Goal: Task Accomplishment & Management: Manage account settings

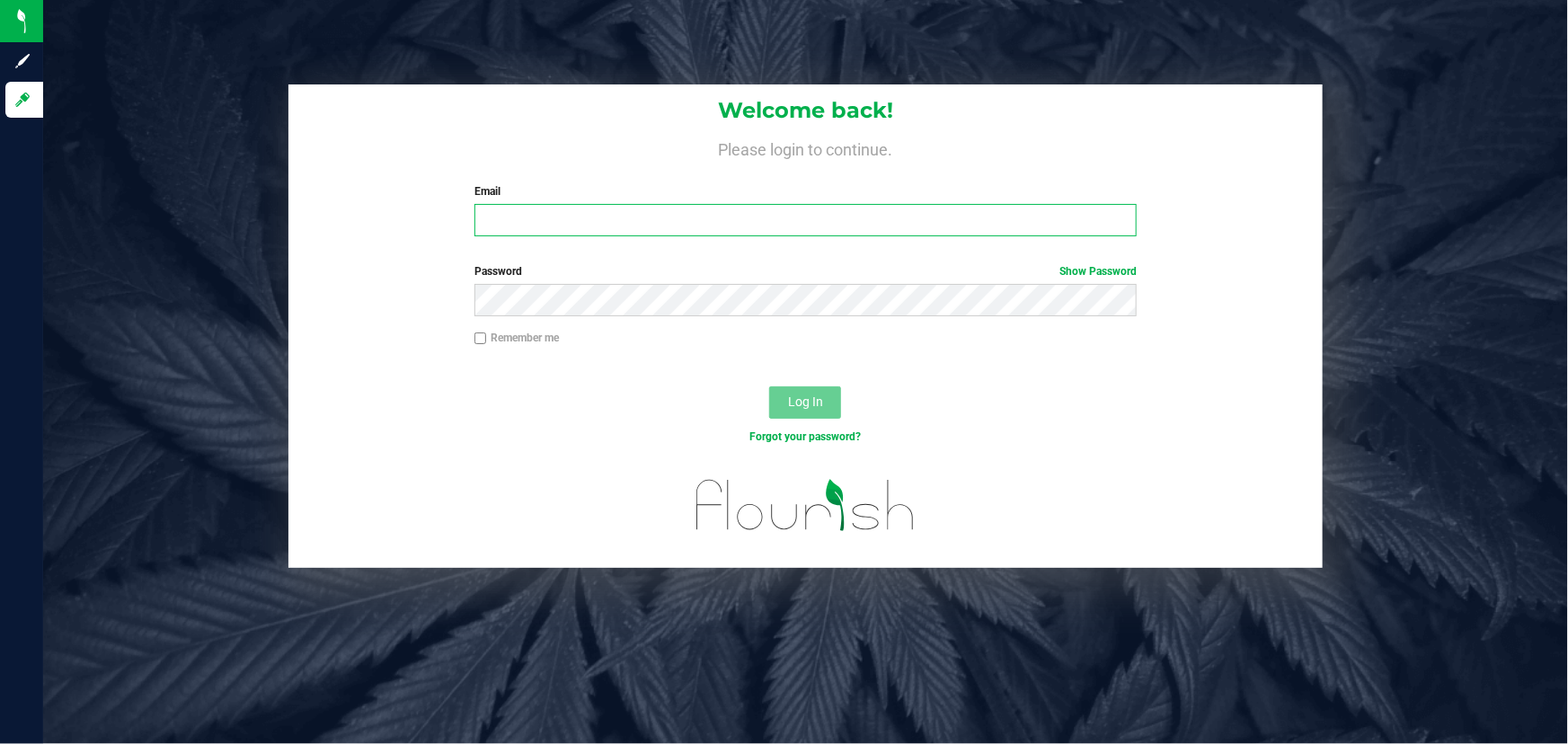
type input "[PERSON_NAME][EMAIL_ADDRESS][DOMAIN_NAME]"
click at [431, 442] on div "Forgot your password?" at bounding box center [806, 451] width 1034 height 26
click at [819, 409] on button "Log In" at bounding box center [805, 402] width 72 height 32
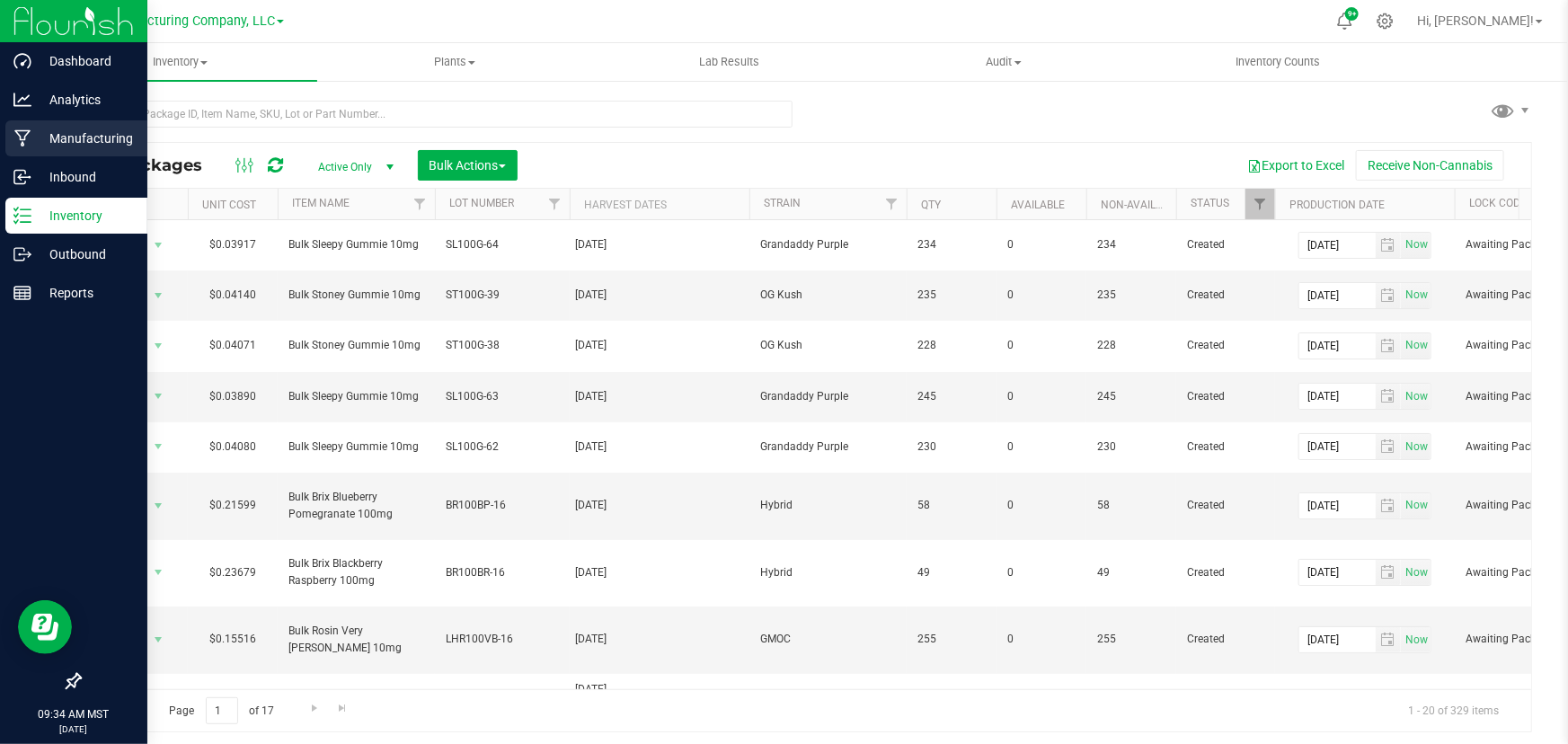
click at [24, 134] on icon at bounding box center [23, 137] width 18 height 18
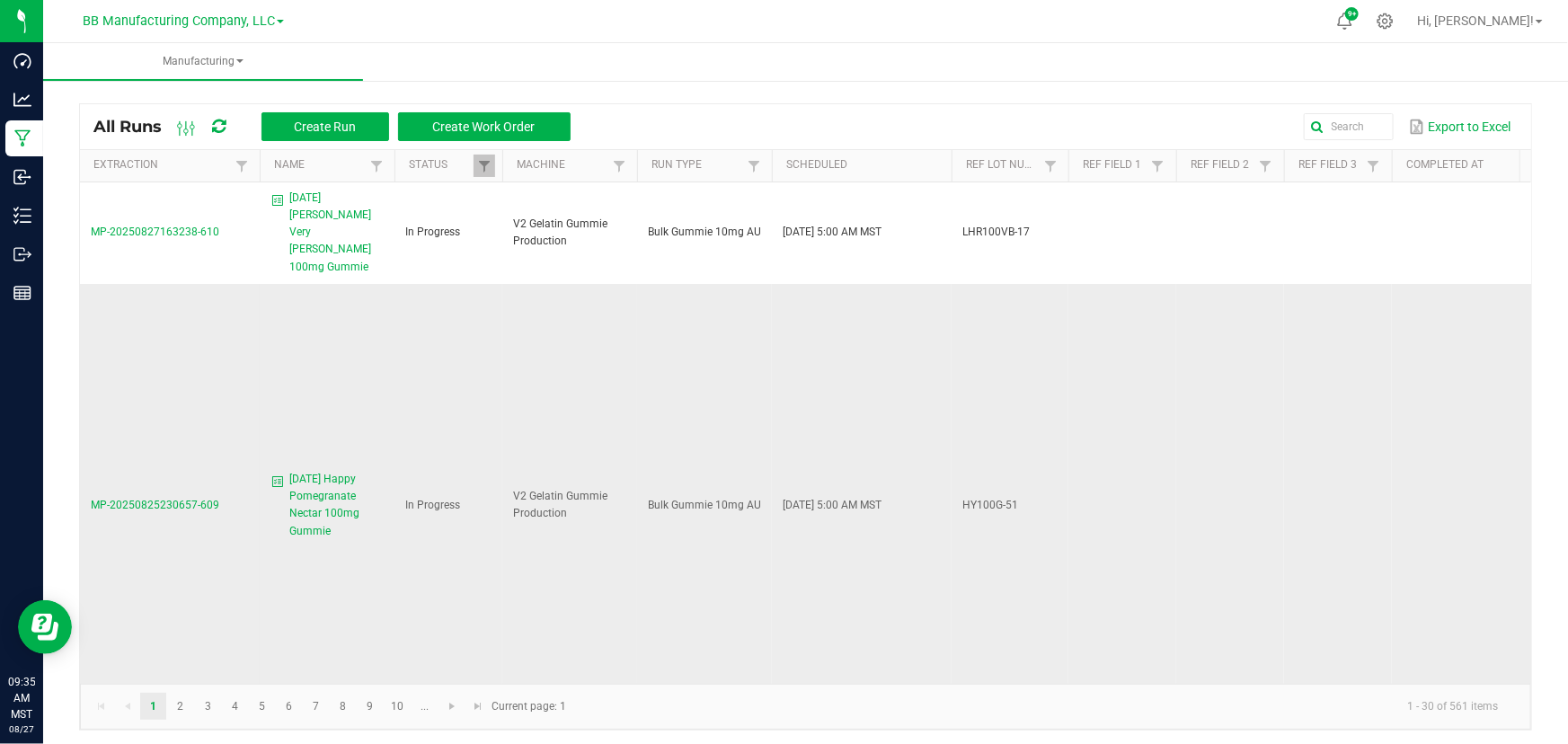
click at [144, 499] on span "MP-20250825230657-609" at bounding box center [154, 505] width 128 height 13
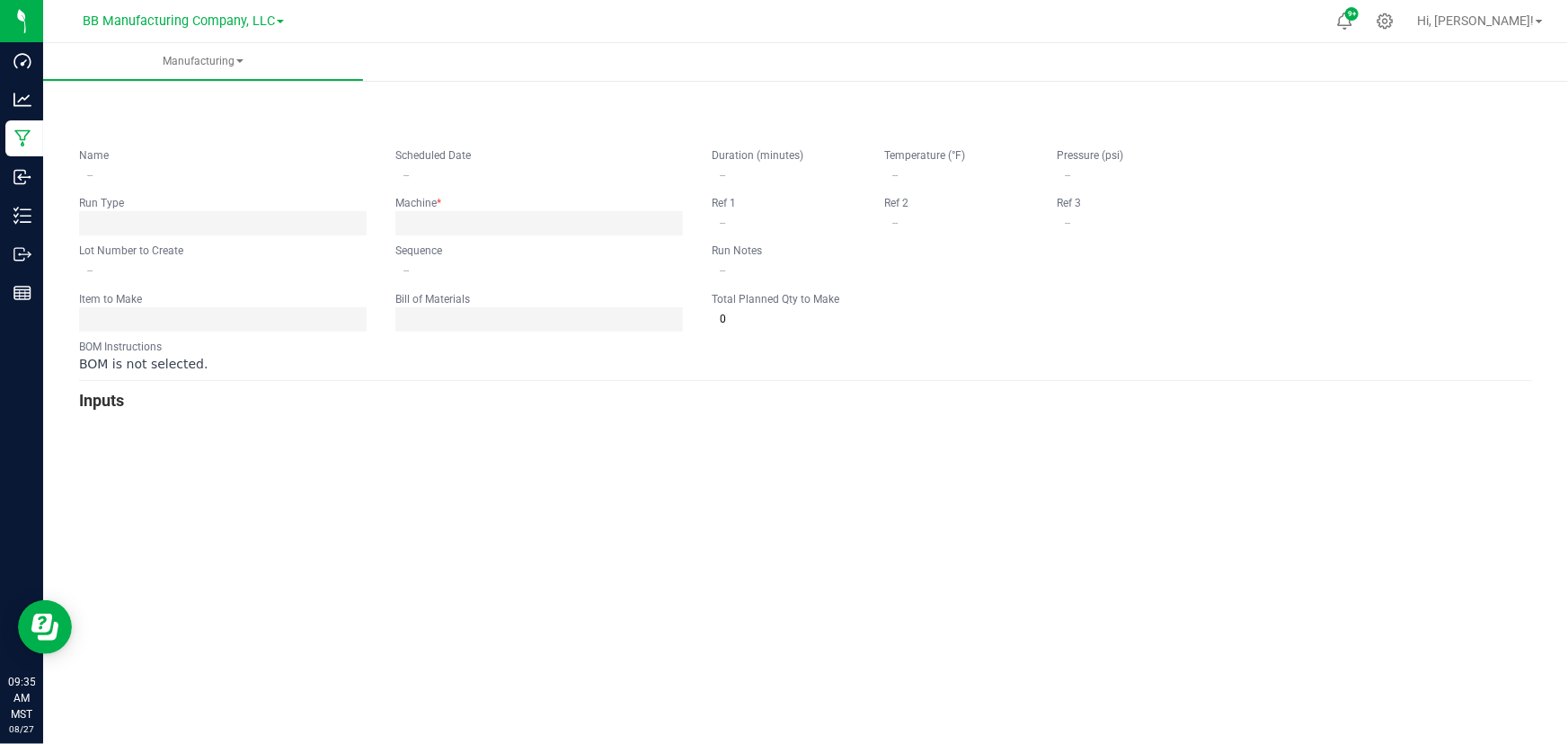
type input "8.25.25 Happy Pomegranate Nectar 100mg Gummie"
type input "08/25/2025 5:00 AM"
type input "HY100G-51"
type input "0"
type input "15"
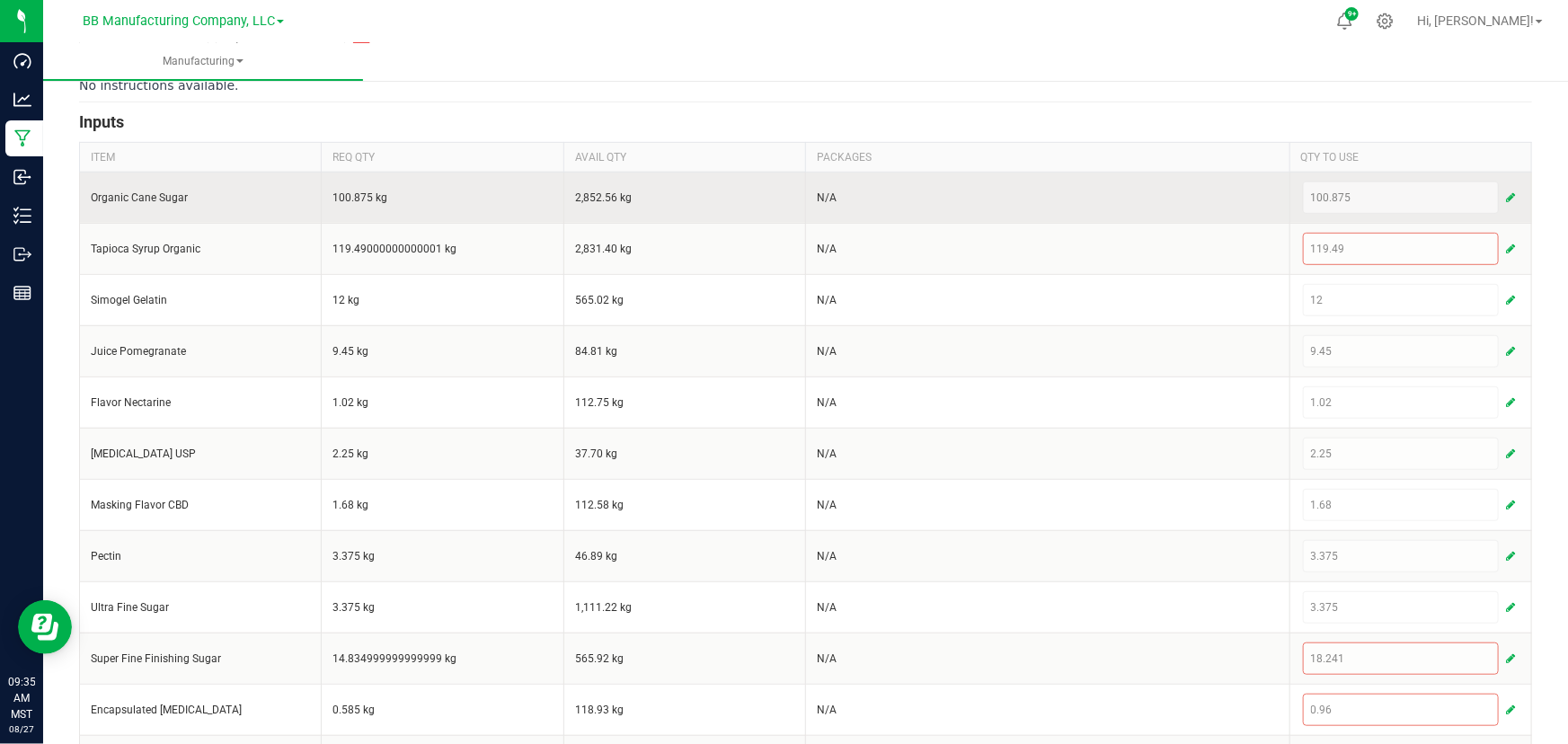
scroll to position [545, 0]
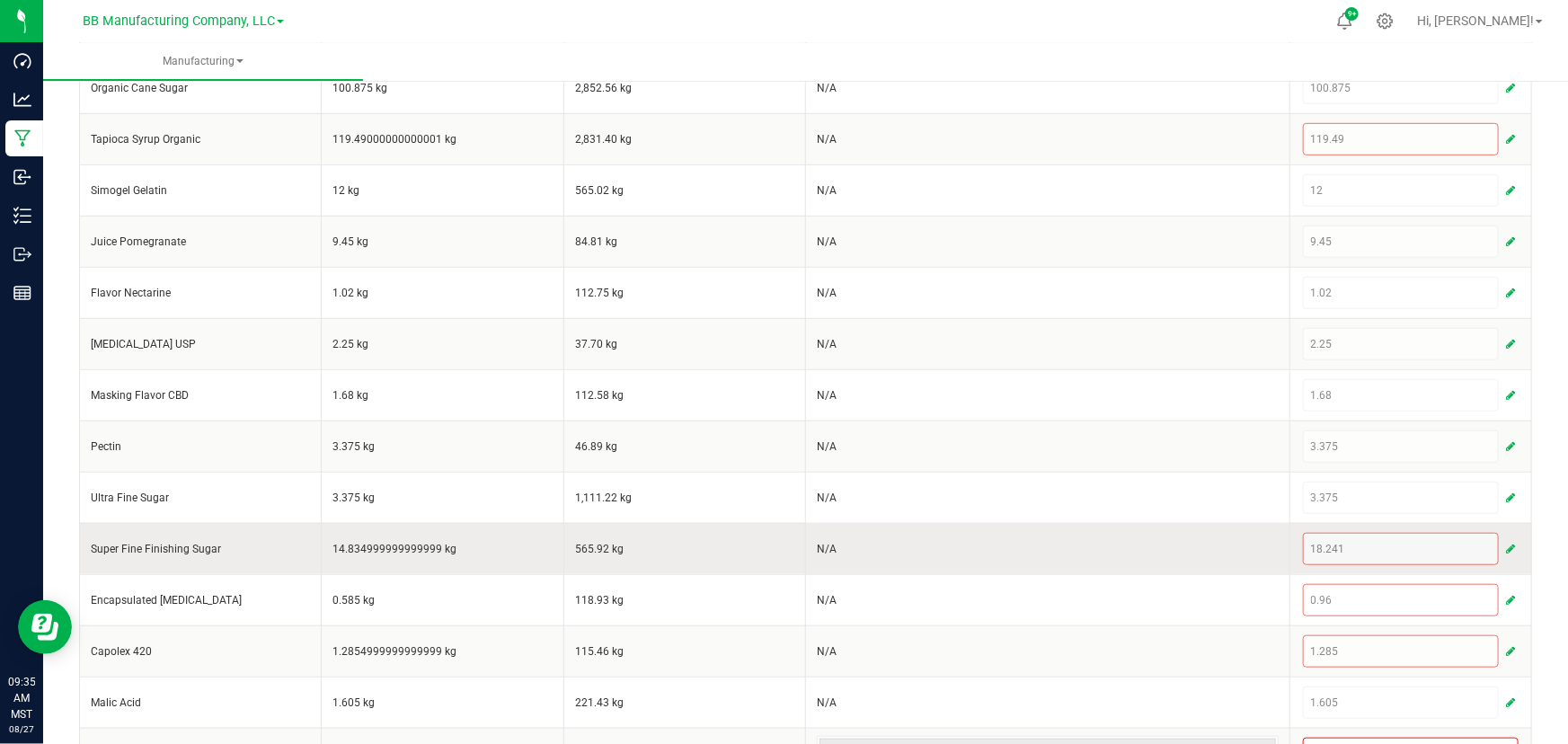
click at [1386, 548] on div "18.241" at bounding box center [1410, 549] width 216 height 32
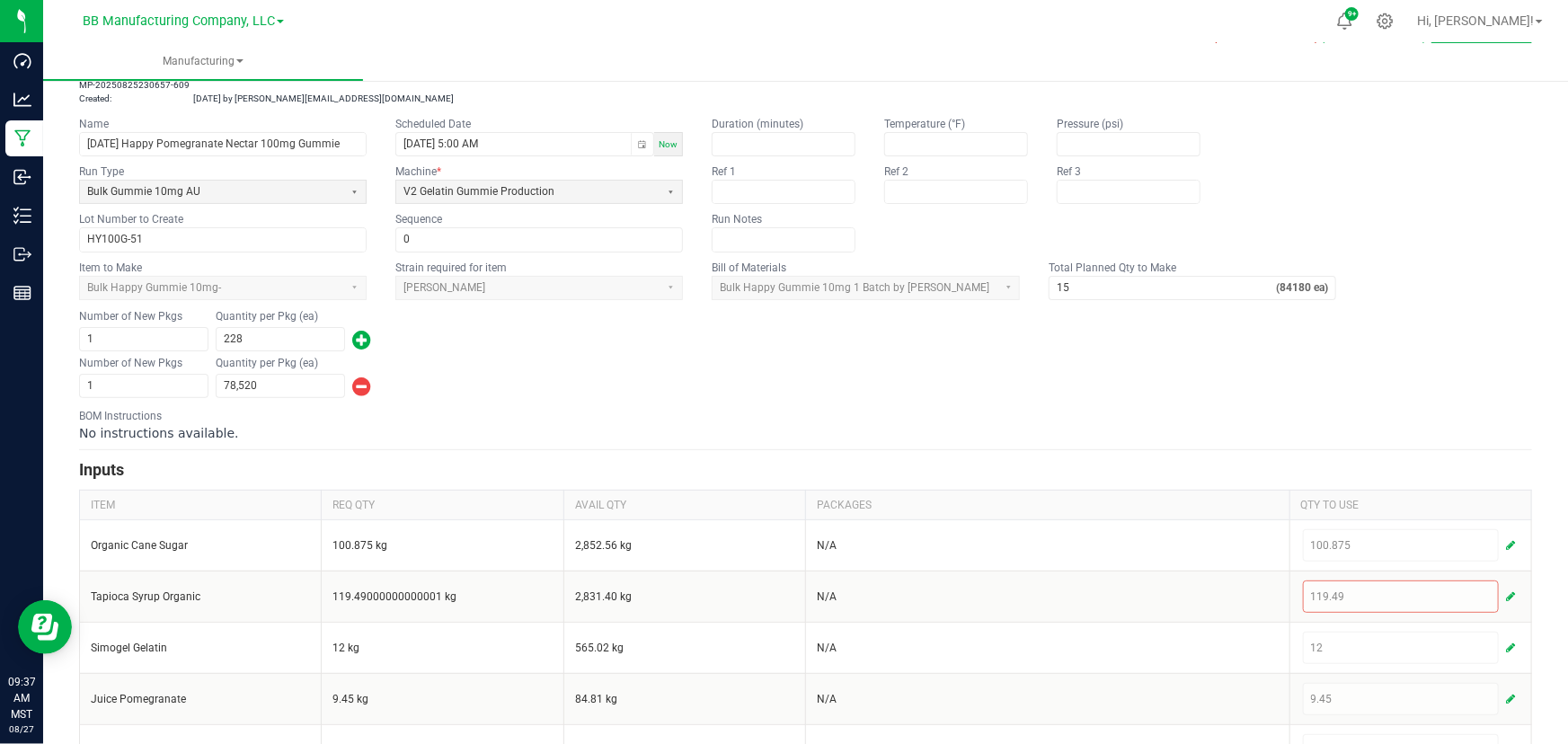
scroll to position [0, 0]
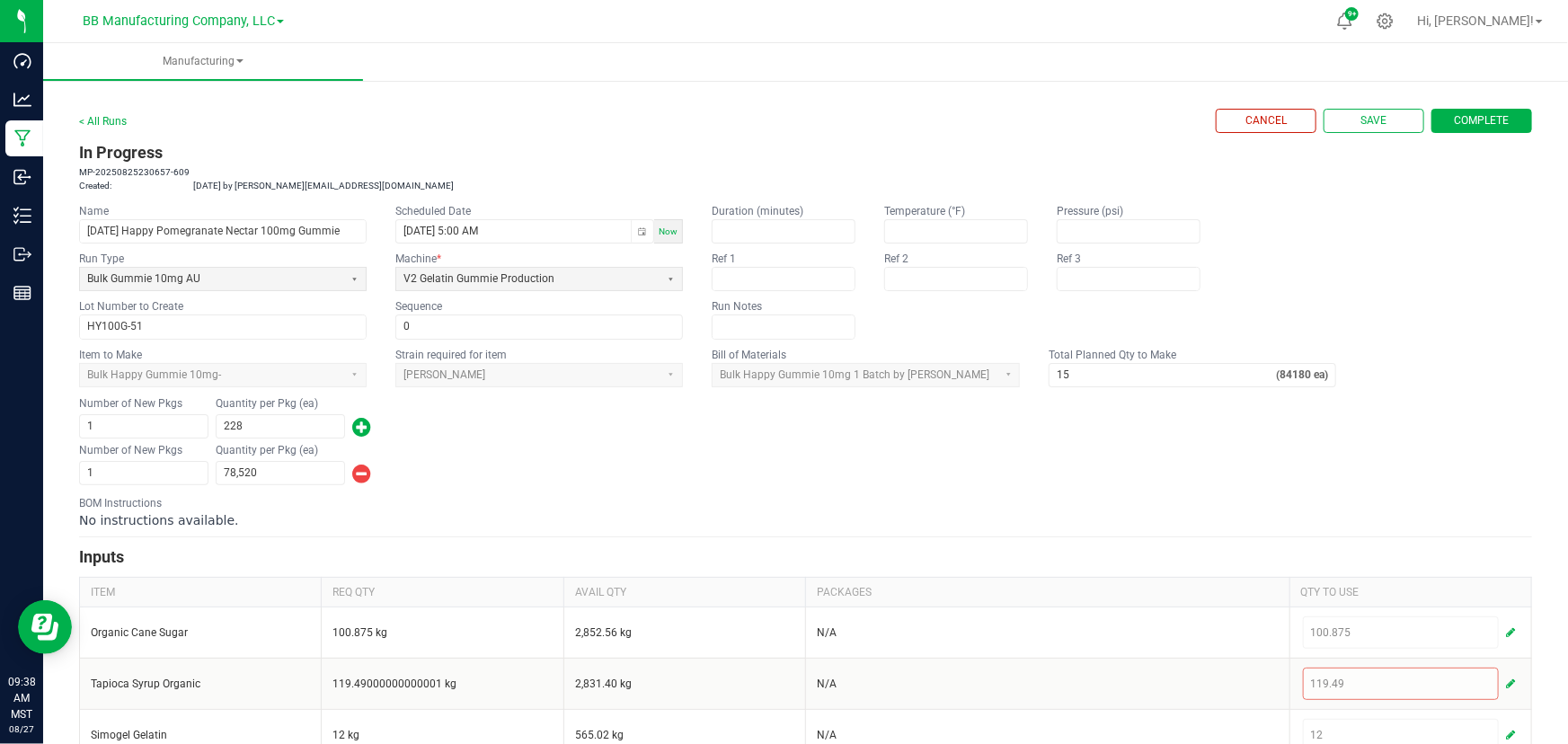
click at [374, 153] on h3 "In Progress" at bounding box center [806, 152] width 1453 height 25
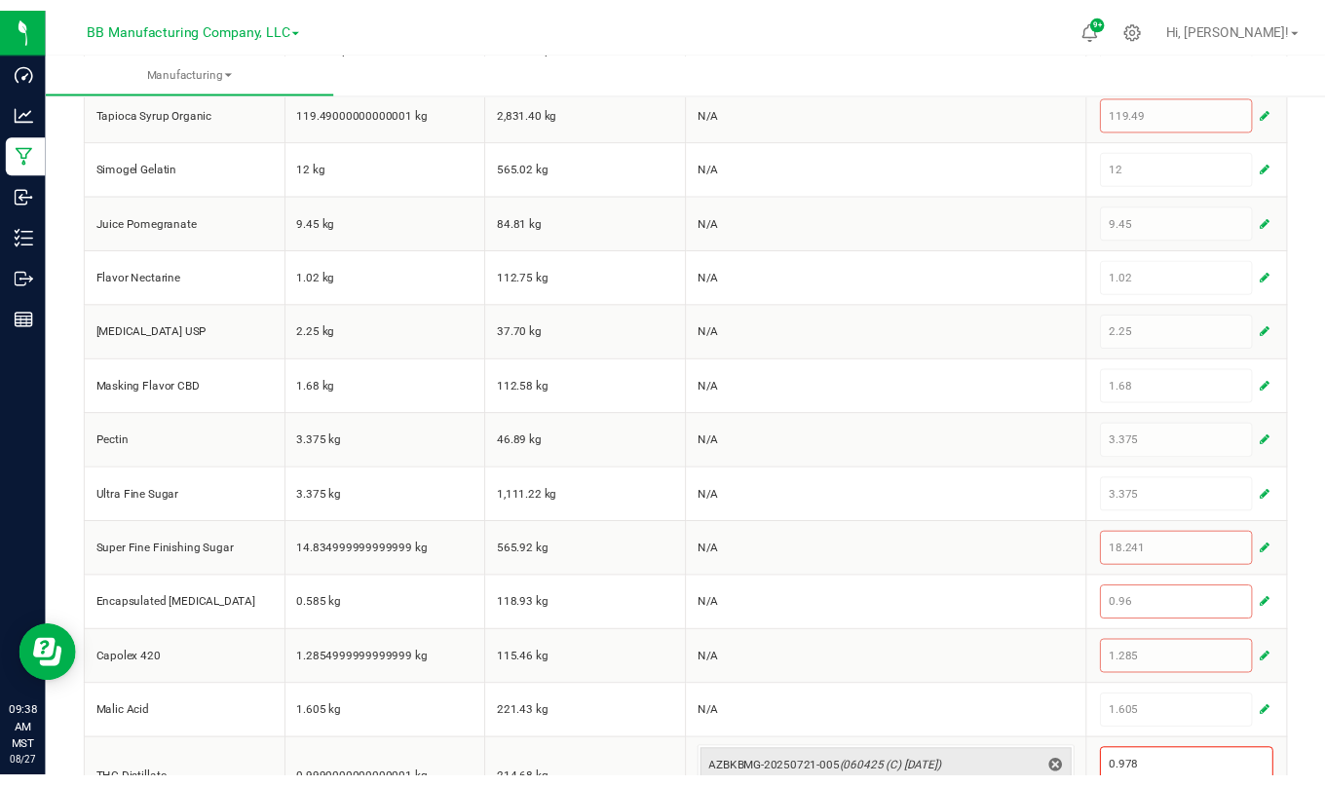
scroll to position [591, 0]
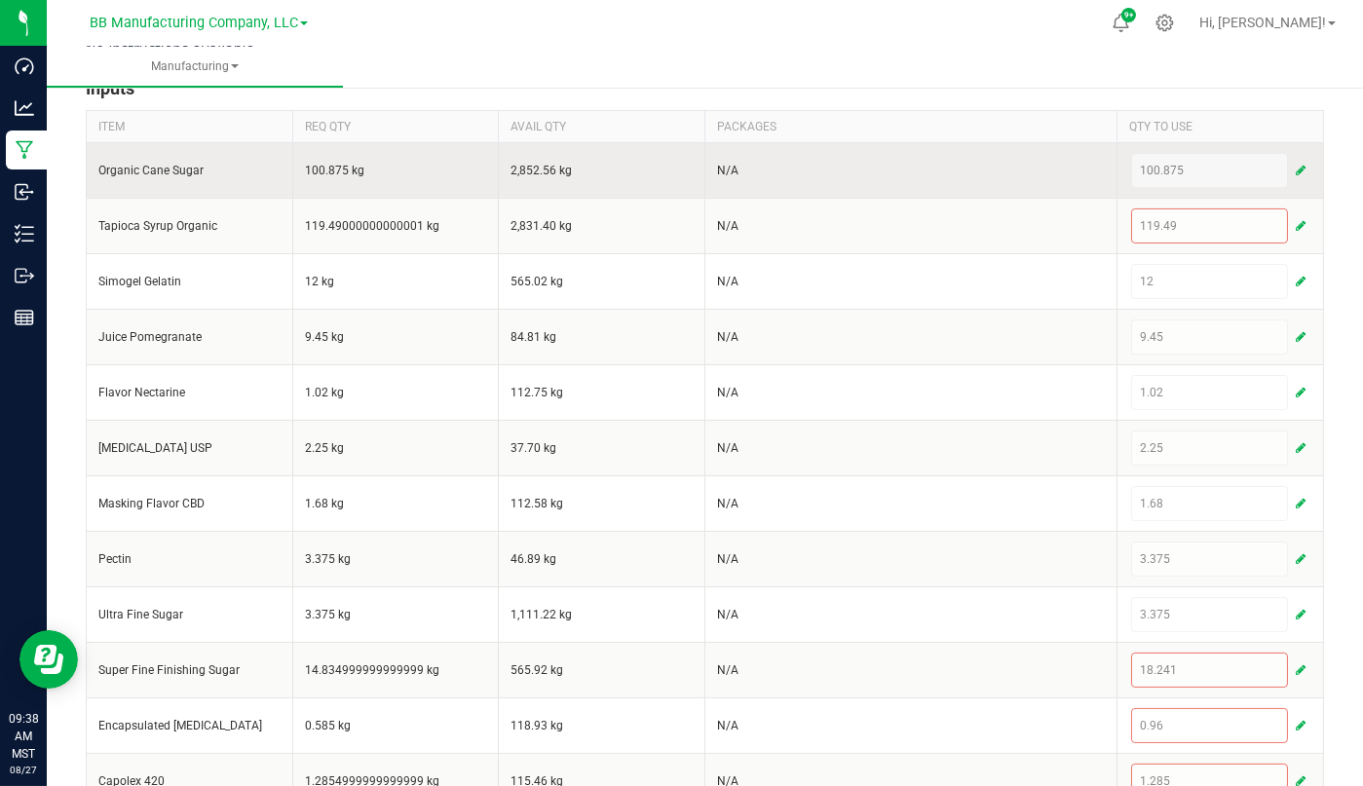
click at [1296, 169] on span "button" at bounding box center [1301, 171] width 10 height 16
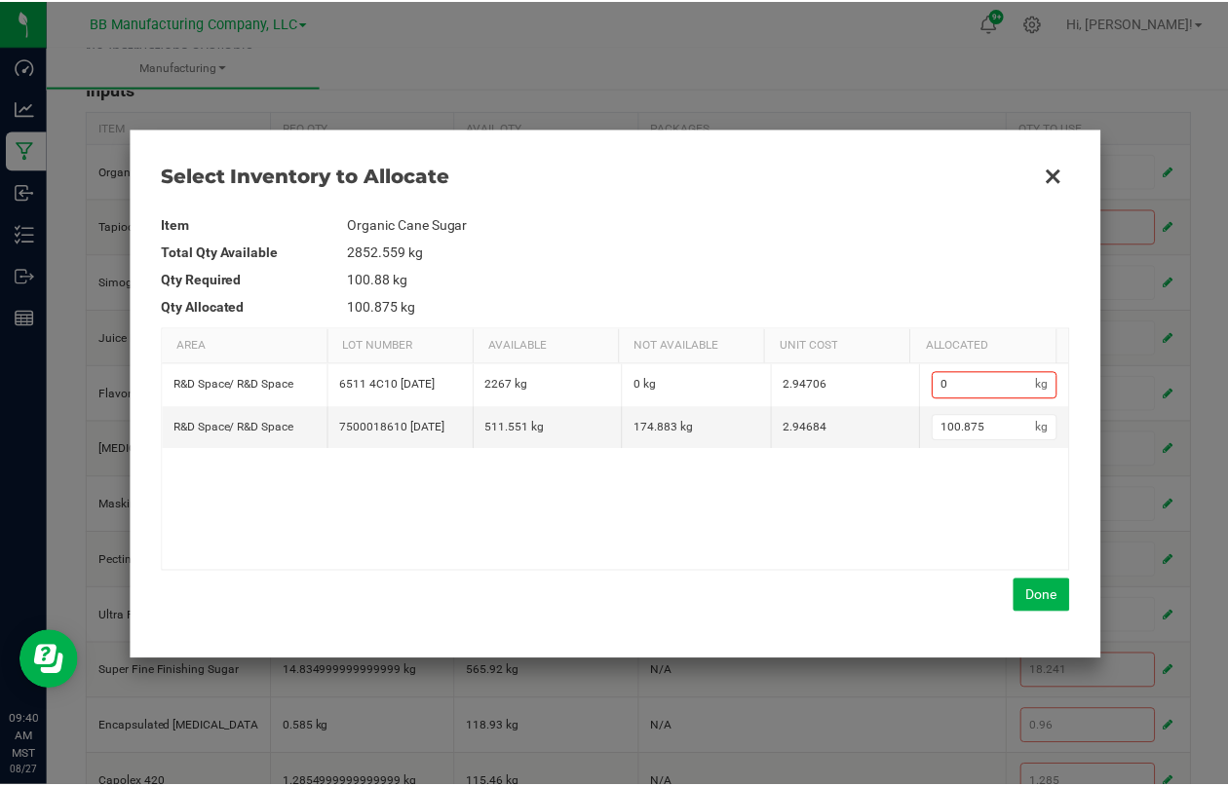
scroll to position [745, 0]
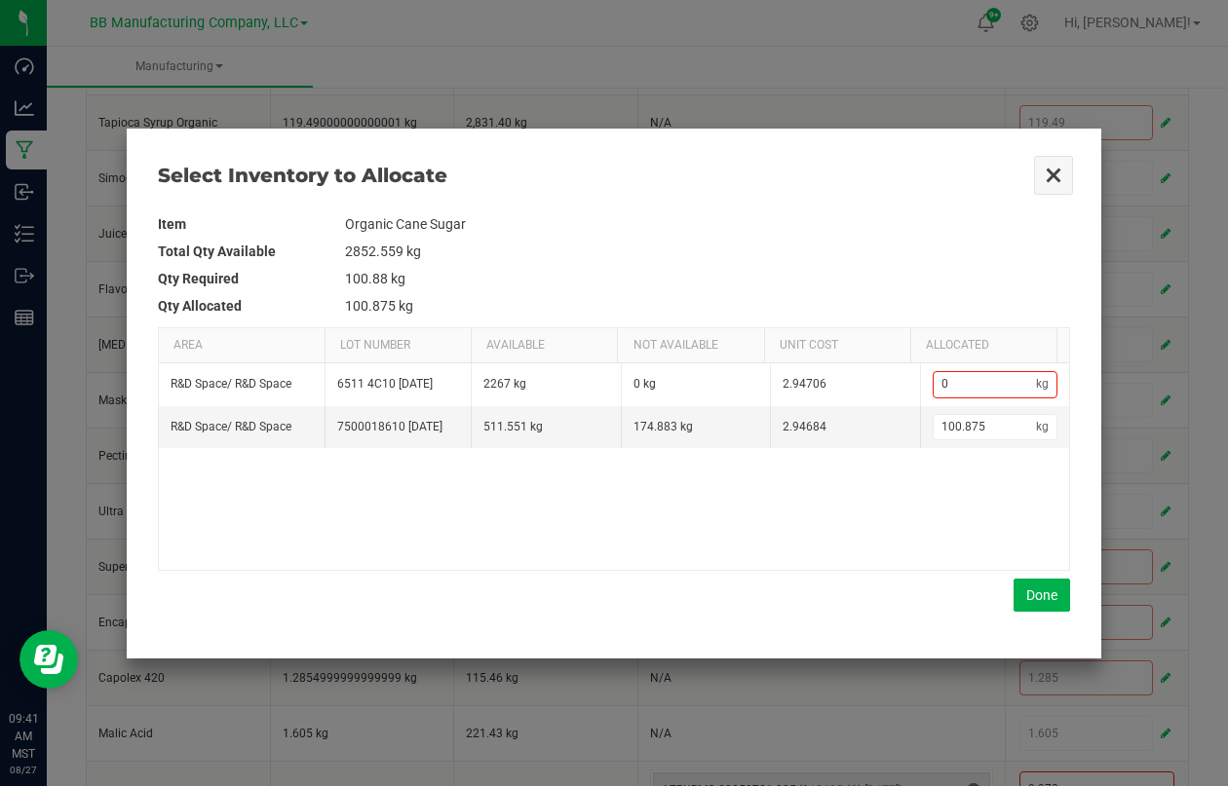
click at [1051, 169] on button "Close" at bounding box center [1053, 175] width 41 height 41
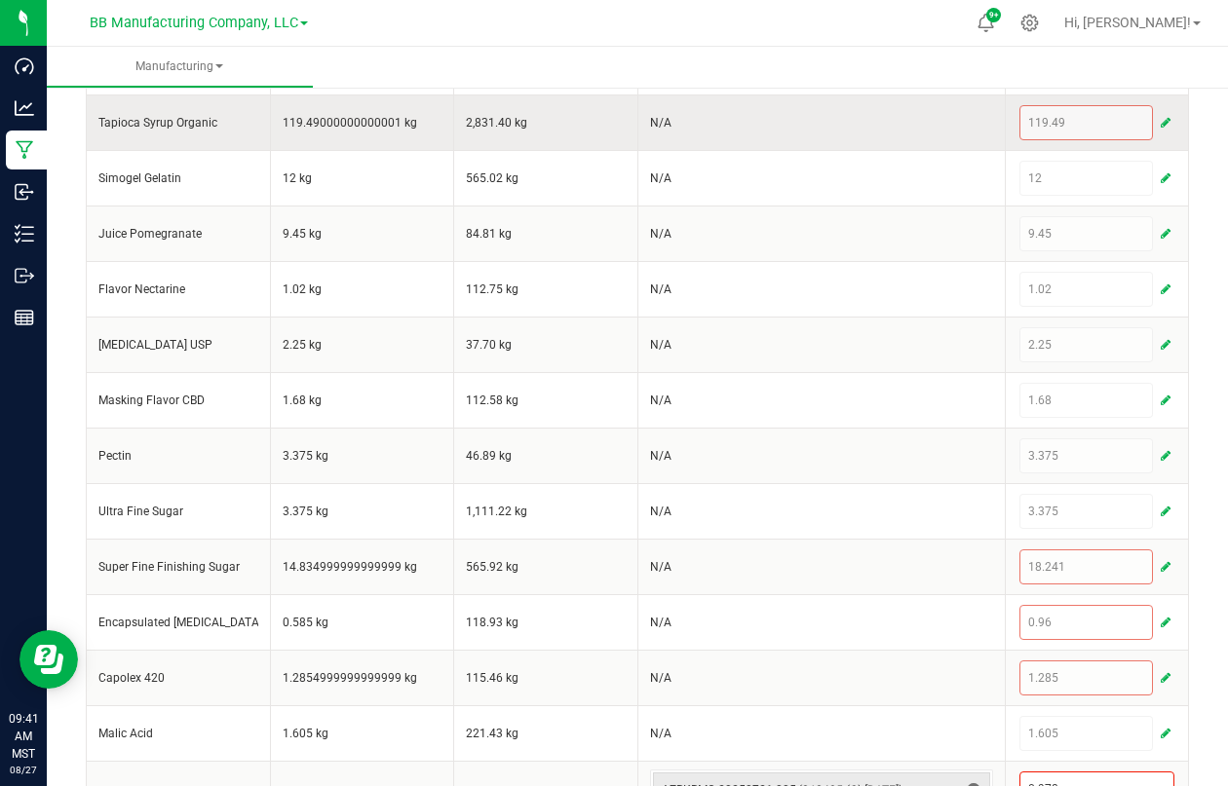
click at [1161, 131] on span "button" at bounding box center [1166, 123] width 10 height 16
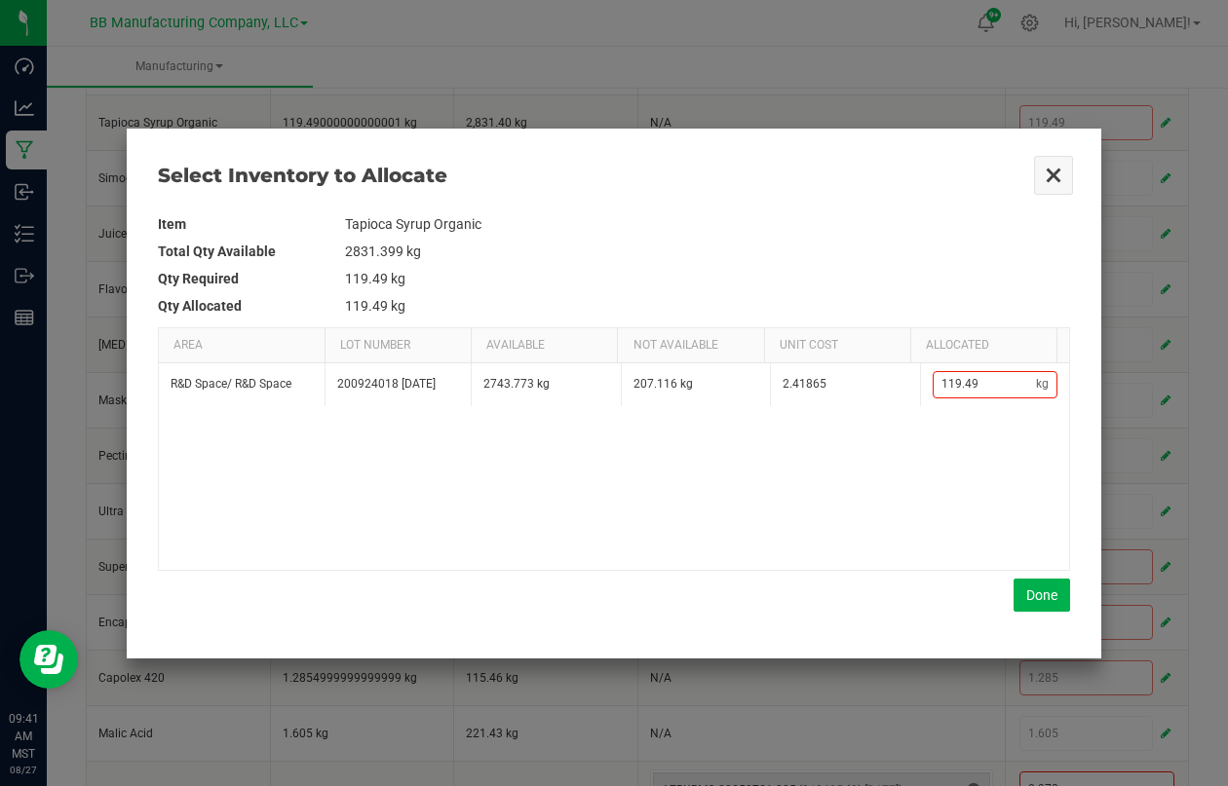
click at [1051, 171] on button "Close" at bounding box center [1053, 175] width 41 height 41
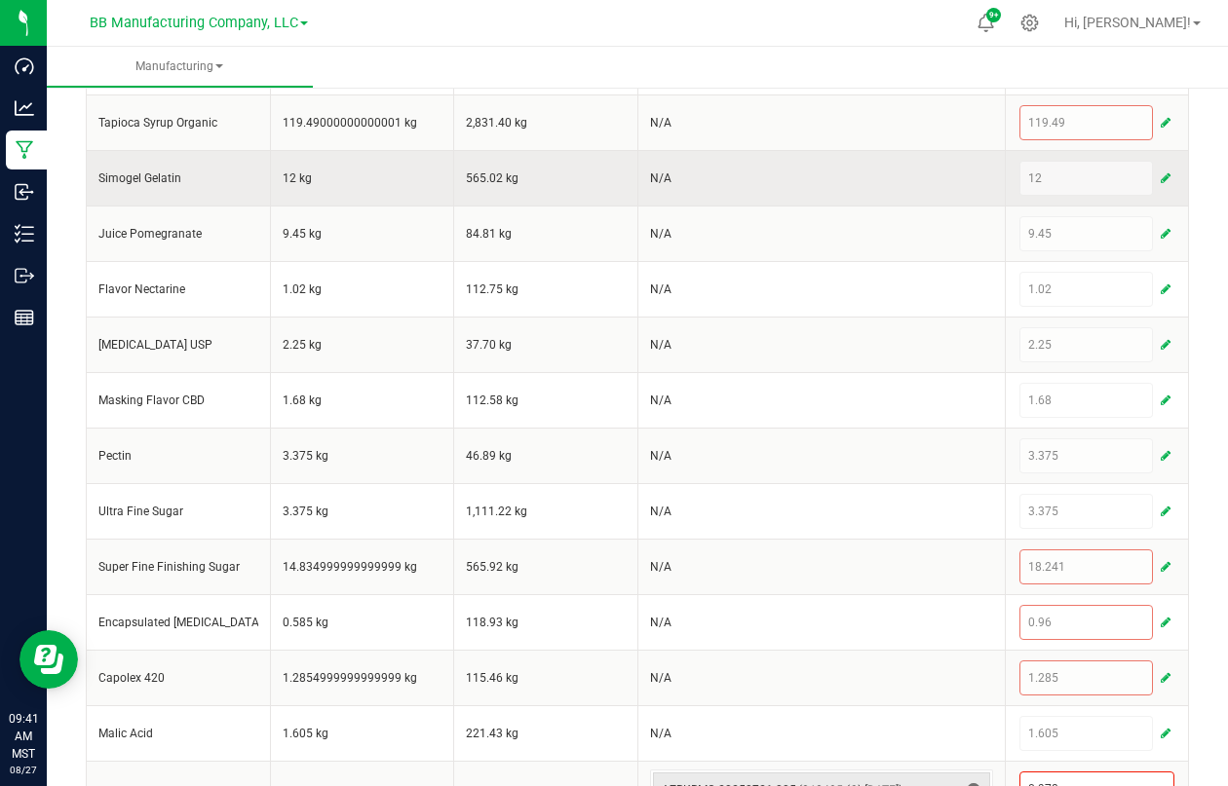
click at [1161, 186] on span "button" at bounding box center [1166, 179] width 10 height 16
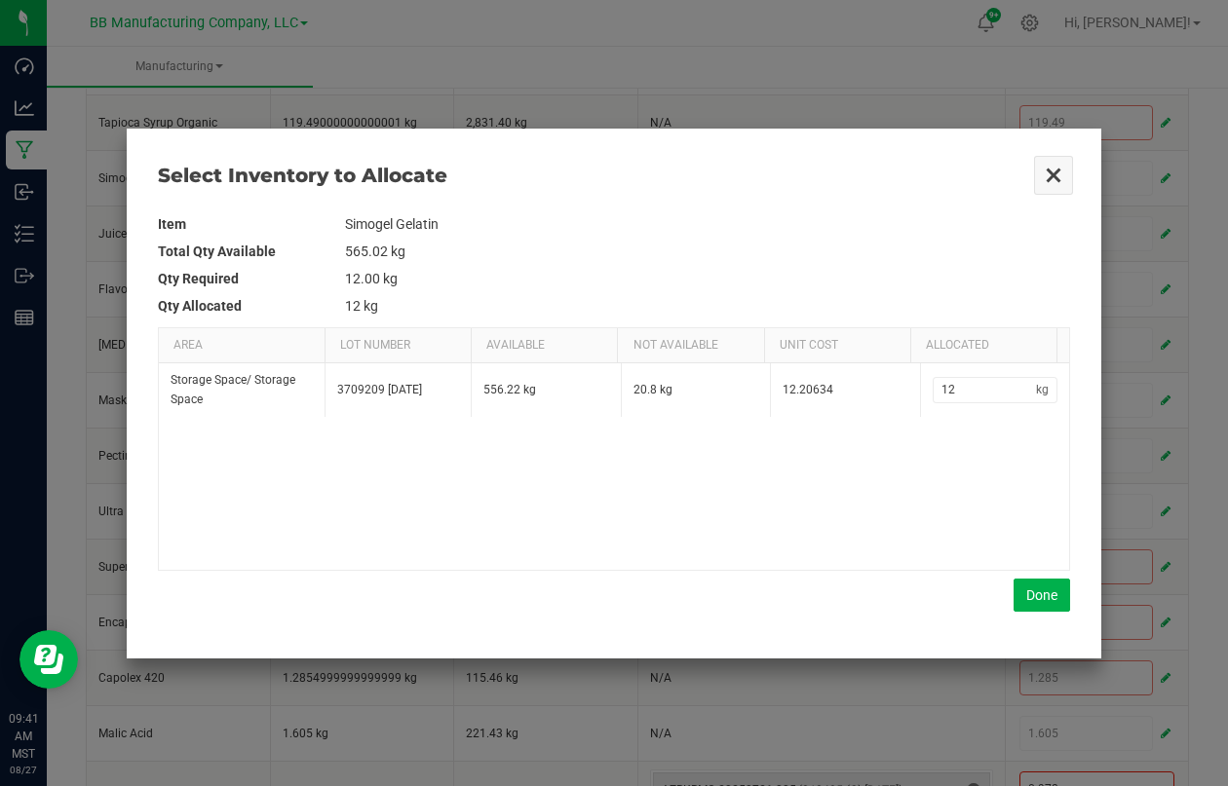
click at [1046, 171] on button "Close" at bounding box center [1053, 175] width 41 height 41
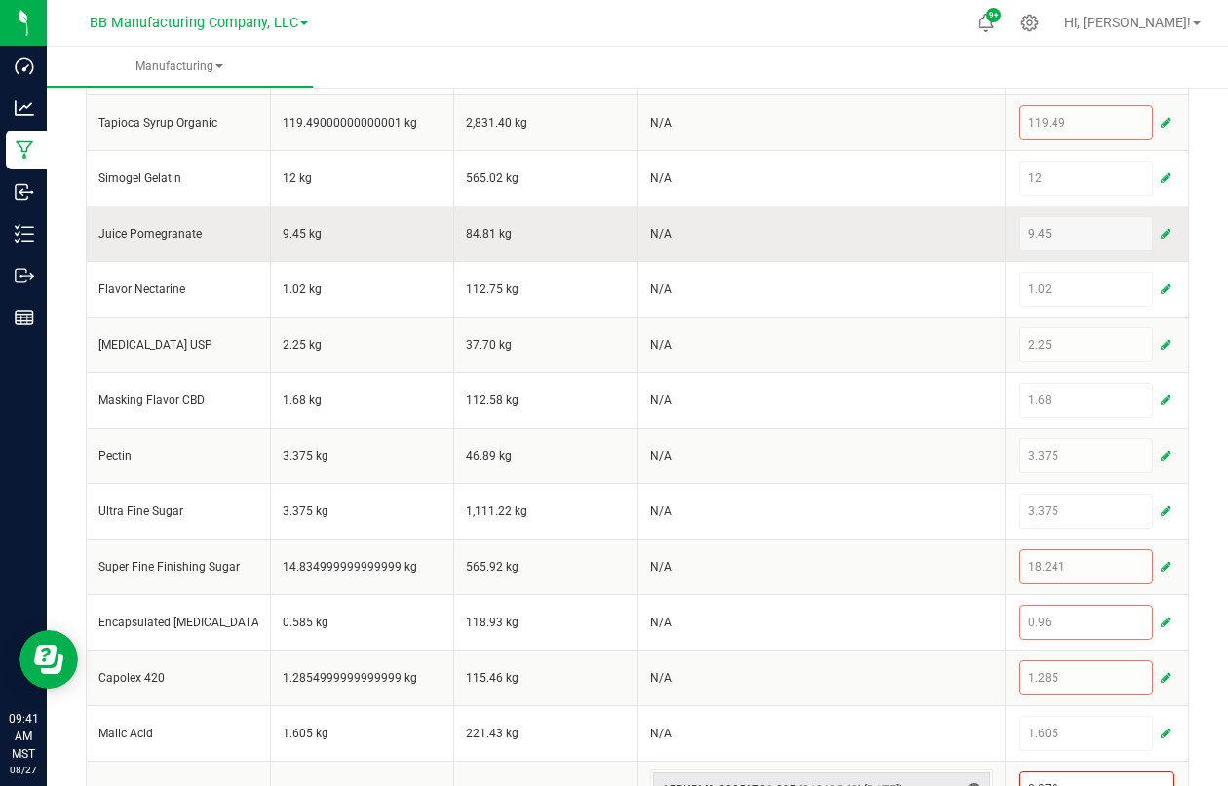
click at [1161, 242] on span "button" at bounding box center [1166, 234] width 10 height 16
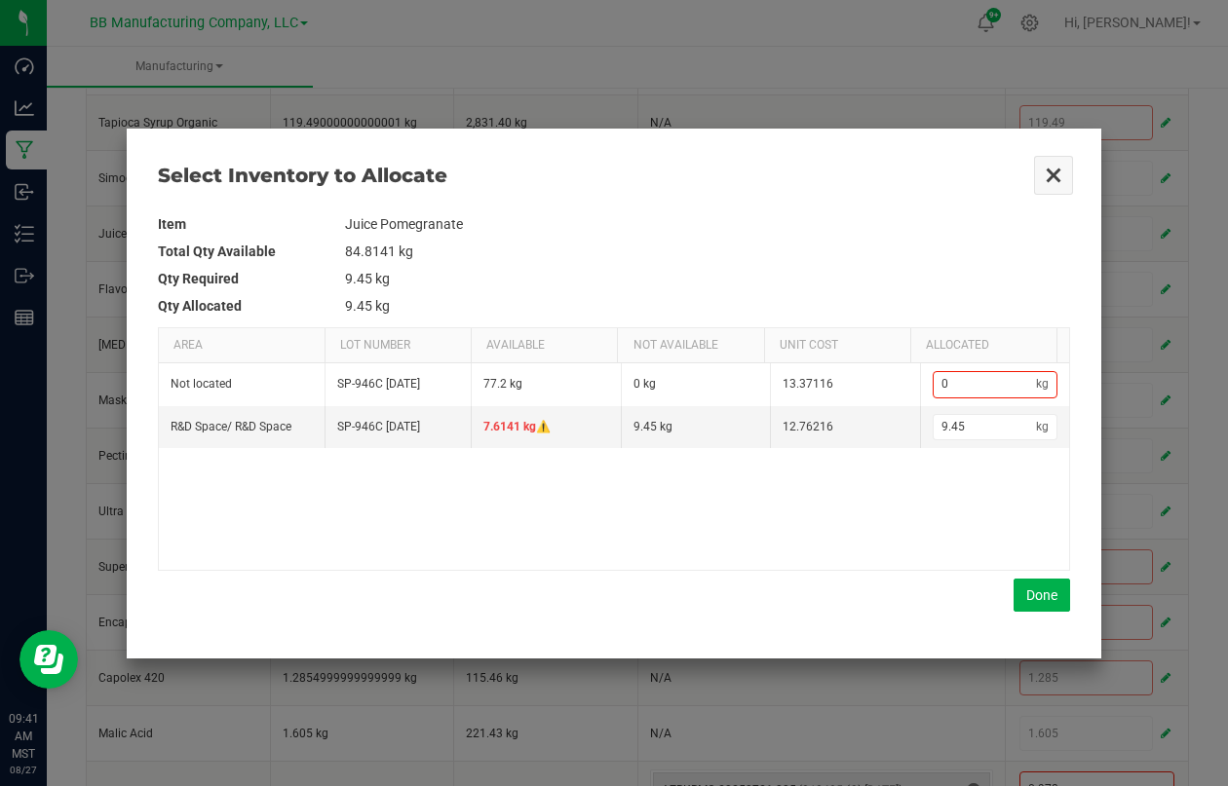
click at [1052, 172] on button "Close" at bounding box center [1053, 175] width 41 height 41
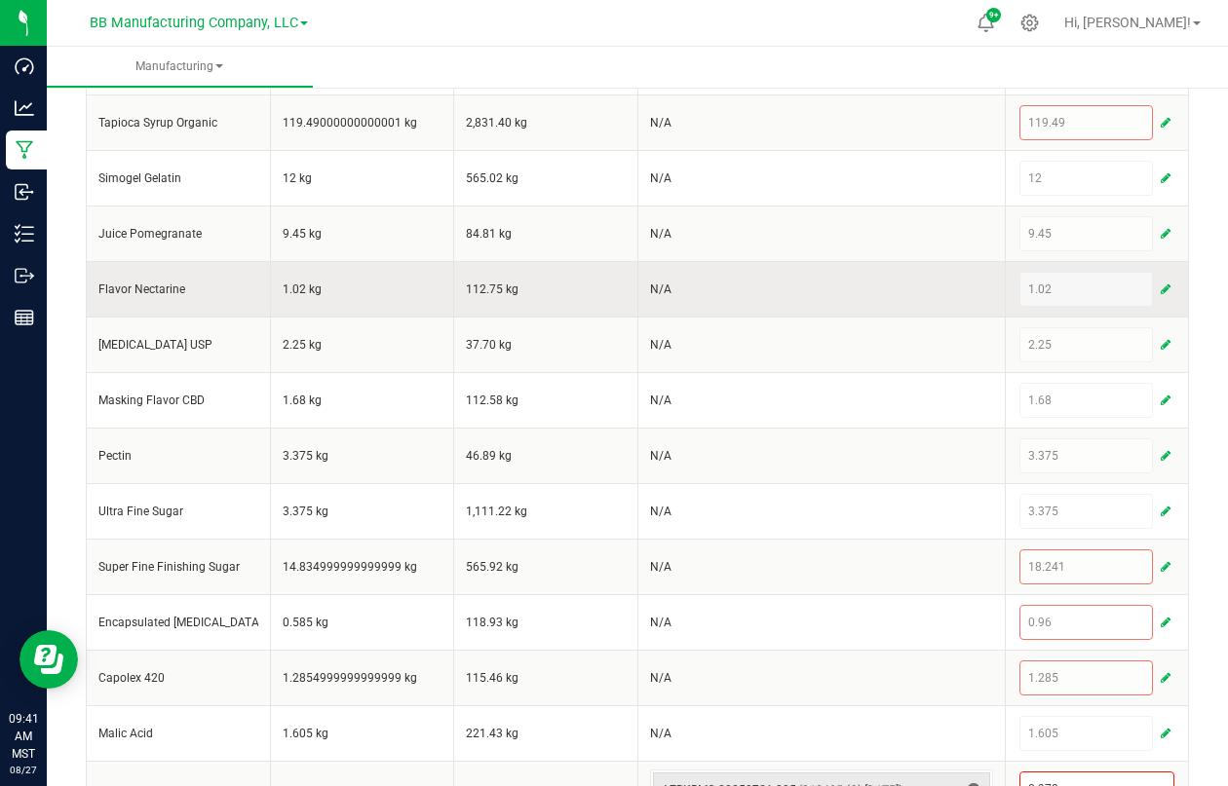
click at [1161, 297] on span "button" at bounding box center [1166, 290] width 10 height 16
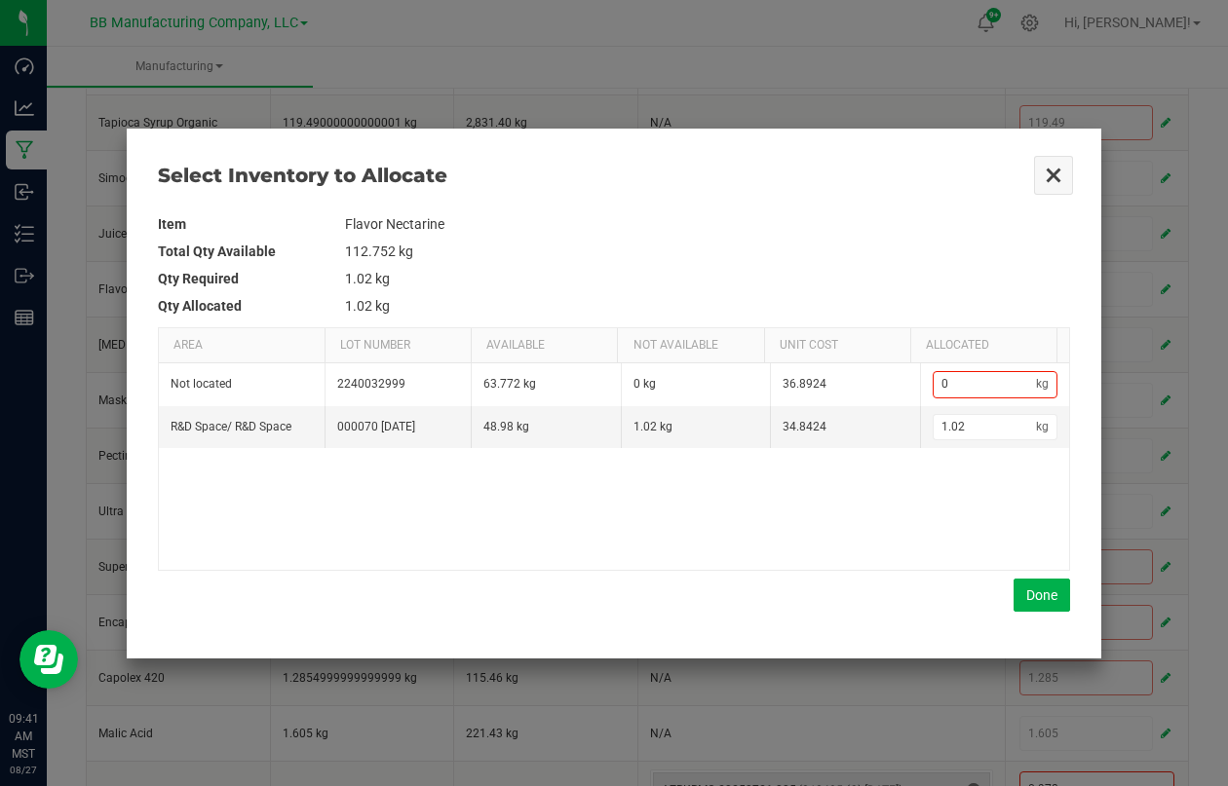
click at [1051, 172] on button "Close" at bounding box center [1053, 175] width 41 height 41
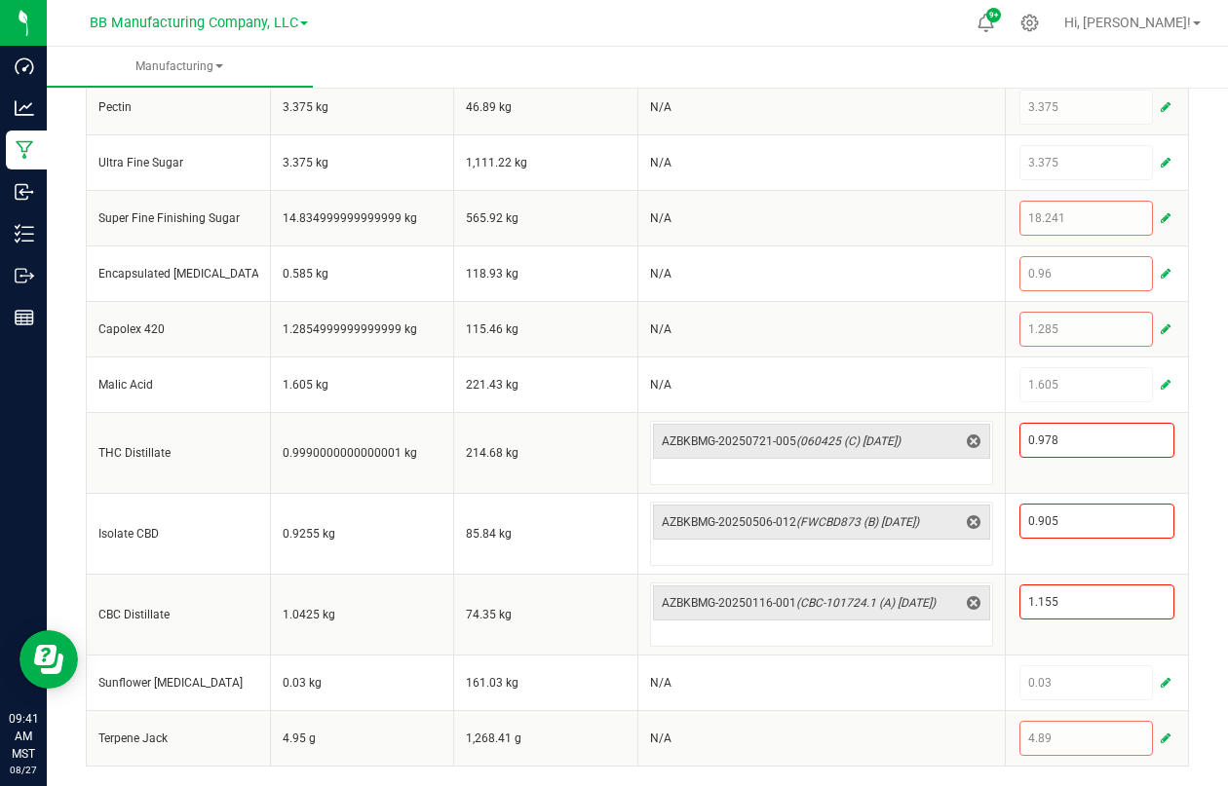
scroll to position [981, 0]
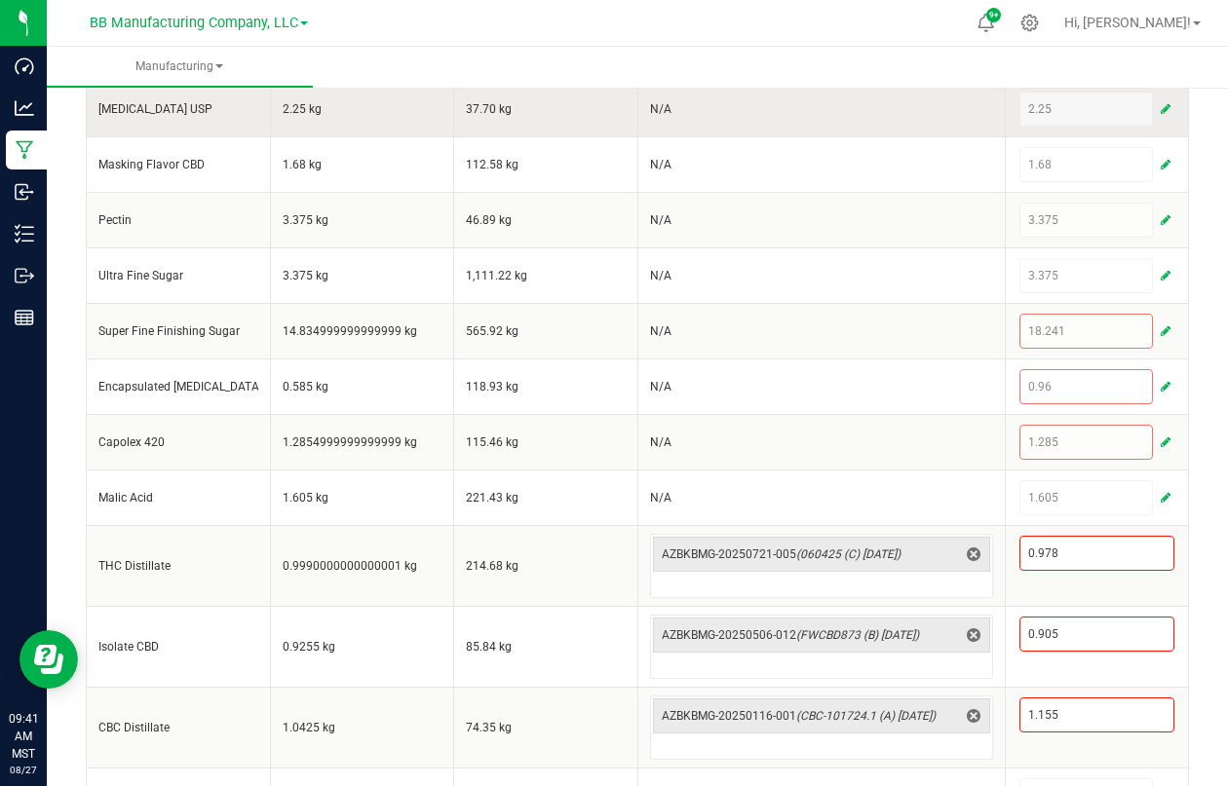
click at [1161, 117] on span "button" at bounding box center [1166, 109] width 10 height 16
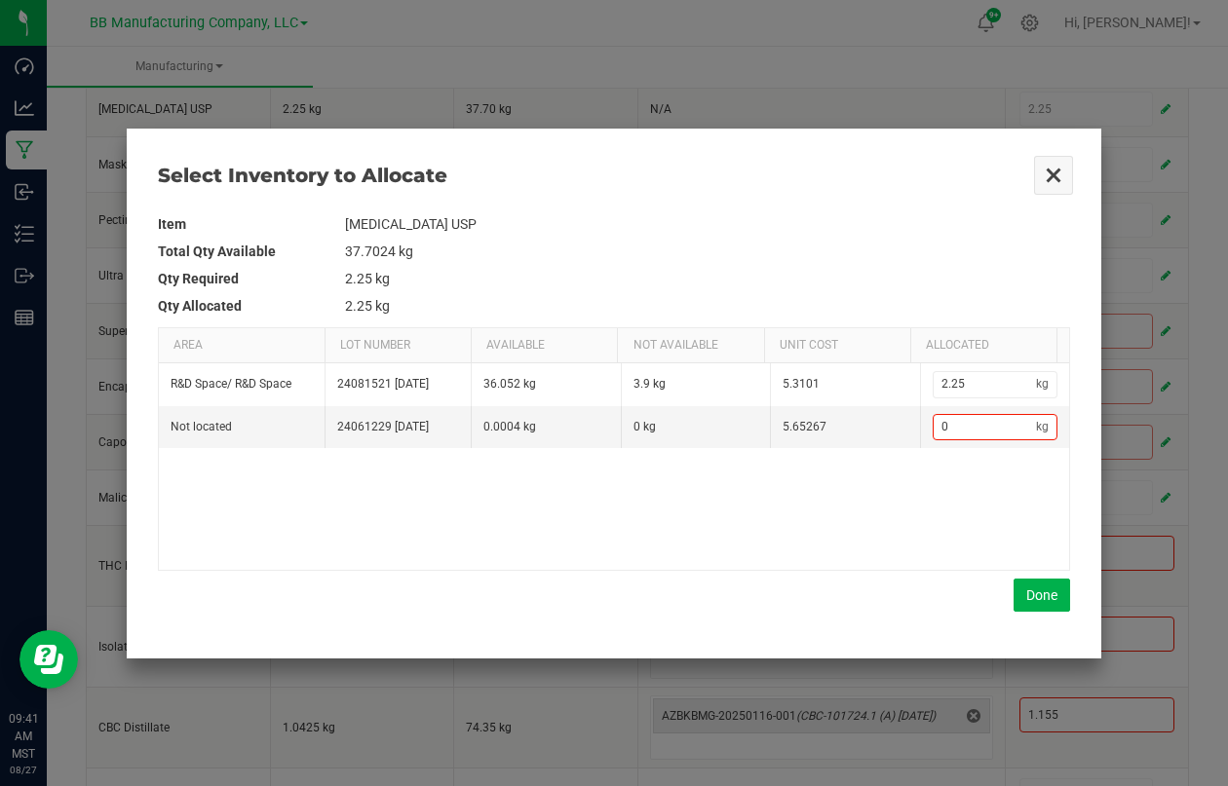
click at [1049, 175] on button "Close" at bounding box center [1053, 175] width 41 height 41
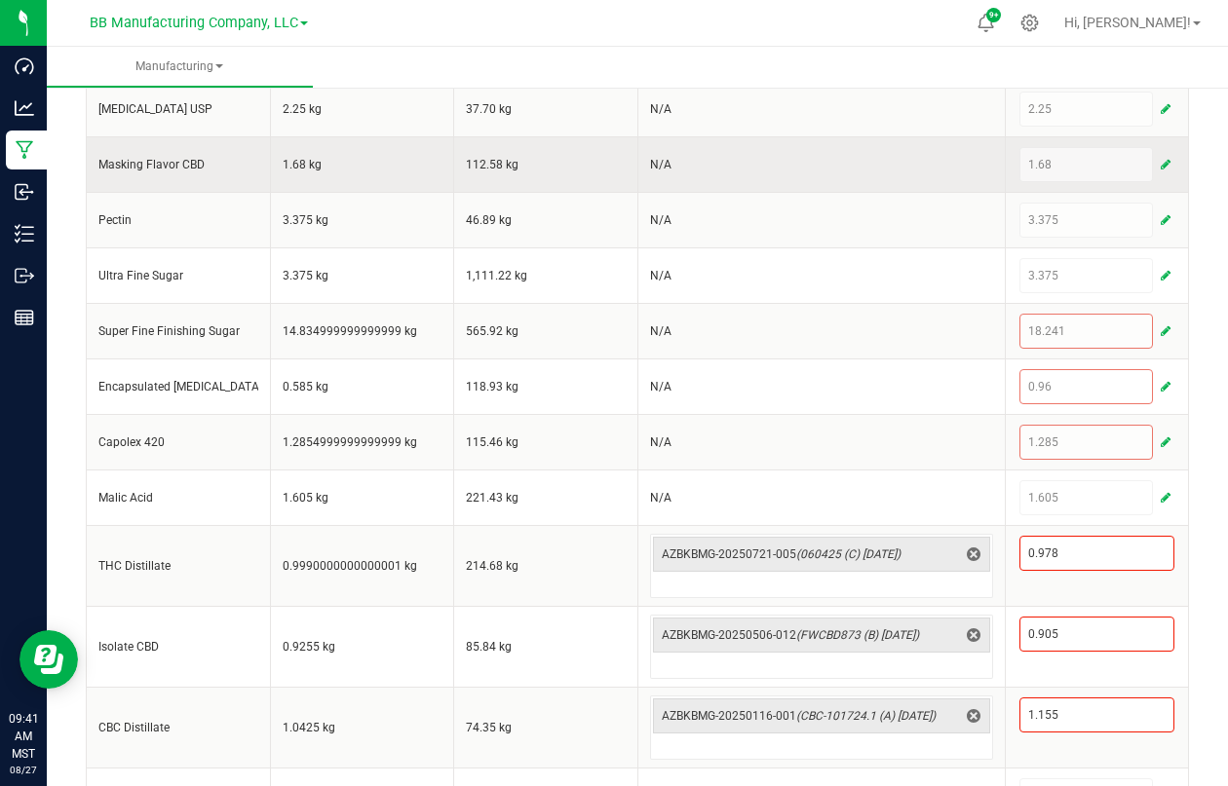
click at [1159, 176] on button "button" at bounding box center [1166, 164] width 18 height 23
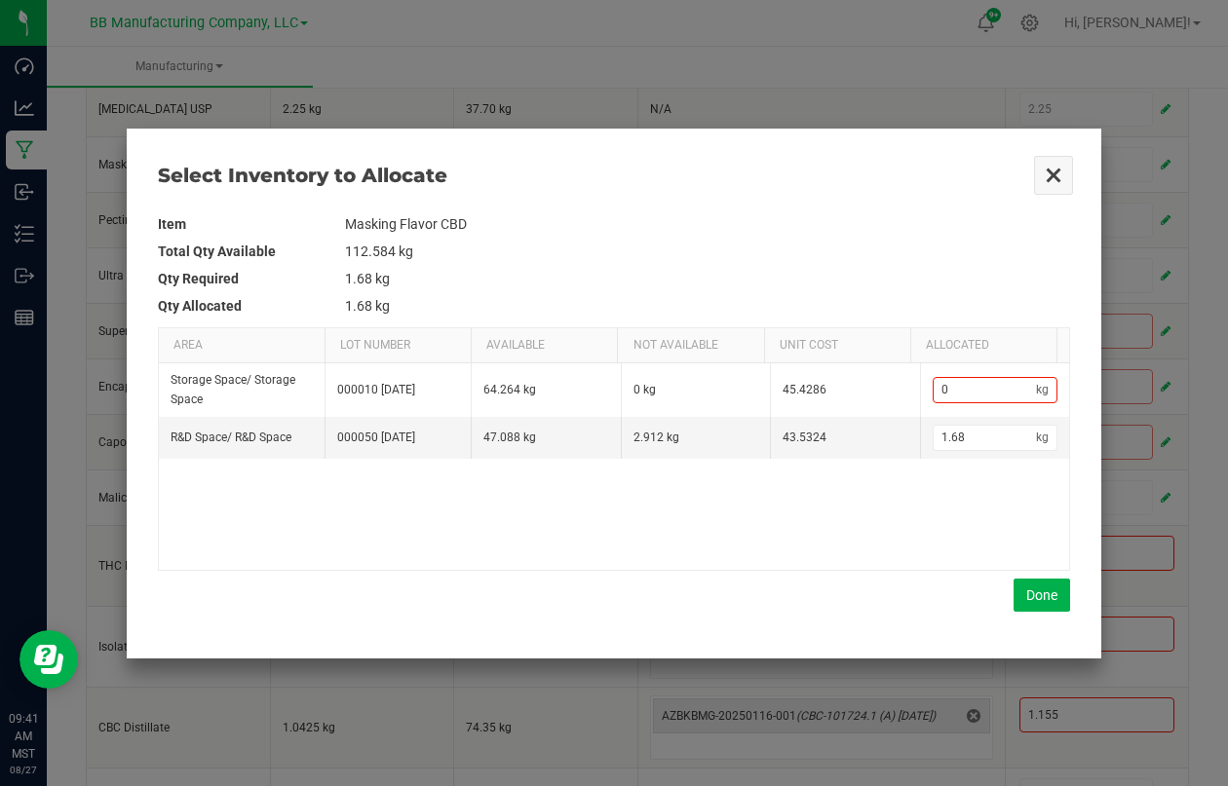
click at [1047, 168] on button "Close" at bounding box center [1053, 175] width 41 height 41
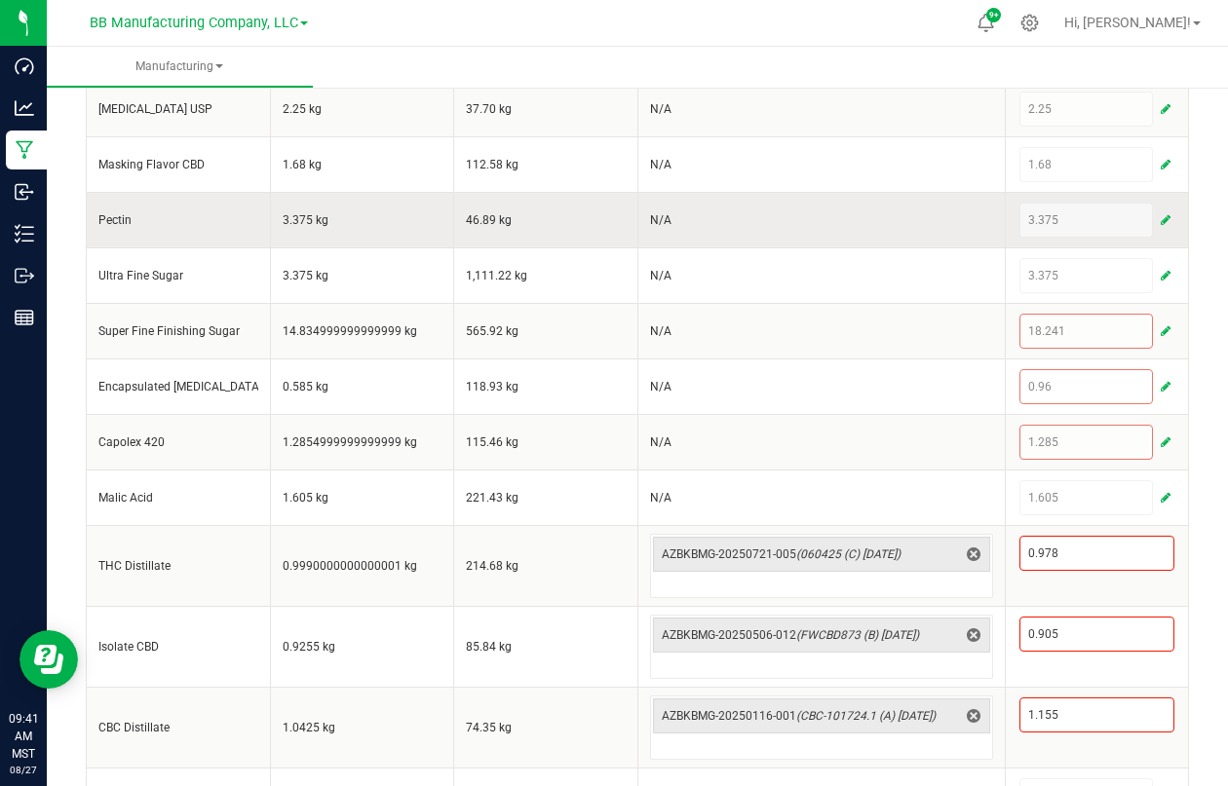
click at [1161, 228] on span "button" at bounding box center [1166, 220] width 10 height 16
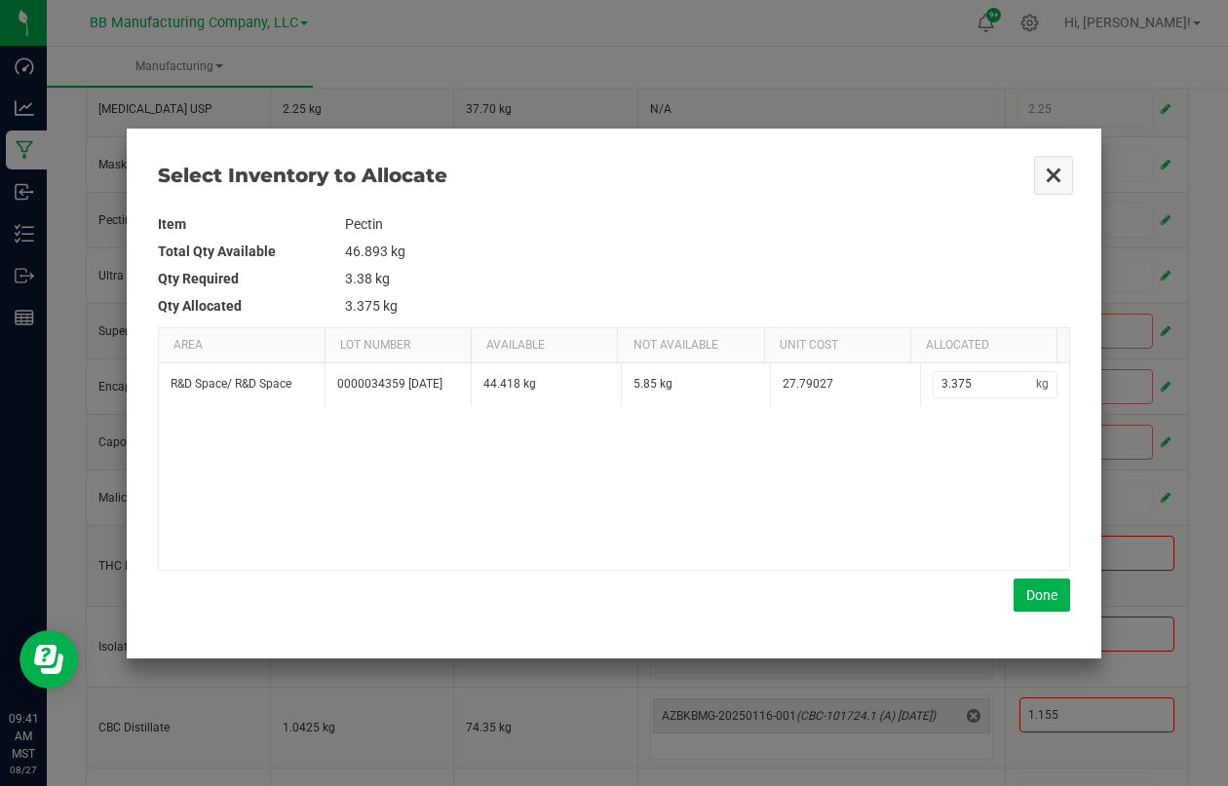
click at [1049, 174] on button "Close" at bounding box center [1053, 175] width 41 height 41
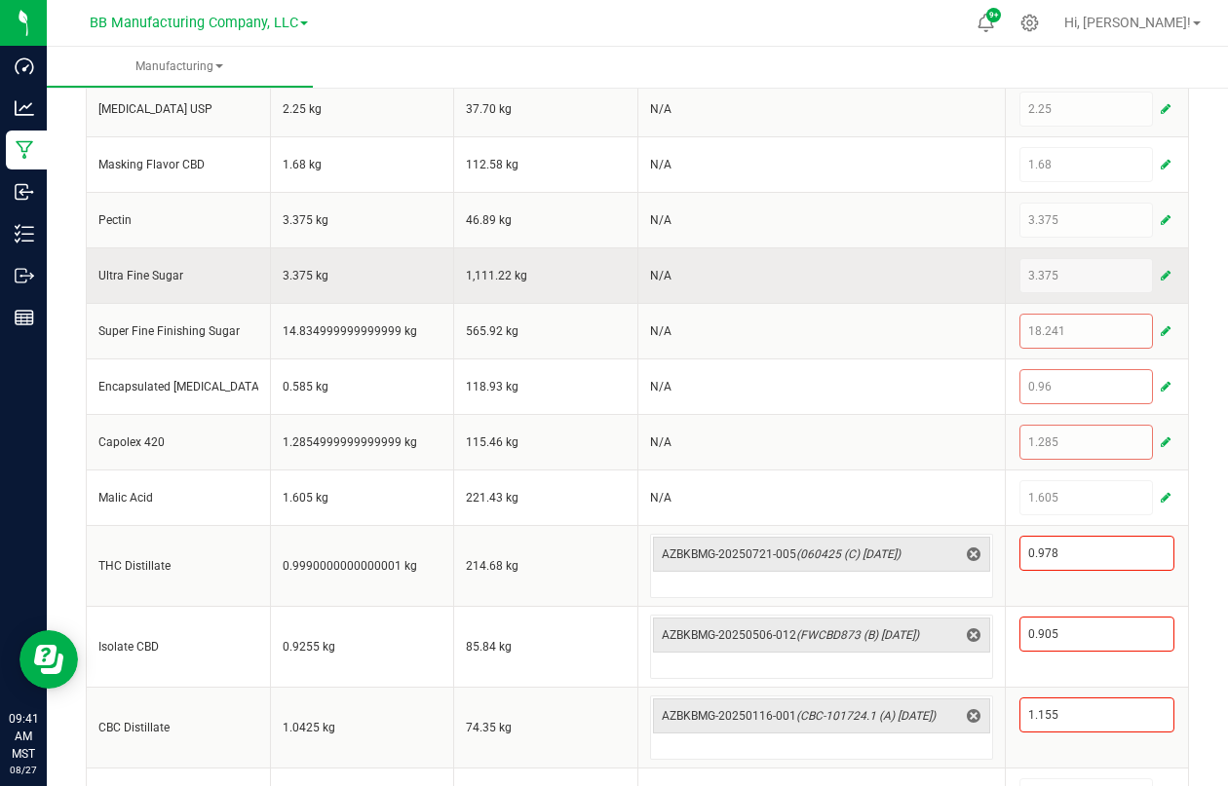
click at [1161, 284] on span "button" at bounding box center [1166, 276] width 10 height 16
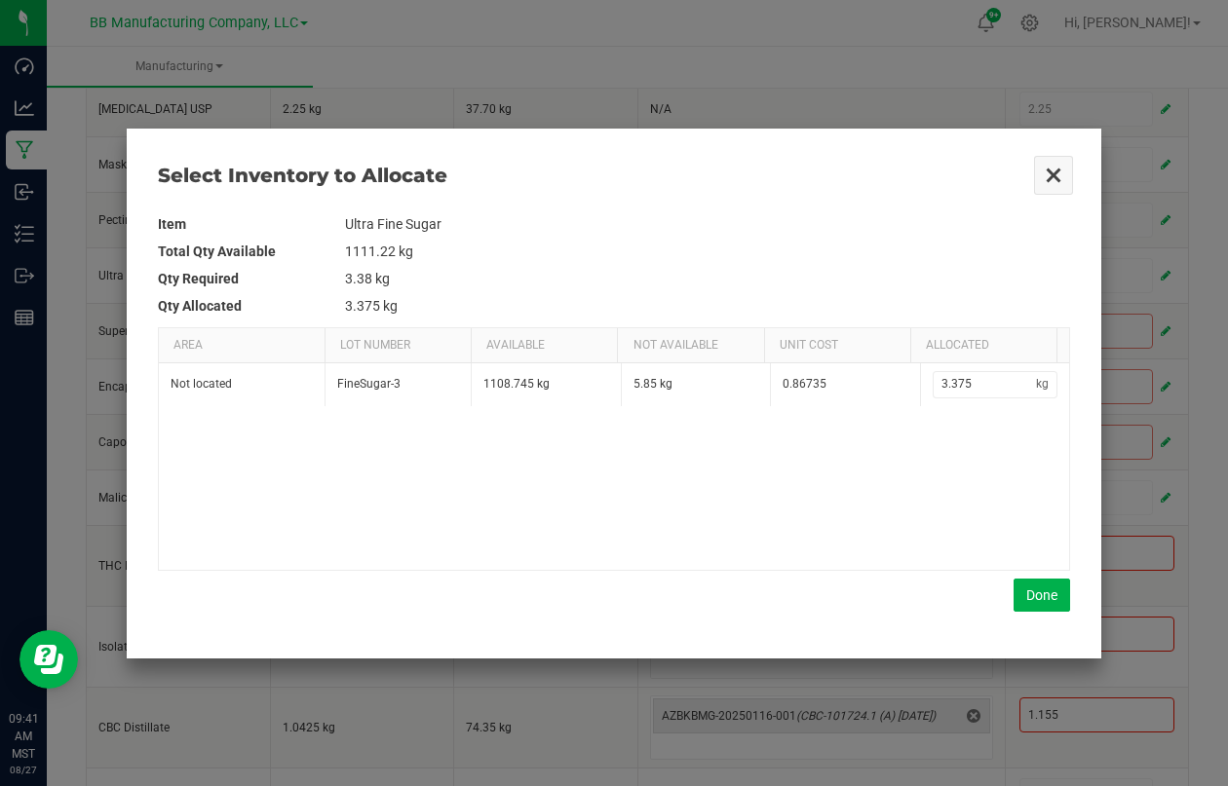
click at [1050, 174] on button "Close" at bounding box center [1053, 175] width 41 height 41
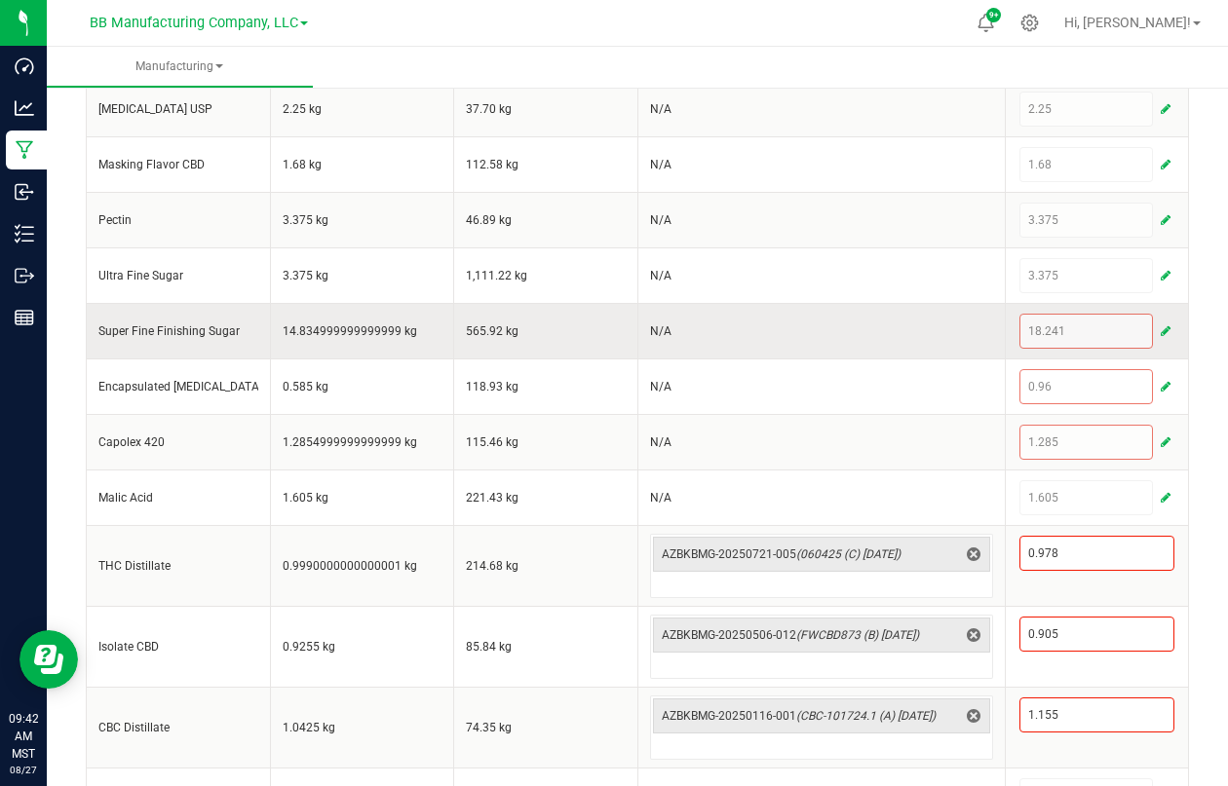
click at [1161, 339] on span "button" at bounding box center [1166, 332] width 10 height 16
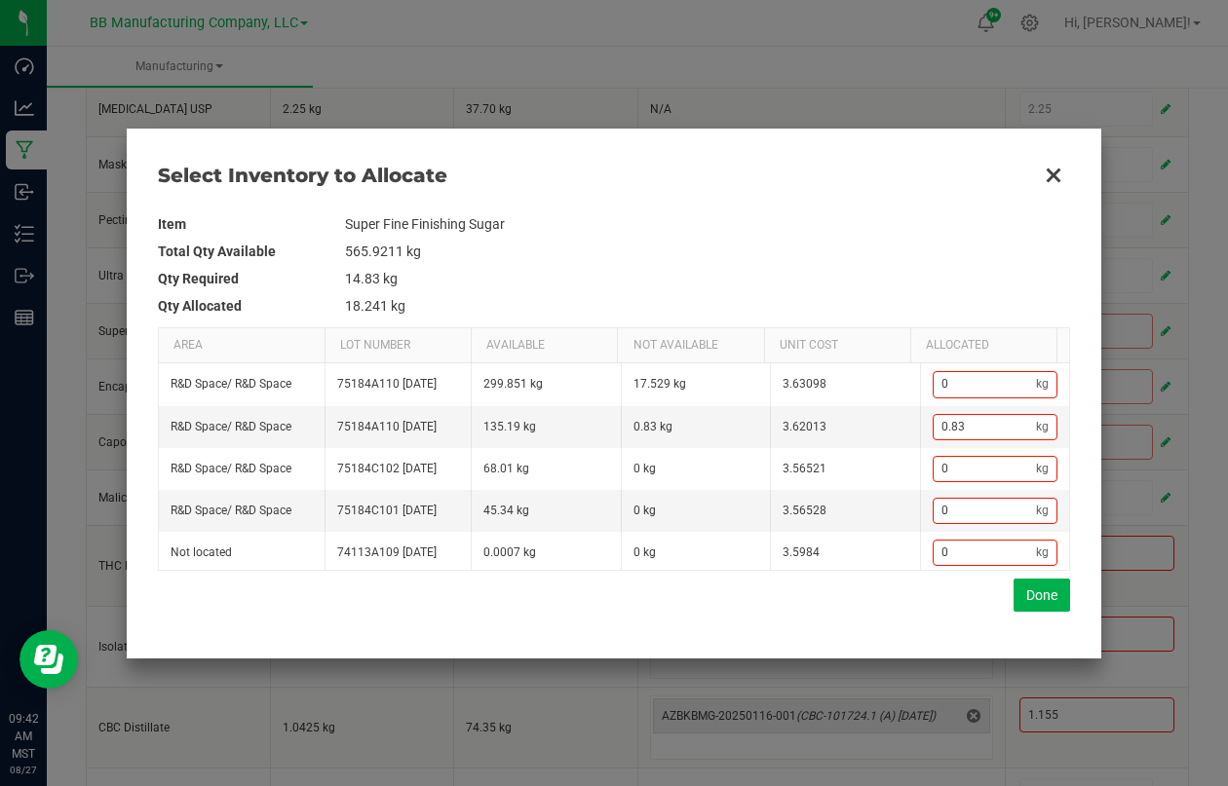
scroll to position [87, 0]
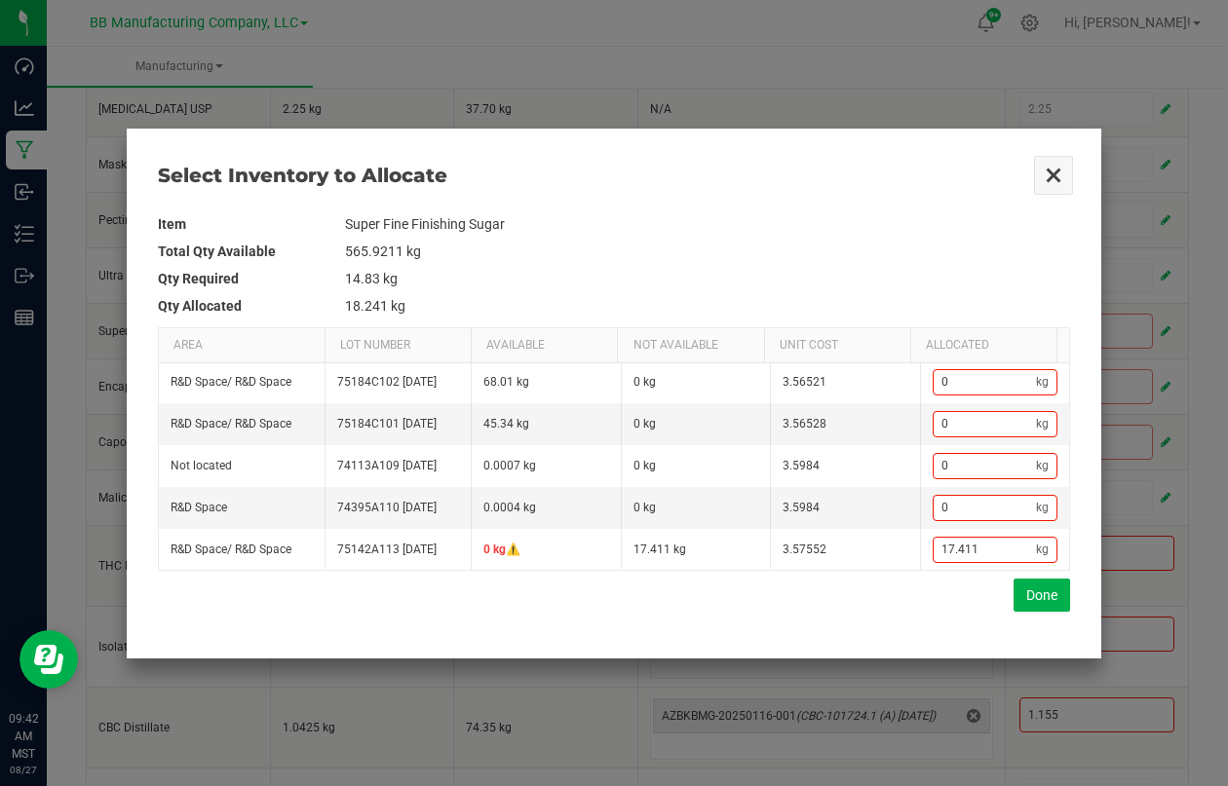
click at [1045, 177] on button "Close" at bounding box center [1053, 175] width 41 height 41
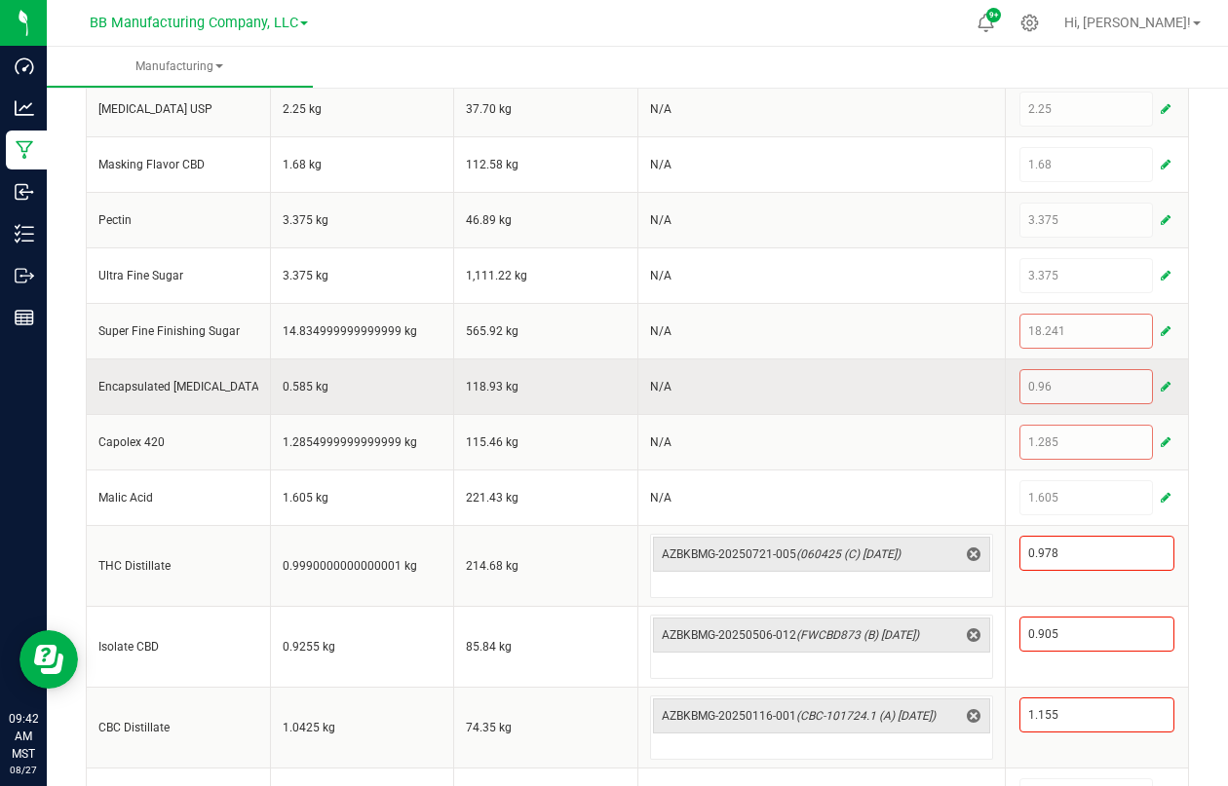
click at [1161, 395] on span "button" at bounding box center [1166, 387] width 10 height 16
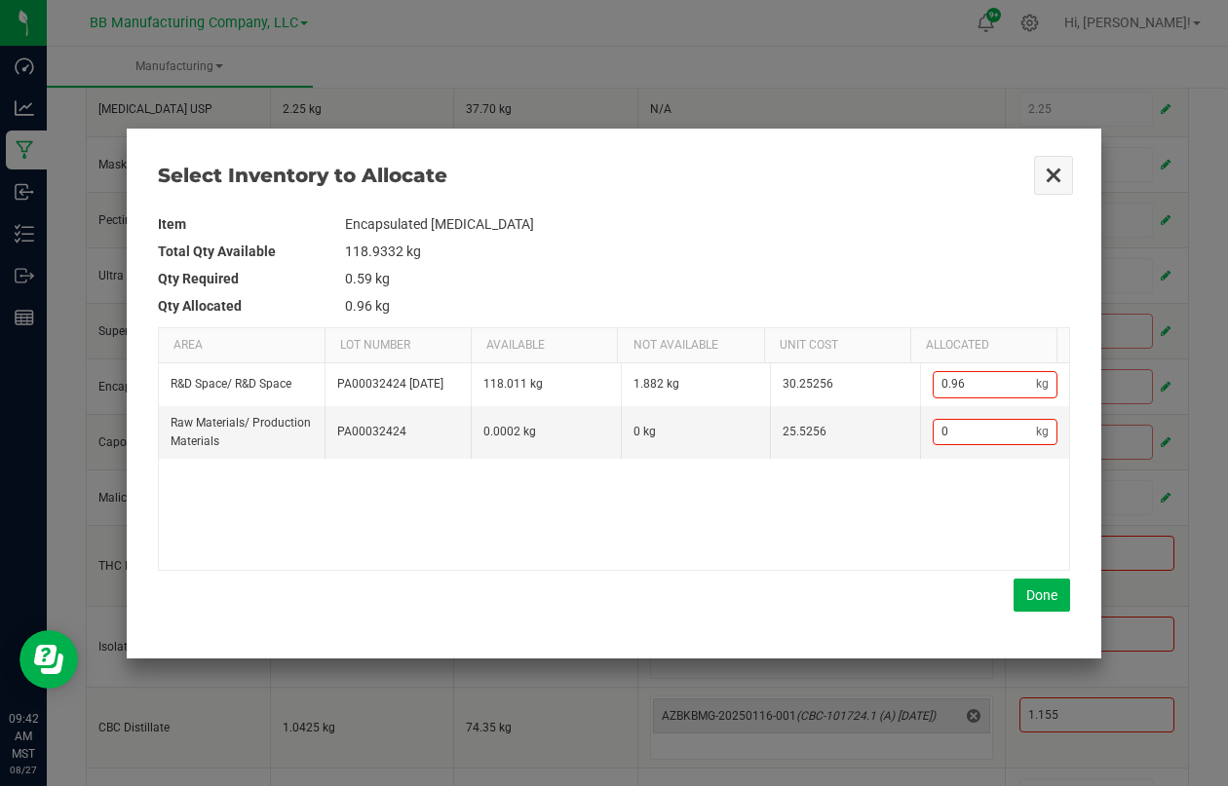
click at [1053, 169] on button "Close" at bounding box center [1053, 175] width 41 height 41
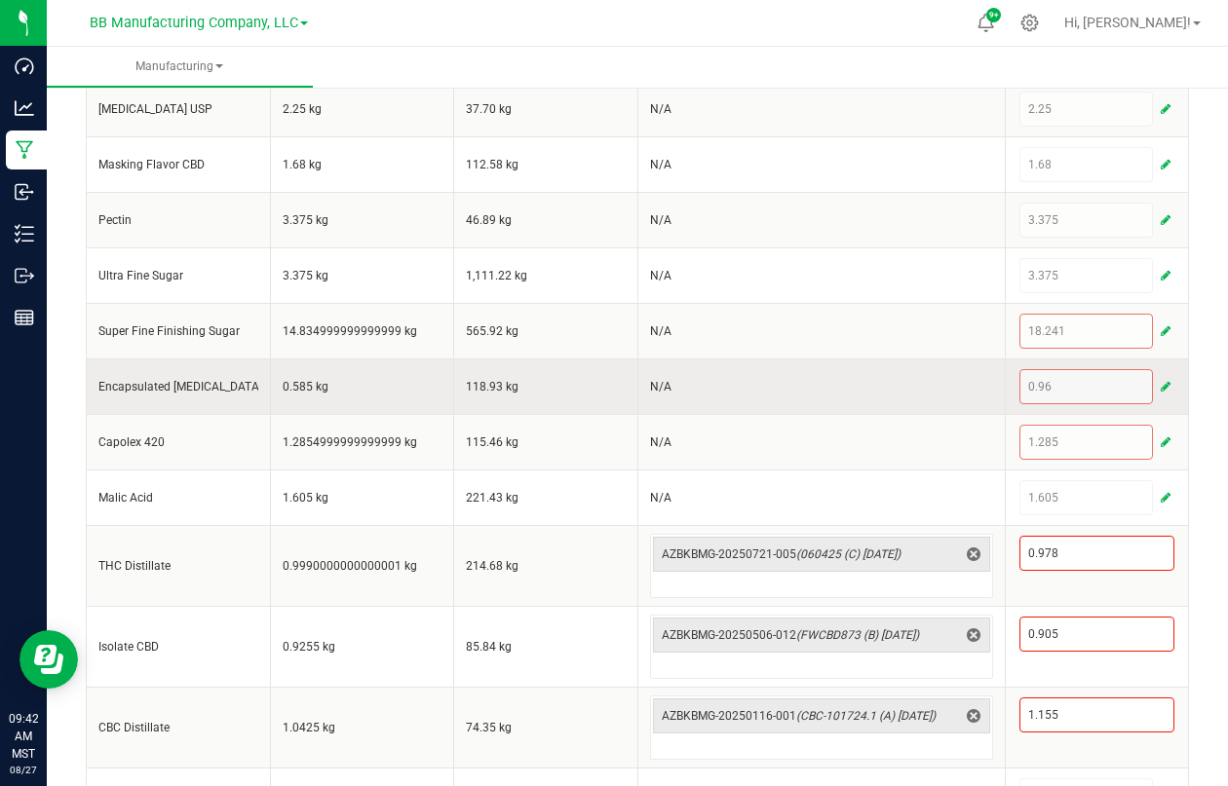
scroll to position [1192, 0]
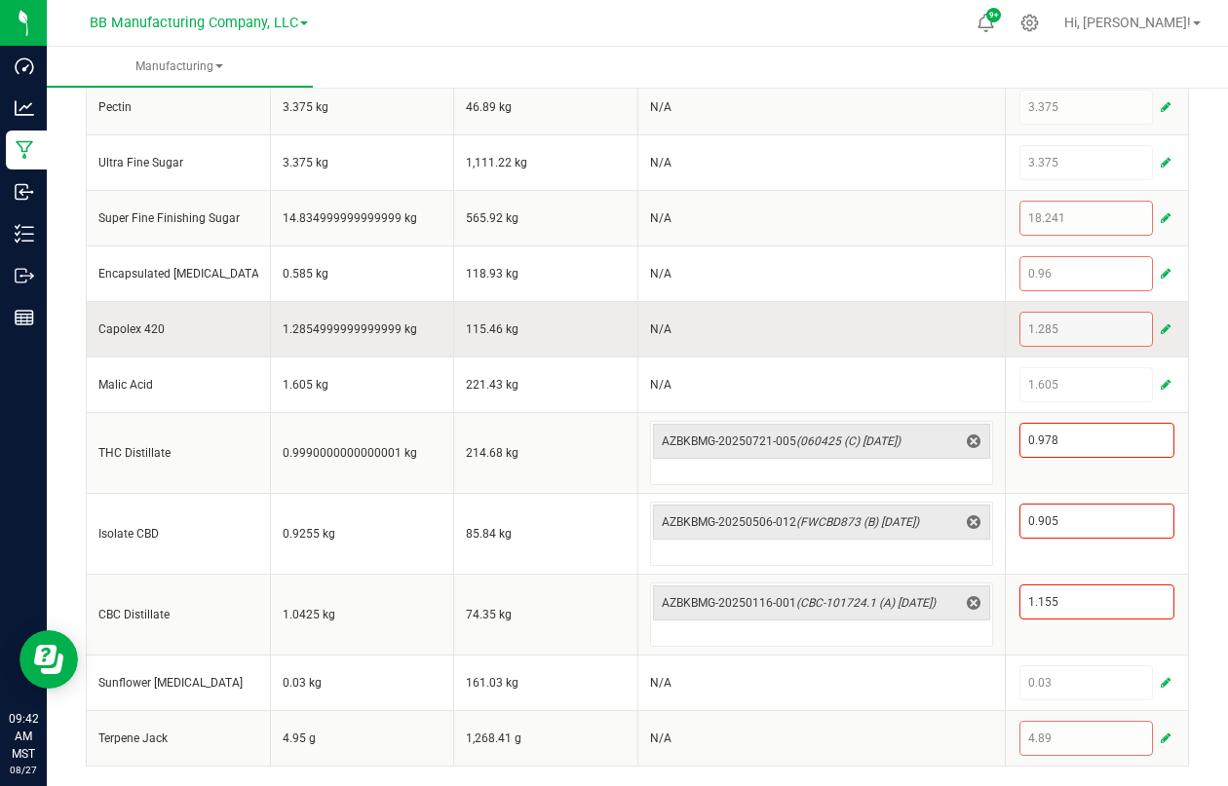
click at [1161, 324] on span "button" at bounding box center [1166, 330] width 10 height 16
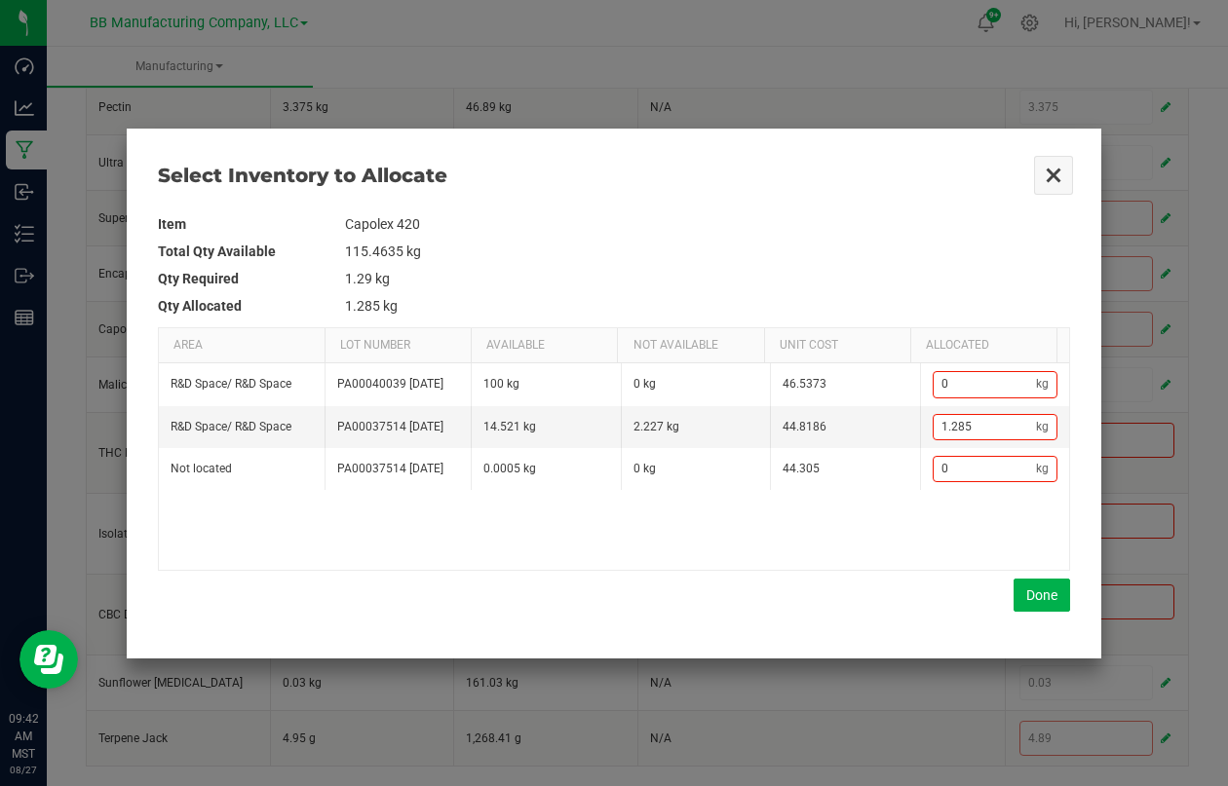
click at [1051, 166] on button "Close" at bounding box center [1053, 175] width 41 height 41
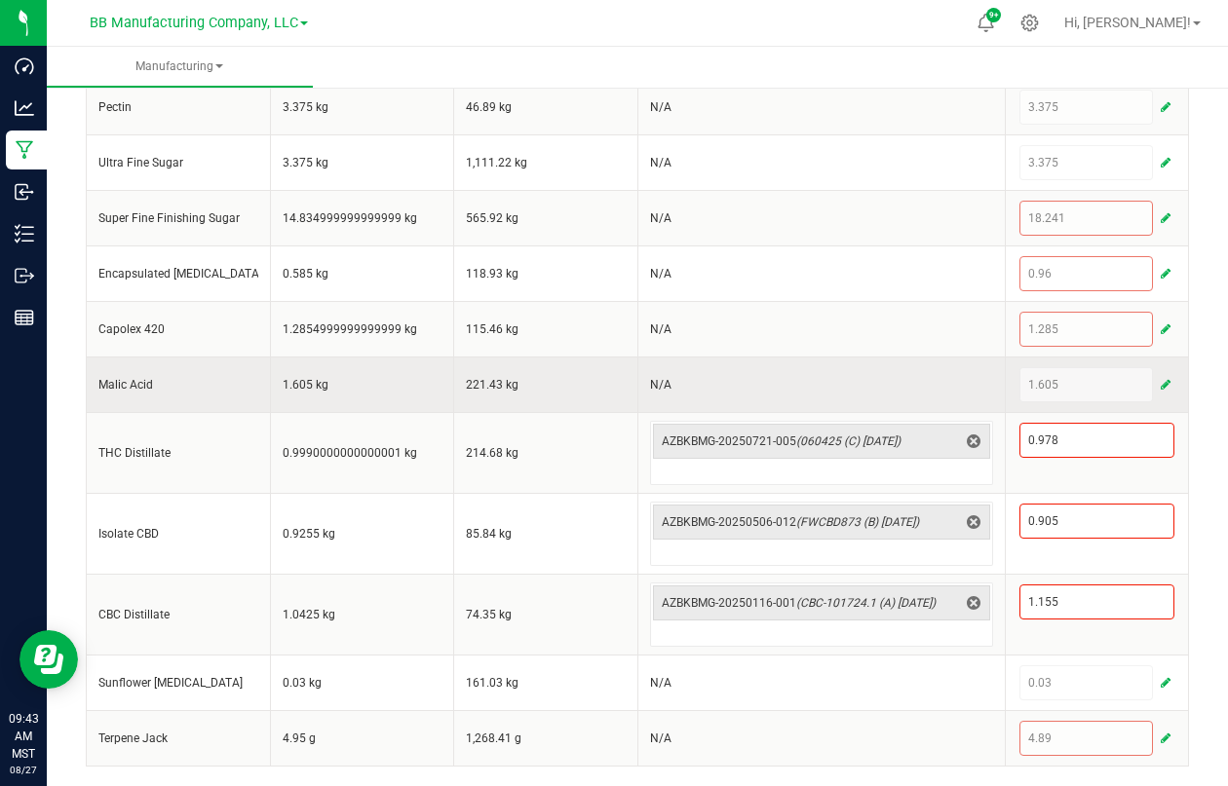
click at [1161, 382] on span "button" at bounding box center [1166, 385] width 10 height 16
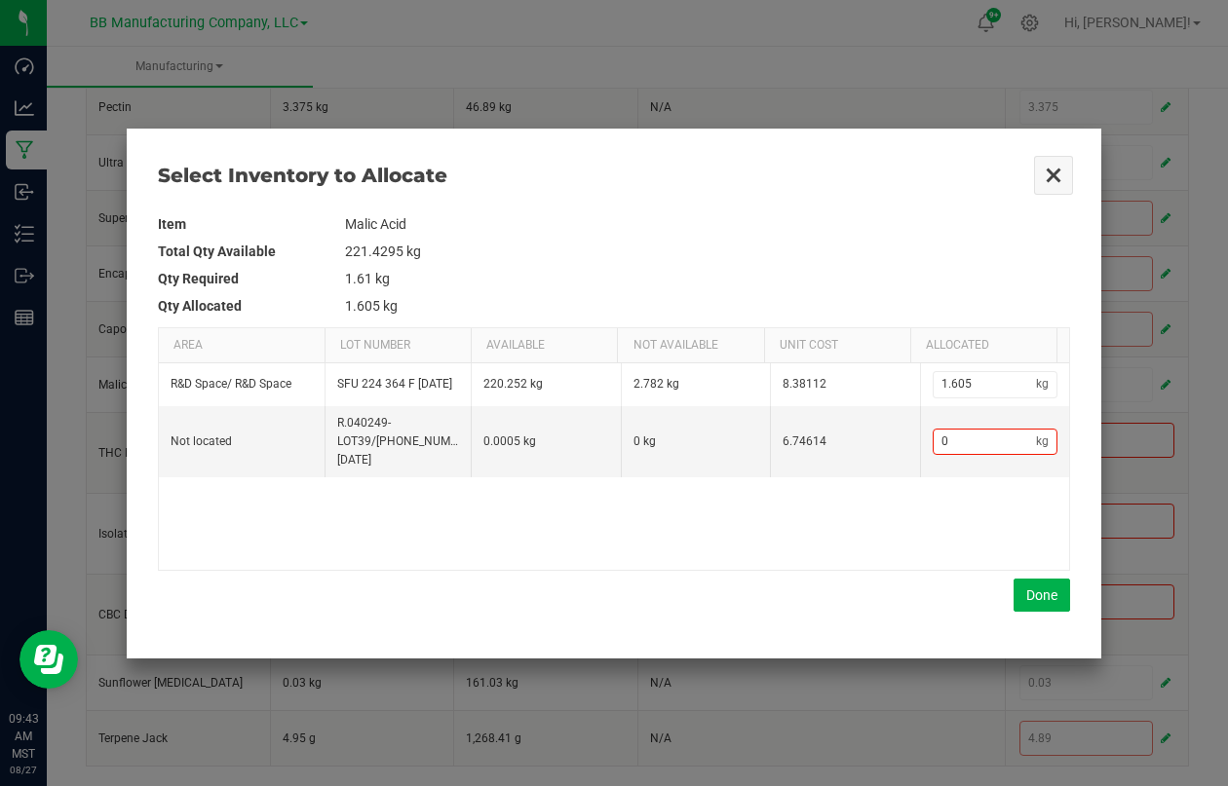
click at [1054, 172] on button "Close" at bounding box center [1053, 175] width 41 height 41
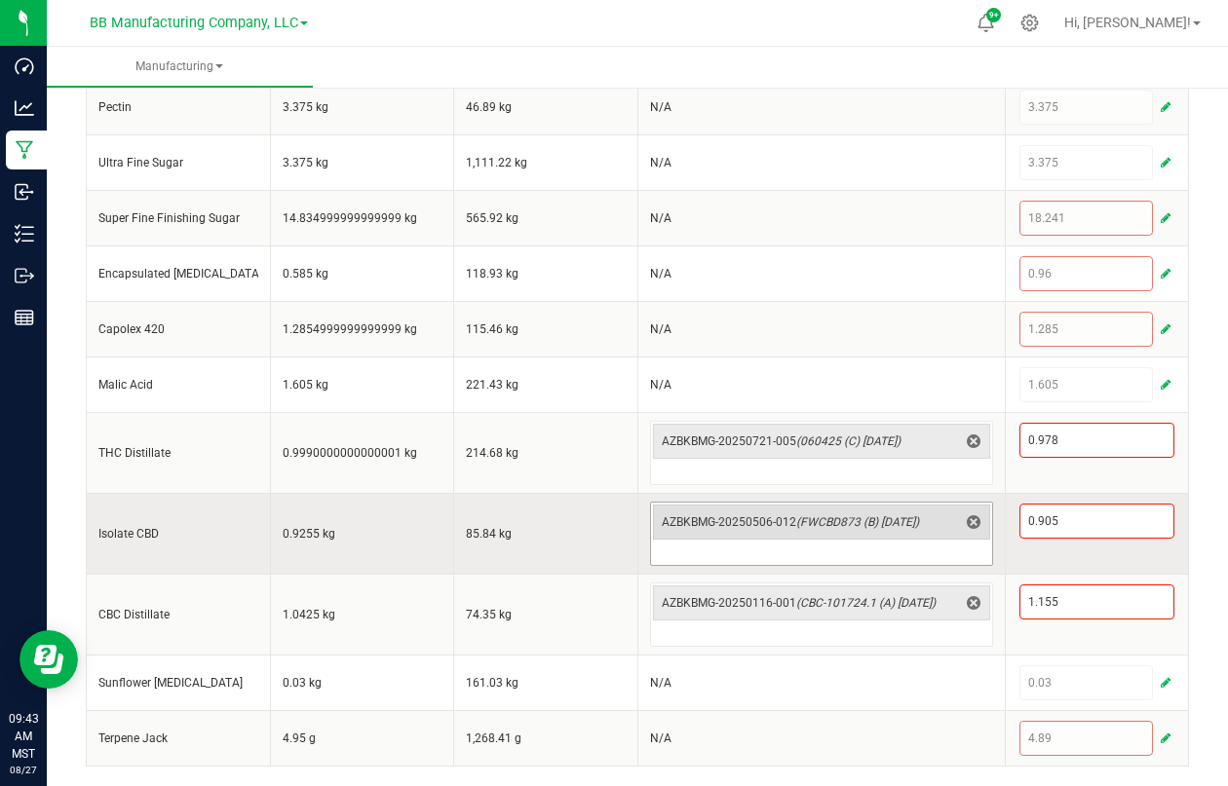
click at [796, 524] on span "(FWCBD873 (B) 5.5.25)" at bounding box center [857, 523] width 123 height 14
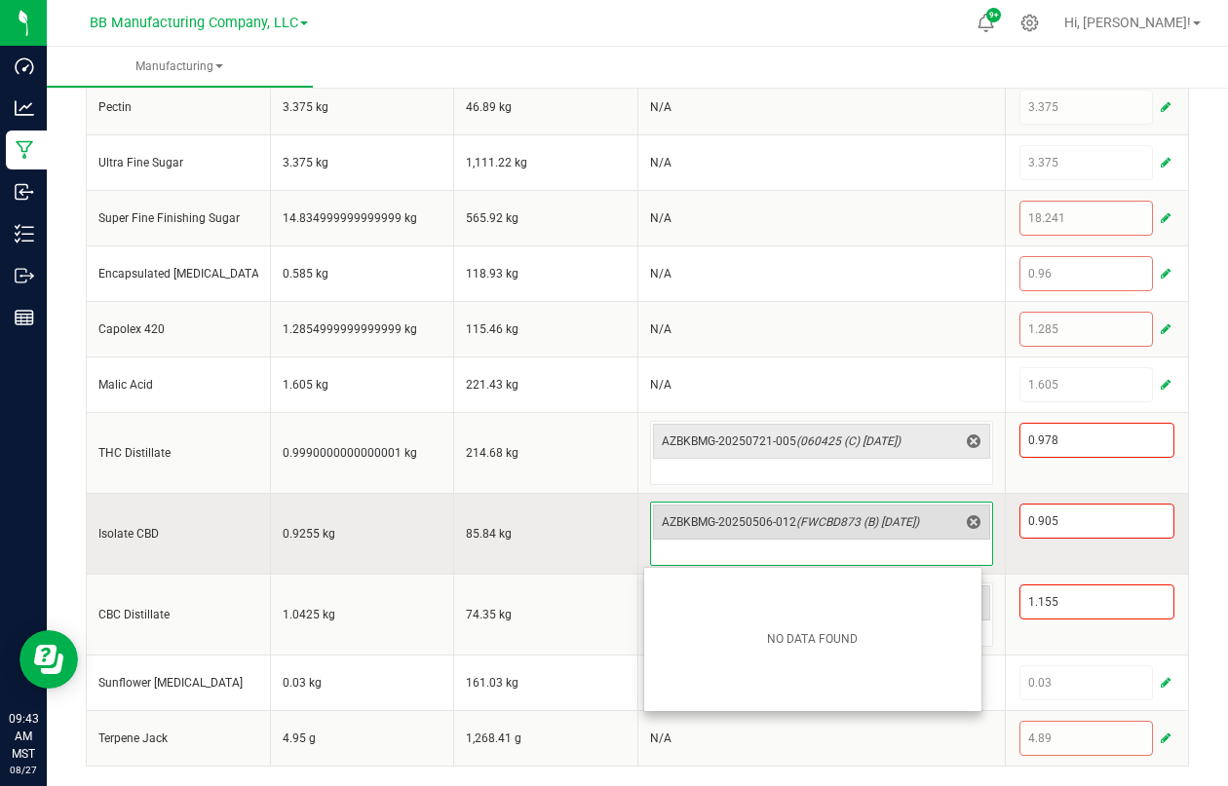
scroll to position [146, 0]
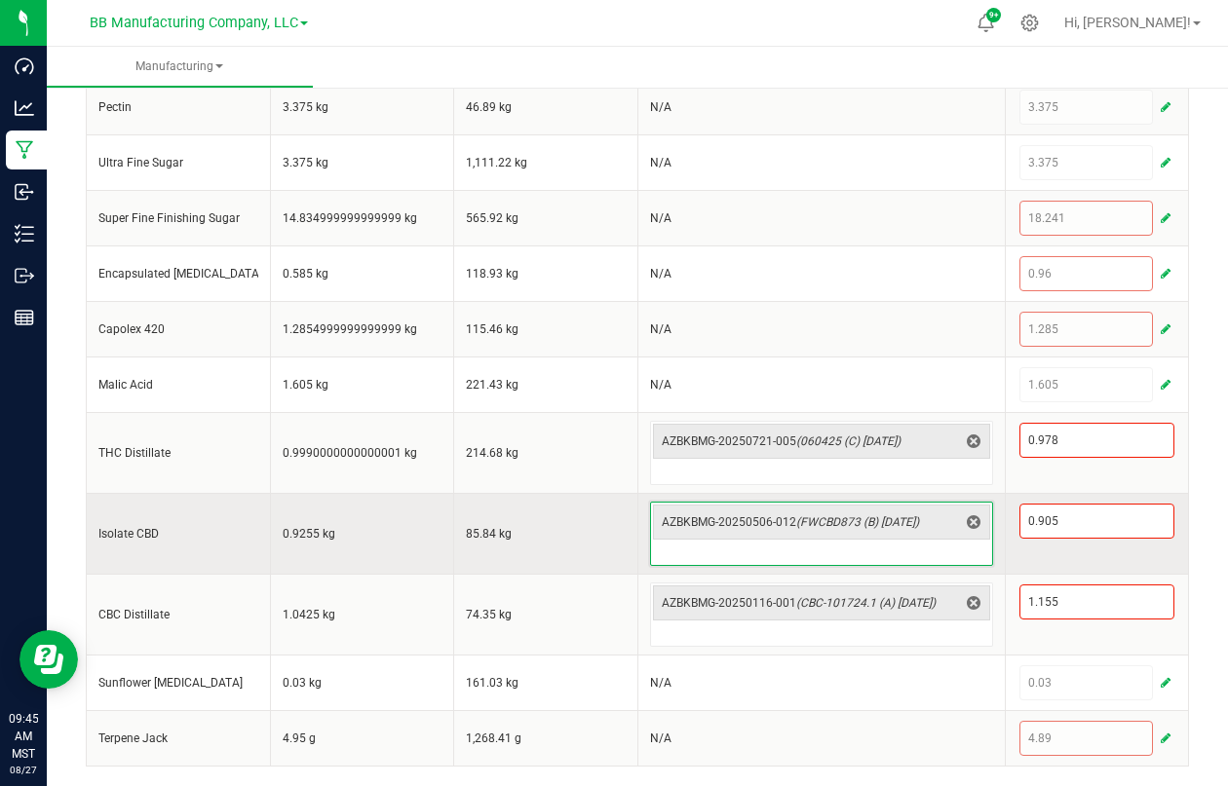
click at [555, 519] on td "85.84 kg" at bounding box center [546, 533] width 184 height 81
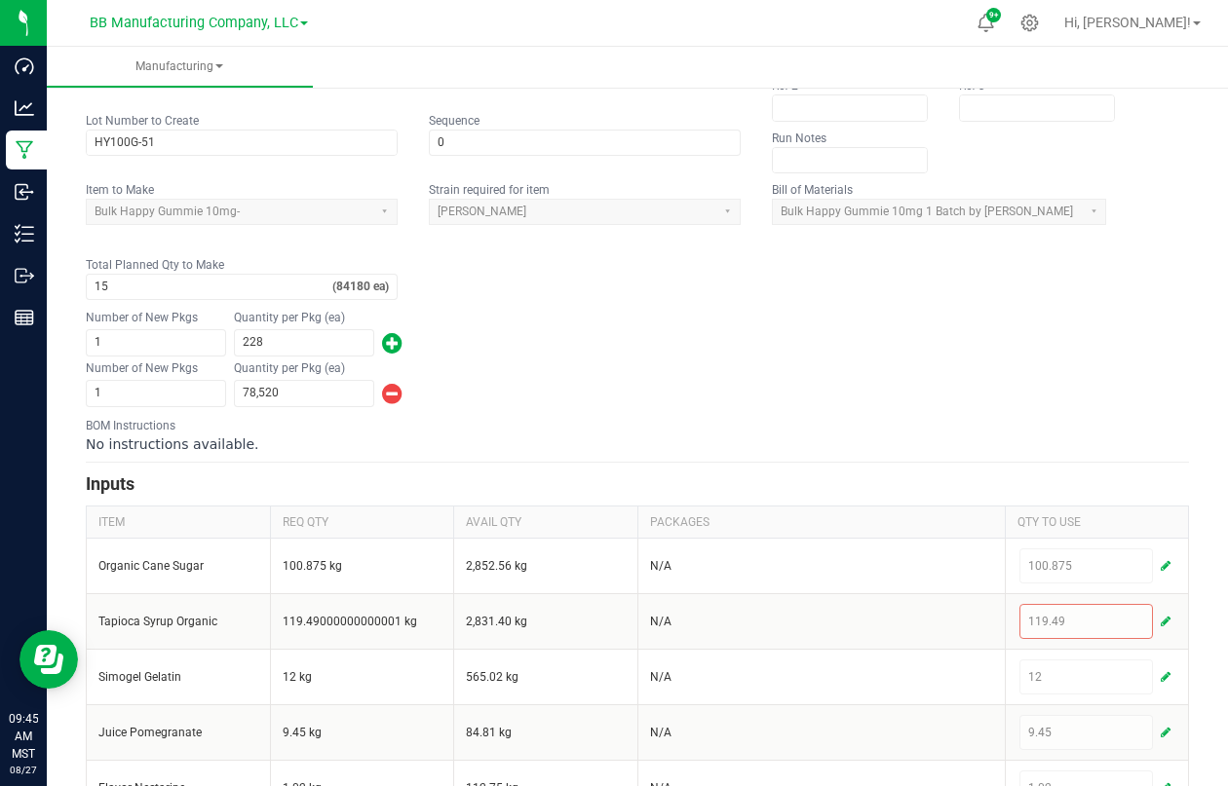
scroll to position [0, 0]
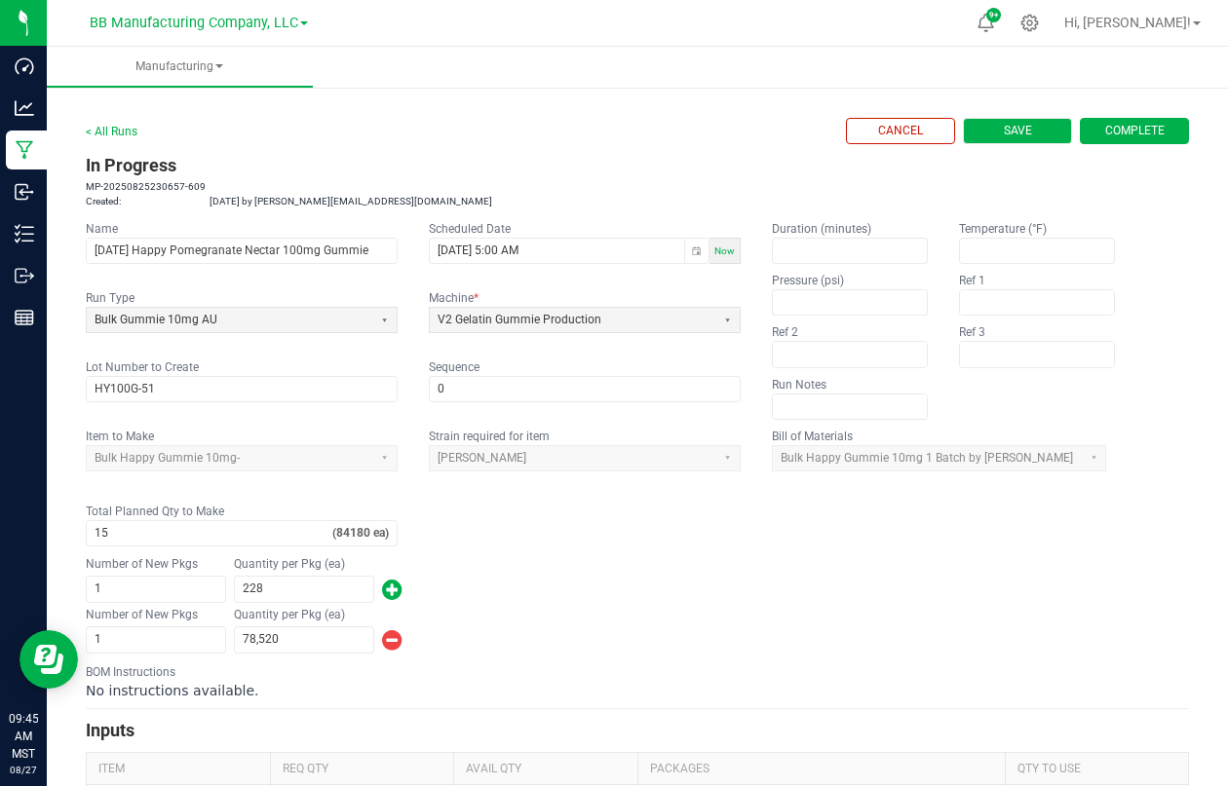
click at [1026, 128] on button "Save" at bounding box center [1017, 131] width 109 height 26
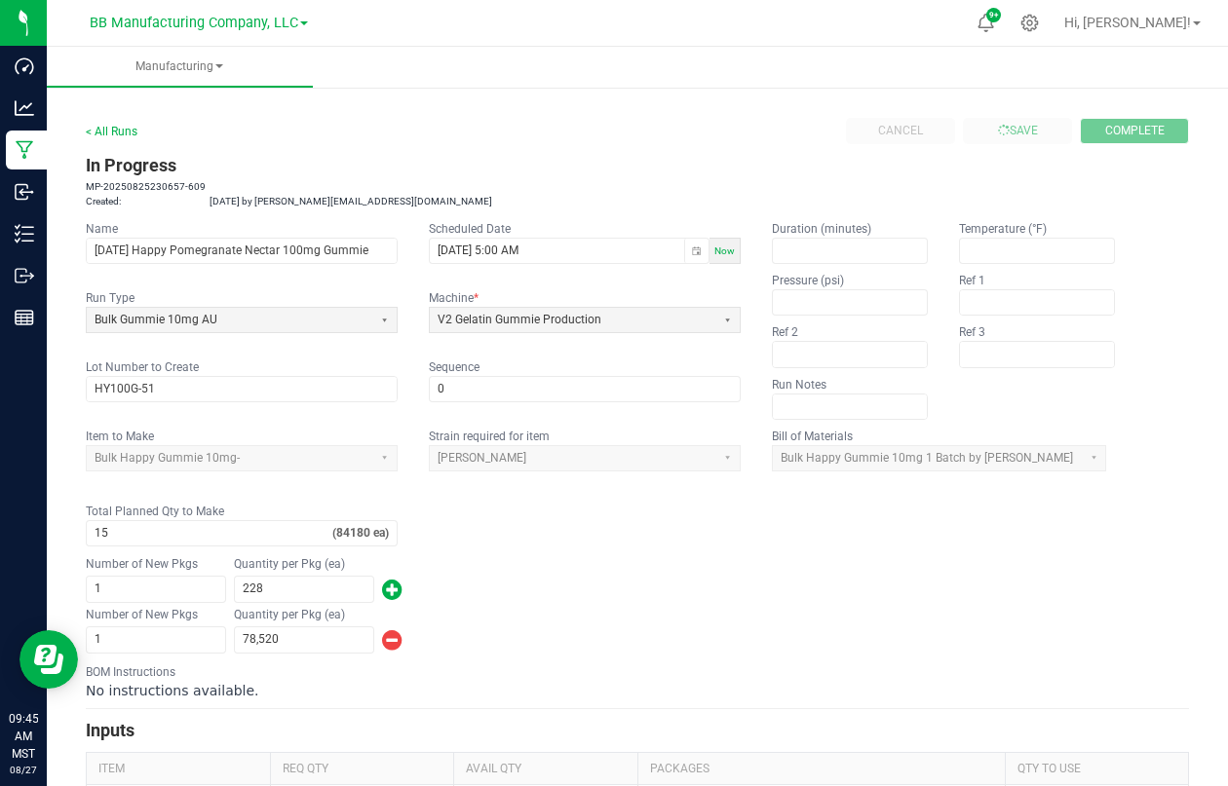
type input "0"
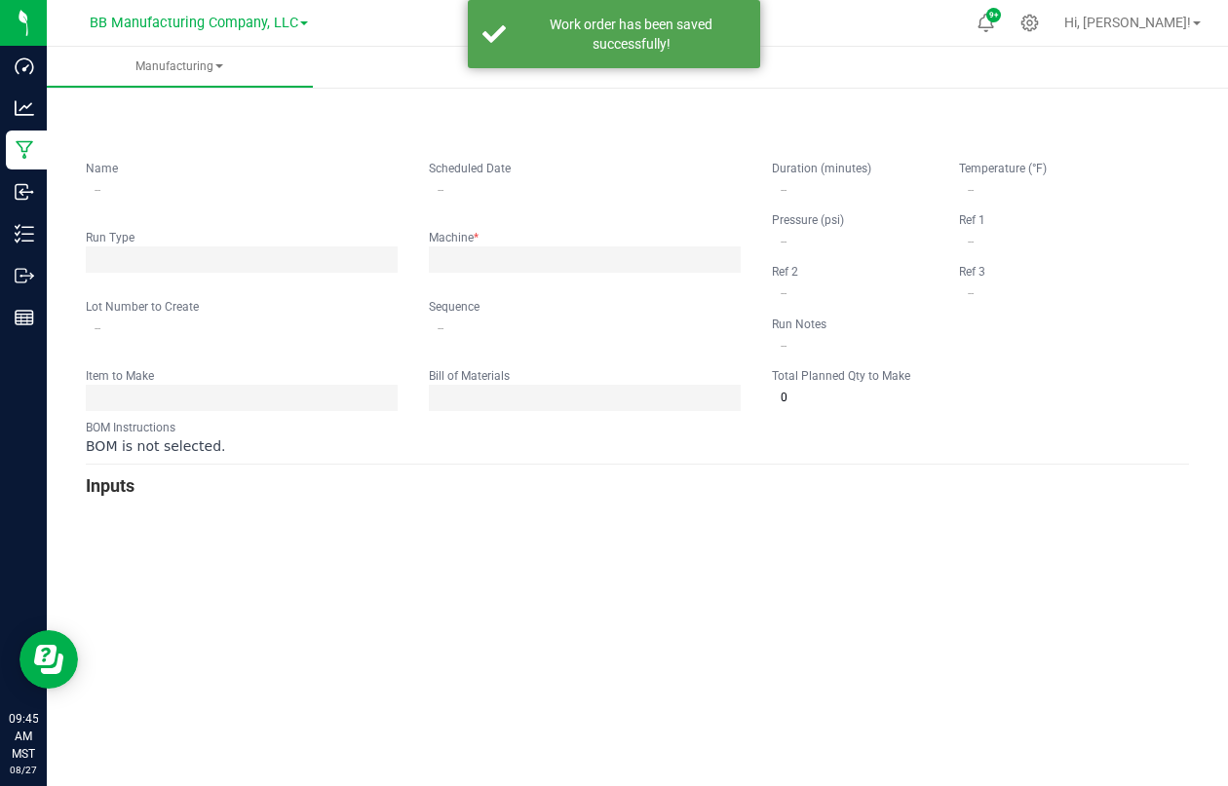
type input "8.25.25 Happy Pomegranate Nectar 100mg Gummie"
type input "08/25/2025 5:00 AM"
type input "HY100G-51"
type input "0"
type input "15"
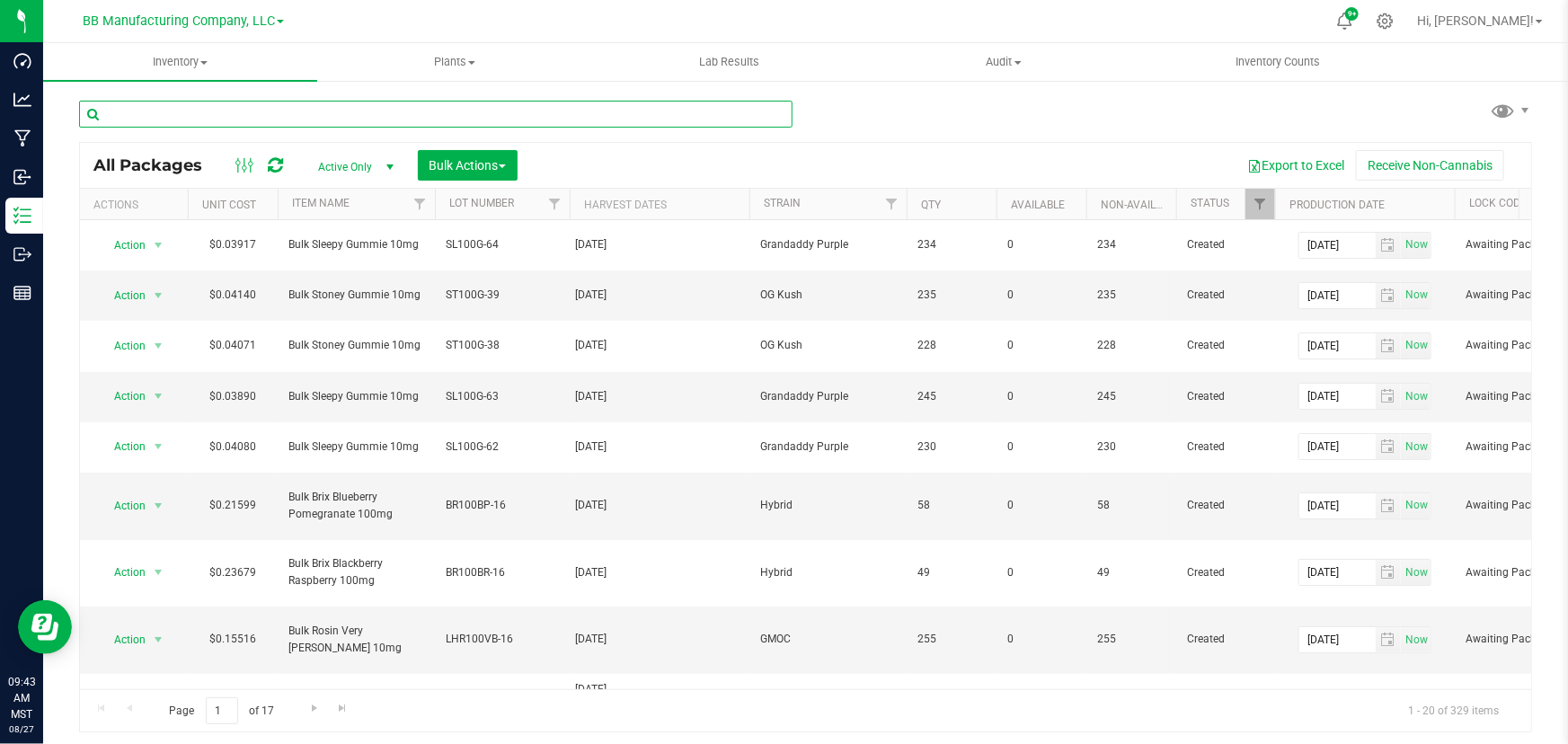
click at [259, 121] on input "text" at bounding box center [436, 113] width 713 height 27
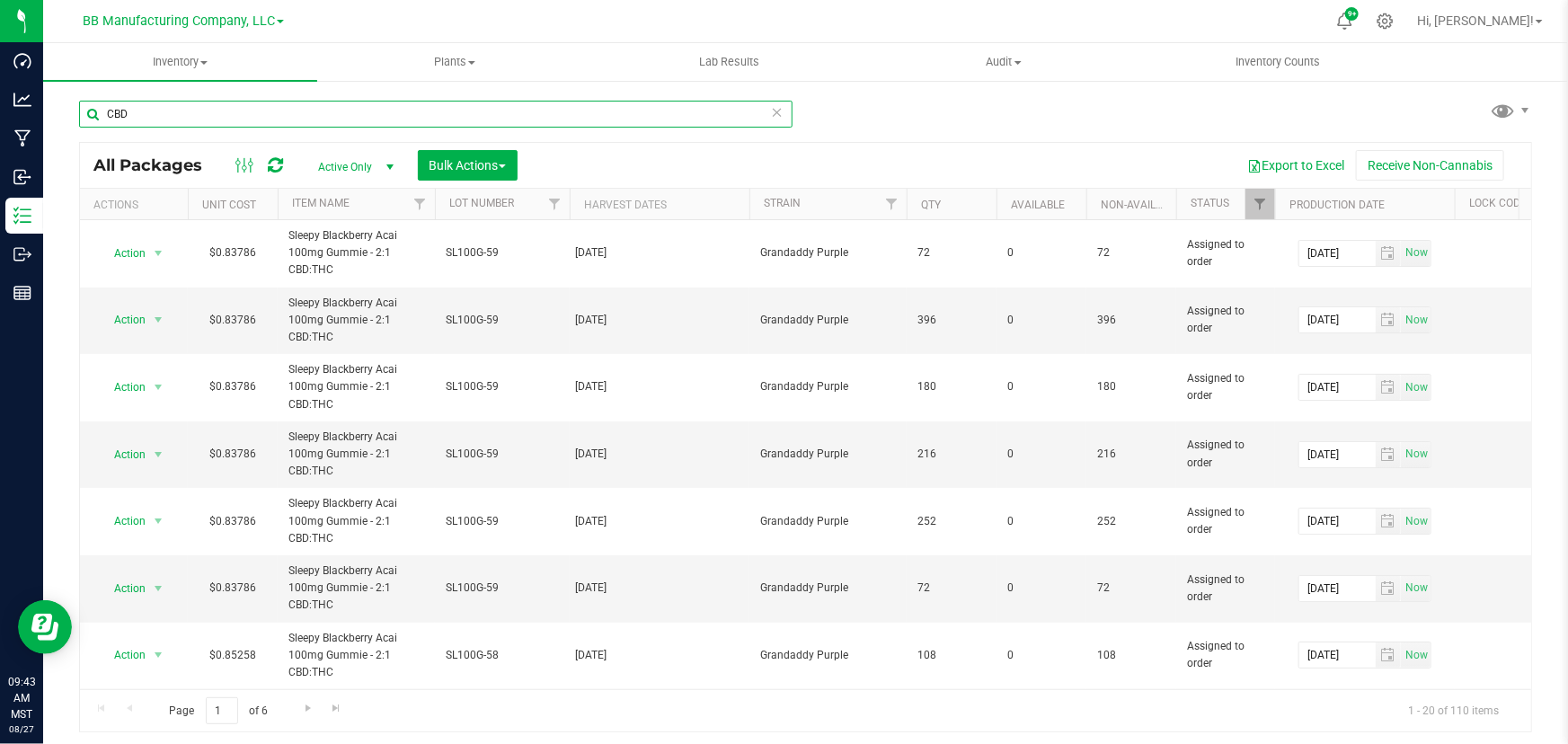
click at [152, 111] on input "CBD" at bounding box center [436, 113] width 713 height 27
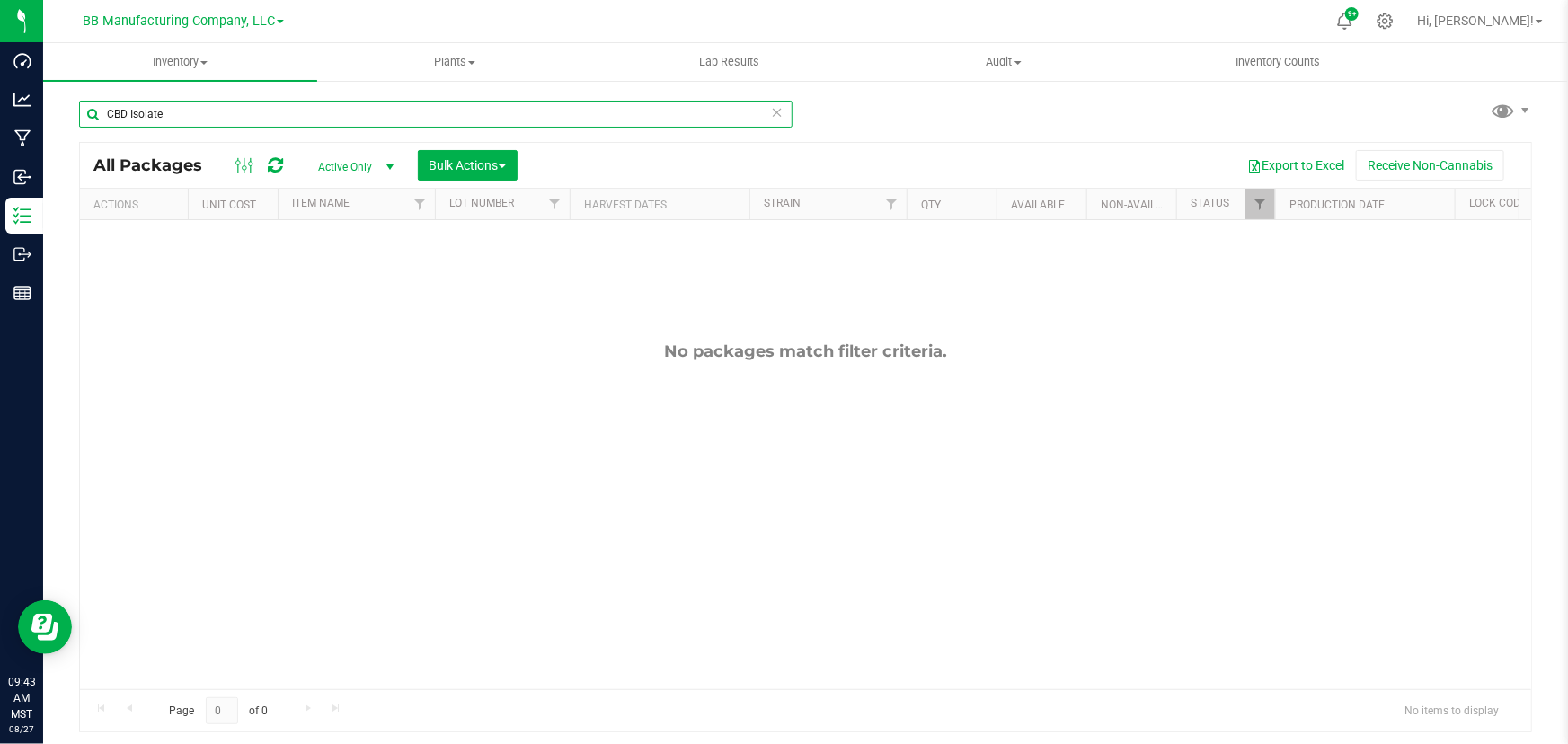
drag, startPoint x: 177, startPoint y: 113, endPoint x: 81, endPoint y: 111, distance: 96.0
click at [81, 111] on input "CBD Isolate" at bounding box center [436, 113] width 713 height 27
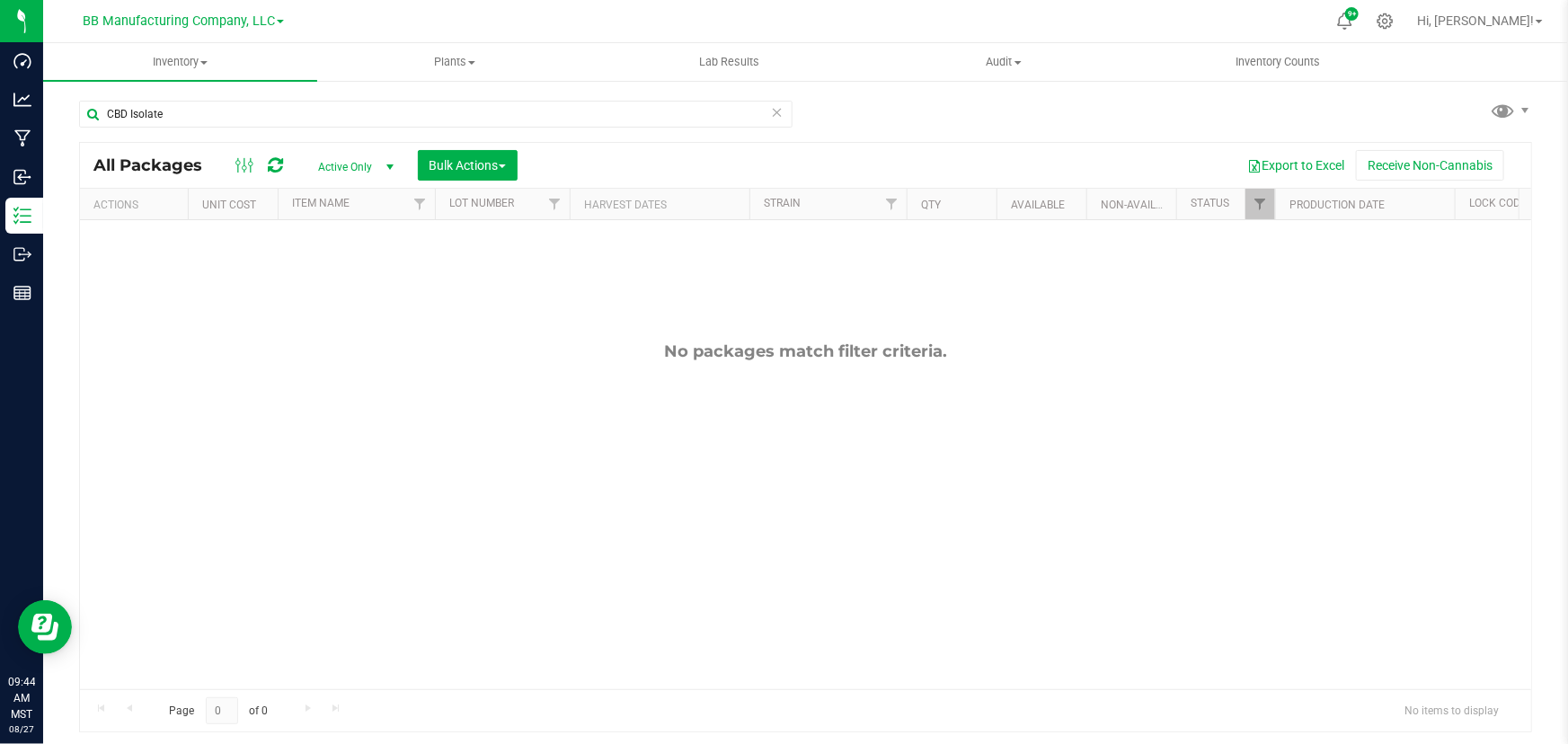
click at [117, 98] on div "CBD Isolate" at bounding box center [442, 113] width 726 height 57
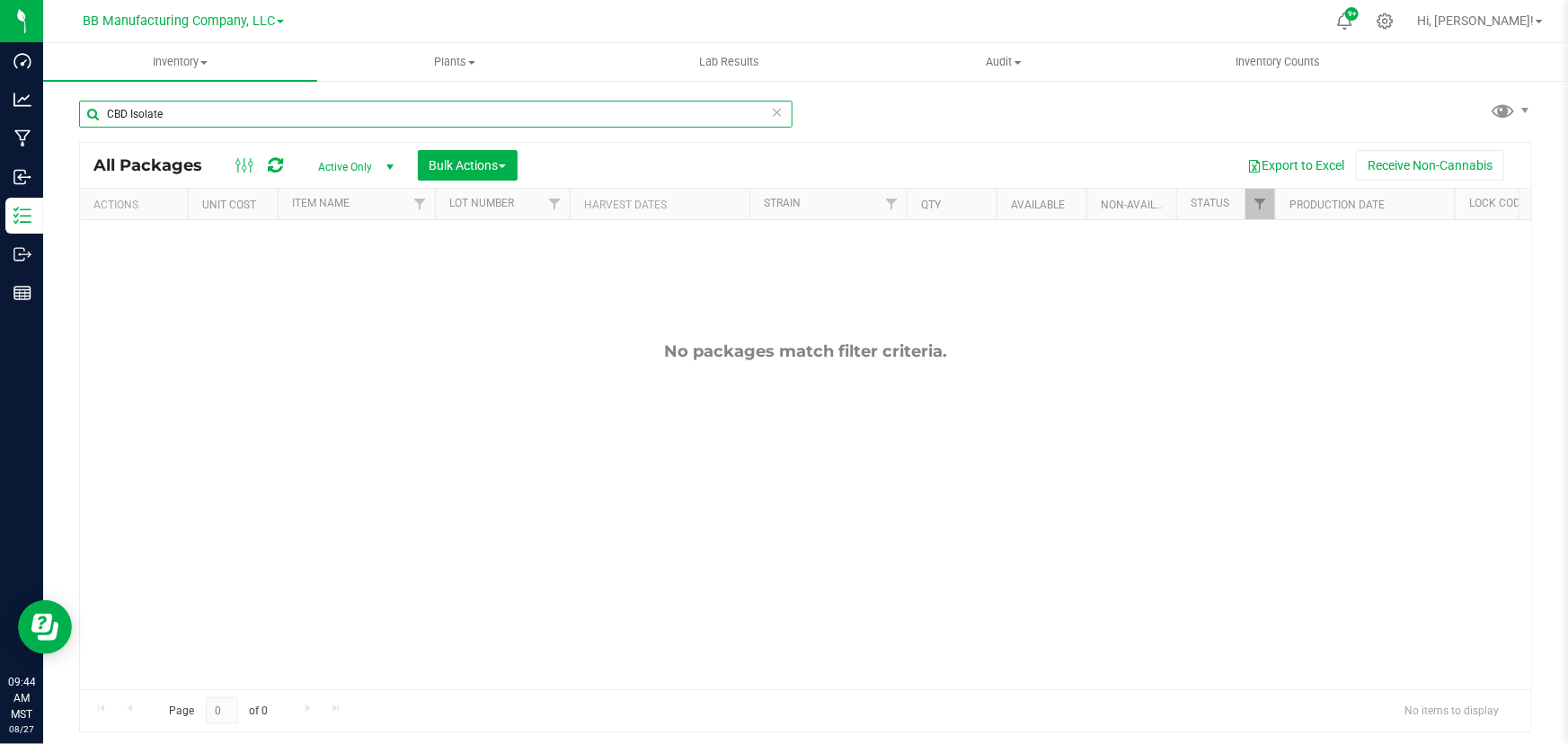
click at [108, 109] on input "CBD Isolate" at bounding box center [436, 113] width 713 height 27
drag, startPoint x: 130, startPoint y: 120, endPoint x: 229, endPoint y: 122, distance: 99.0
click at [229, 122] on input "CBD Isolate" at bounding box center [436, 113] width 713 height 27
paste input "Isolate"
type input "Isolate CBD"
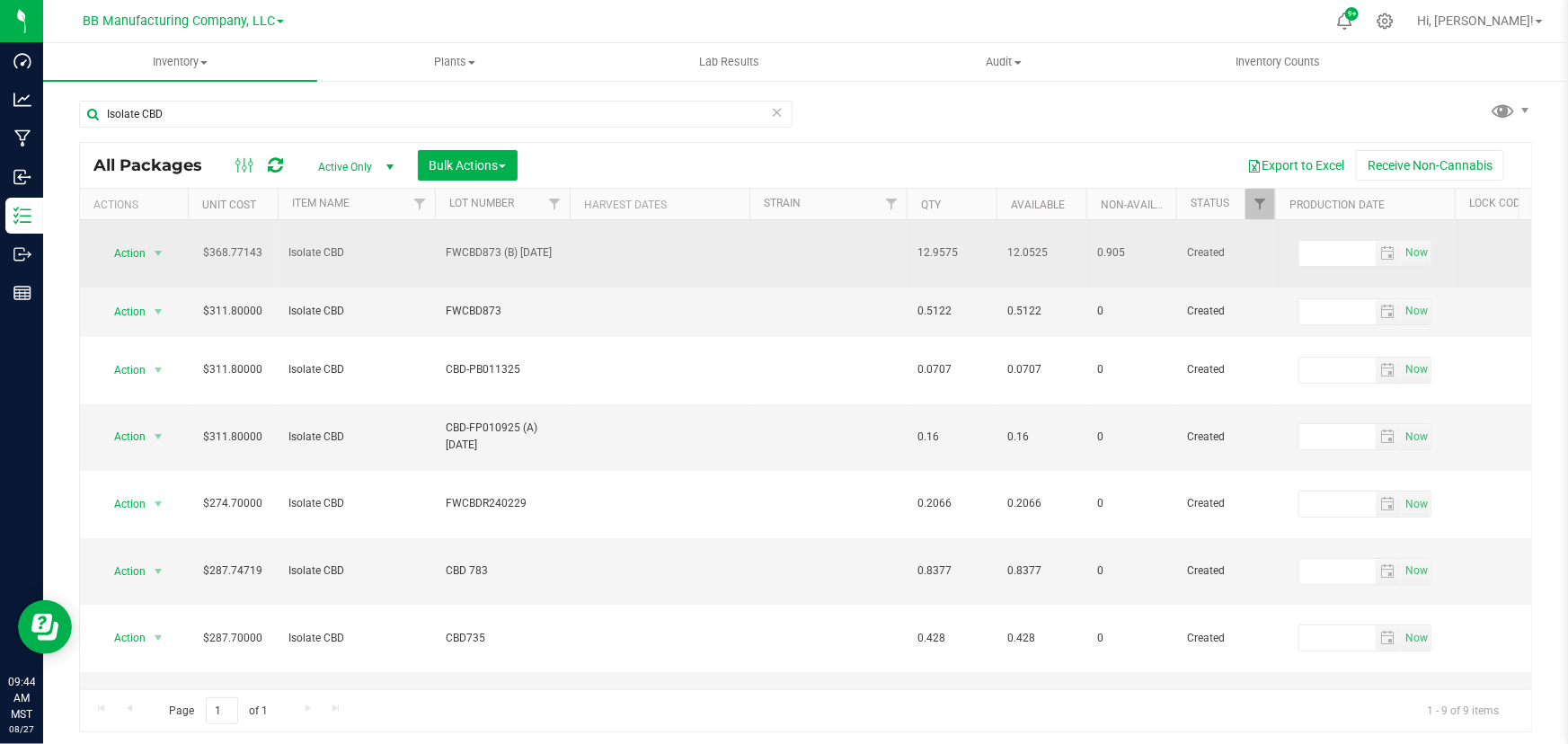
click at [483, 249] on td "FWCBD873 (B) [DATE]" at bounding box center [502, 254] width 135 height 67
click at [521, 242] on input "FWCBD873 (B) [DATE]" at bounding box center [498, 253] width 128 height 28
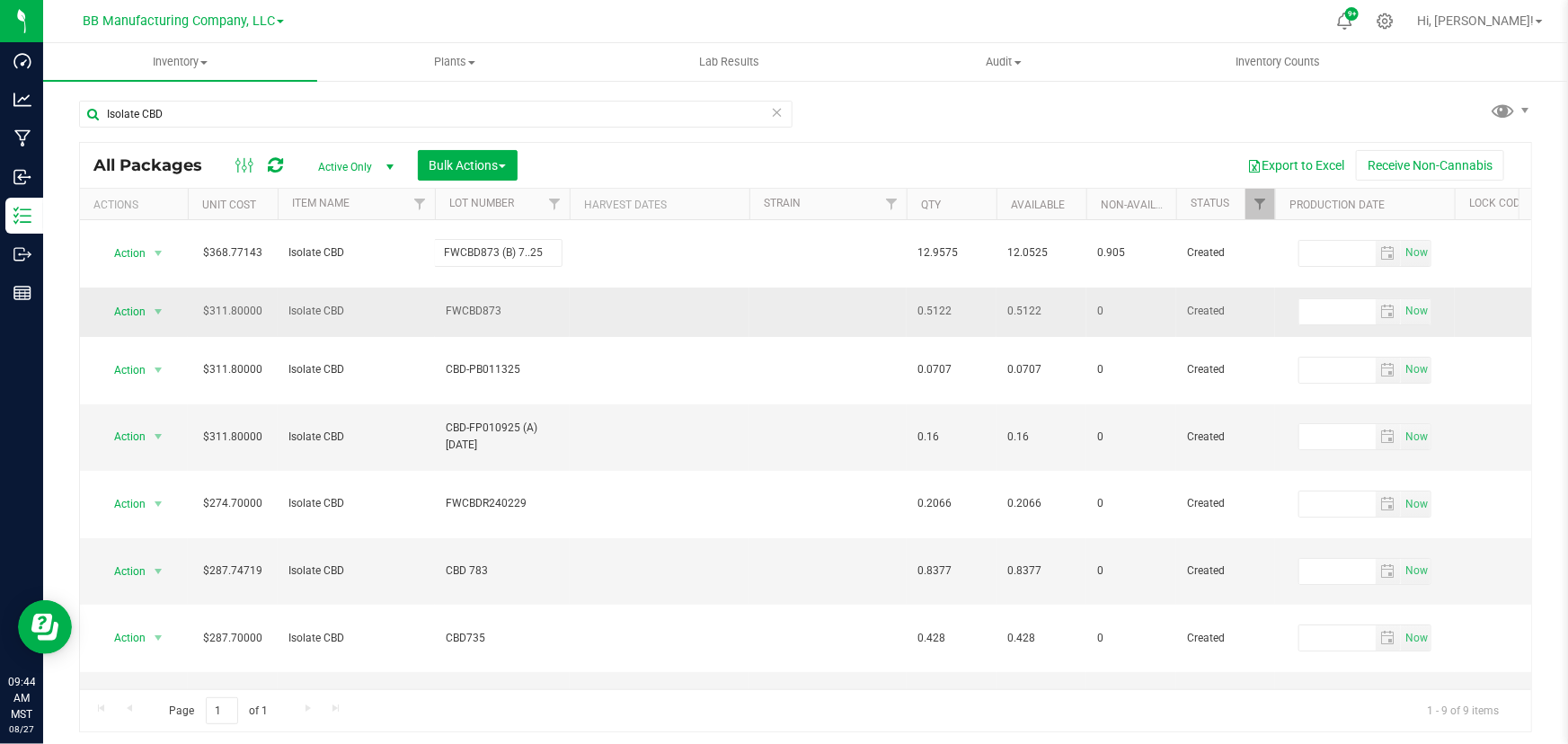
type input "FWCBD873 (B) [DATE]"
click at [604, 279] on div "All Packages Active Only Active Only Lab Samples Locked All Bulk Actions Add to…" at bounding box center [806, 437] width 1453 height 591
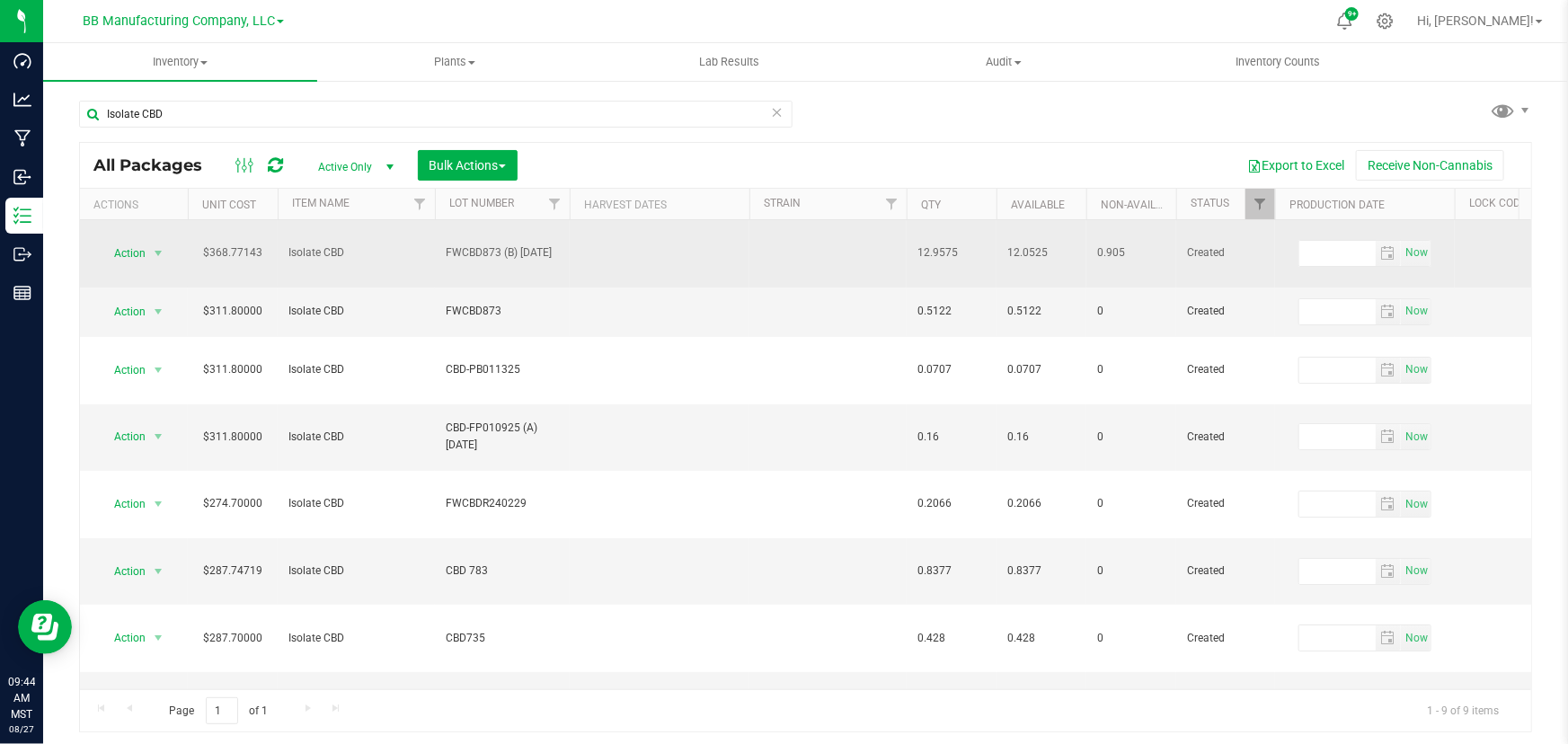
click at [524, 244] on span "FWCBD873 (B) [DATE]" at bounding box center [501, 253] width 113 height 18
click at [477, 253] on input "FWCBD873 (B) [DATE]" at bounding box center [498, 253] width 128 height 28
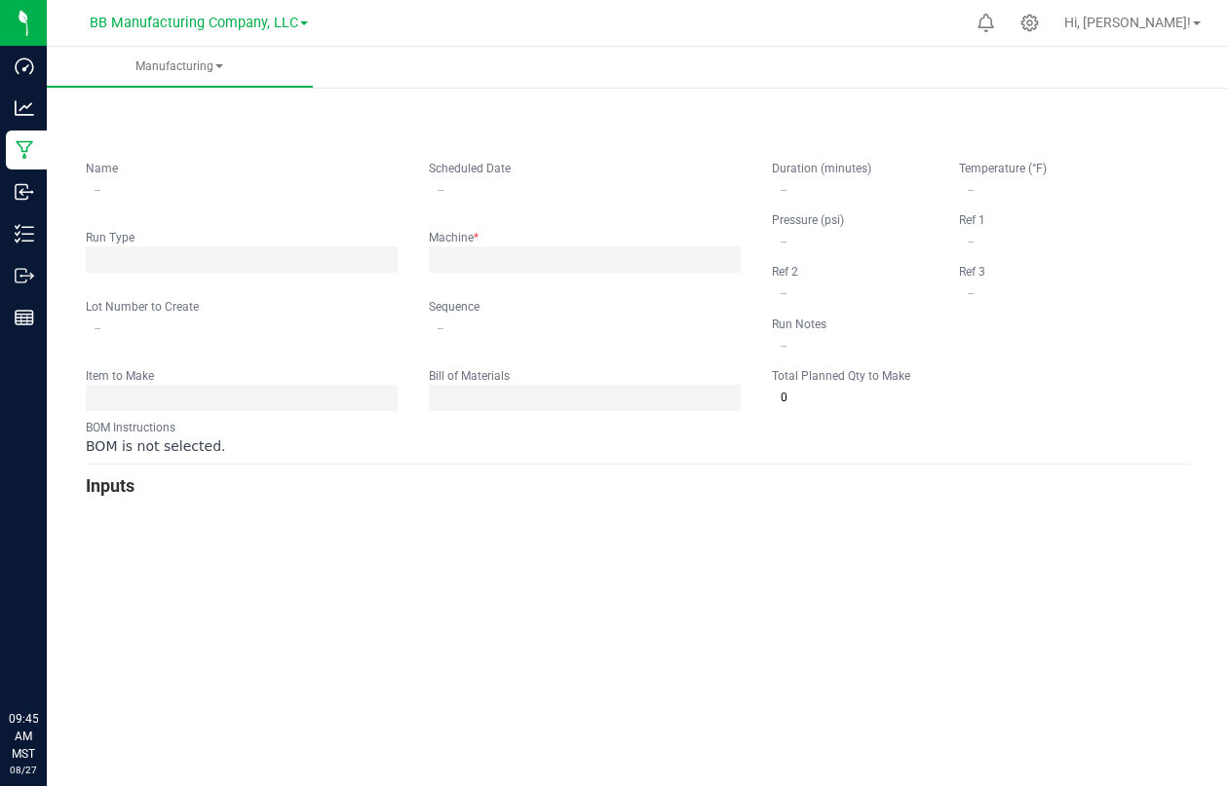
type input "[DATE] Happy Pomegranate Nectar 100mg Gummie"
type input "[DATE] 5:00 AM"
type input "HY100G-51"
type input "0"
type input "15"
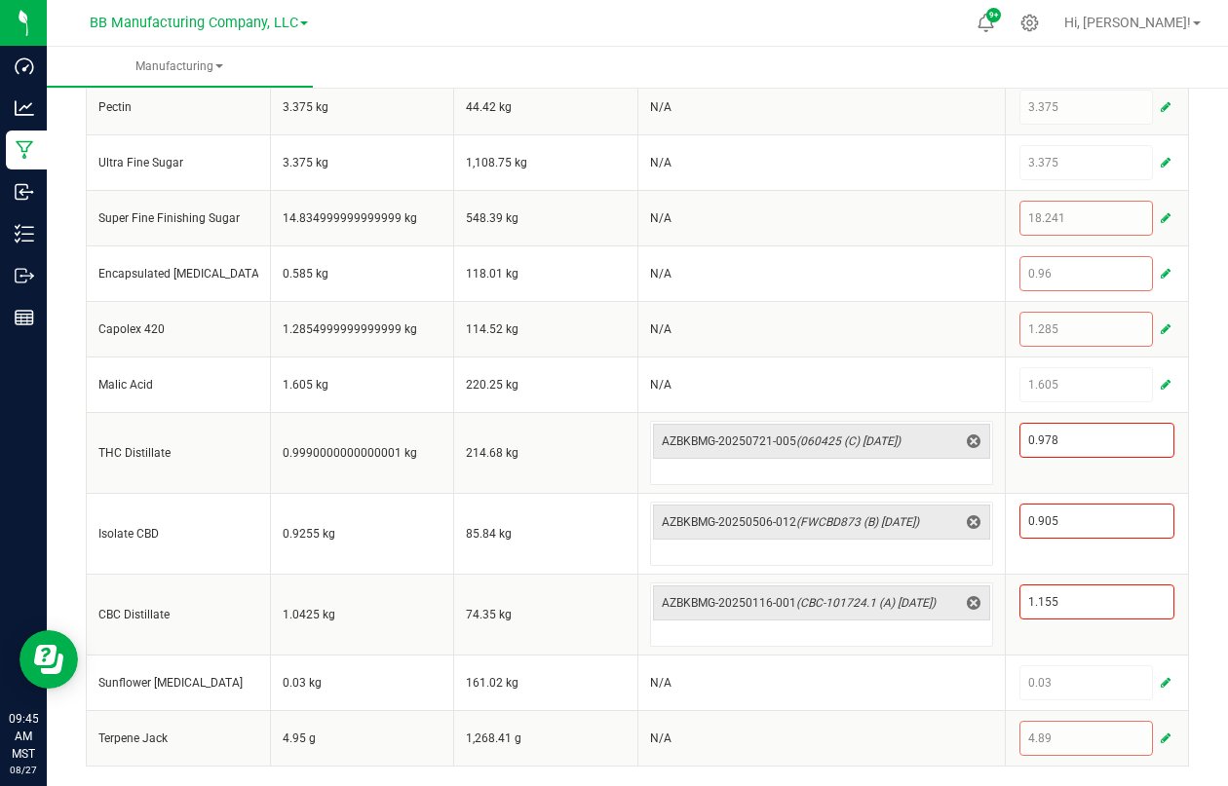
scroll to position [1192, 0]
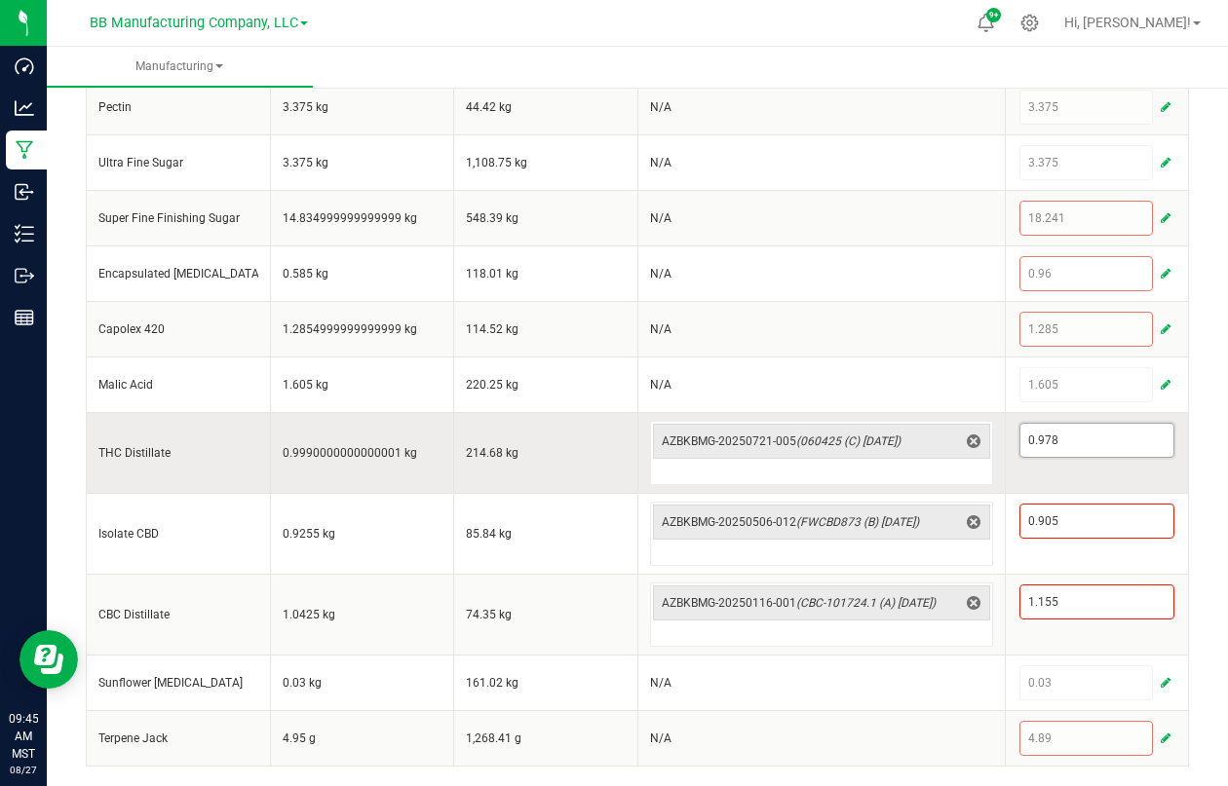
click at [1051, 440] on input "0.978" at bounding box center [1097, 440] width 154 height 33
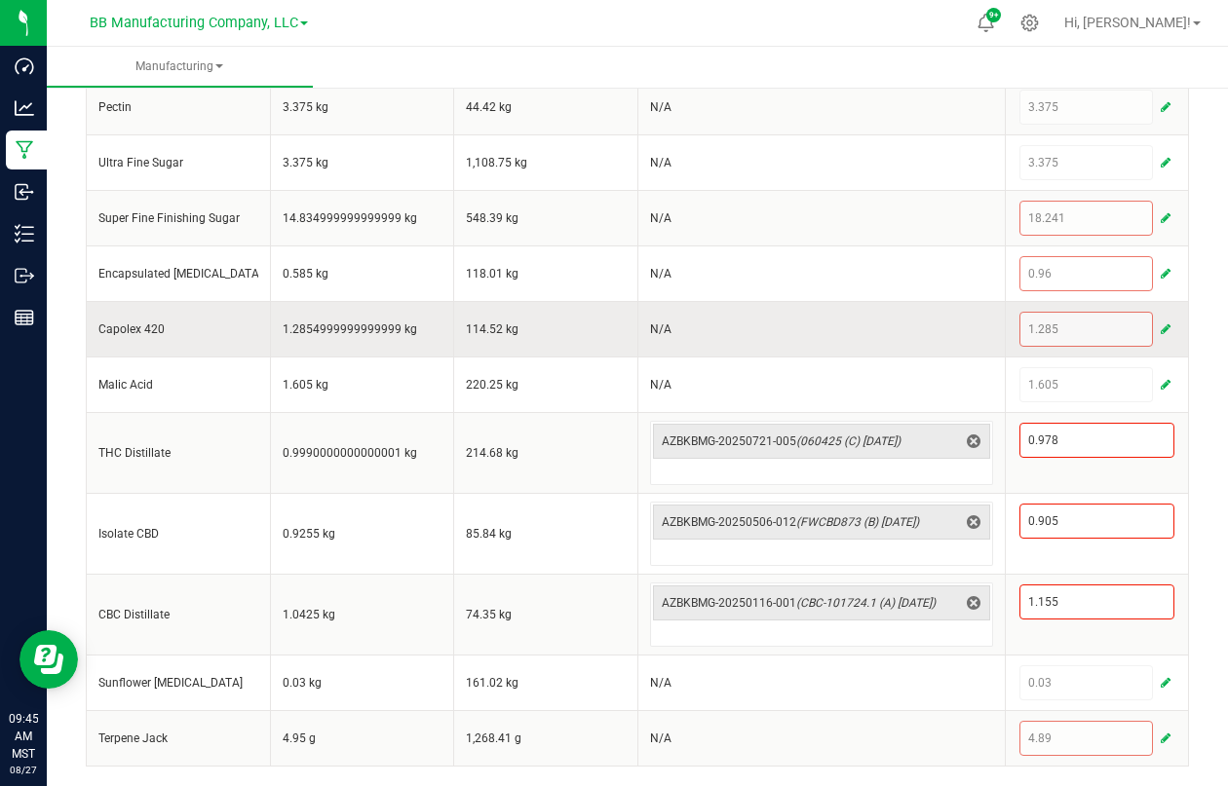
click at [841, 319] on td "N/A" at bounding box center [820, 329] width 367 height 56
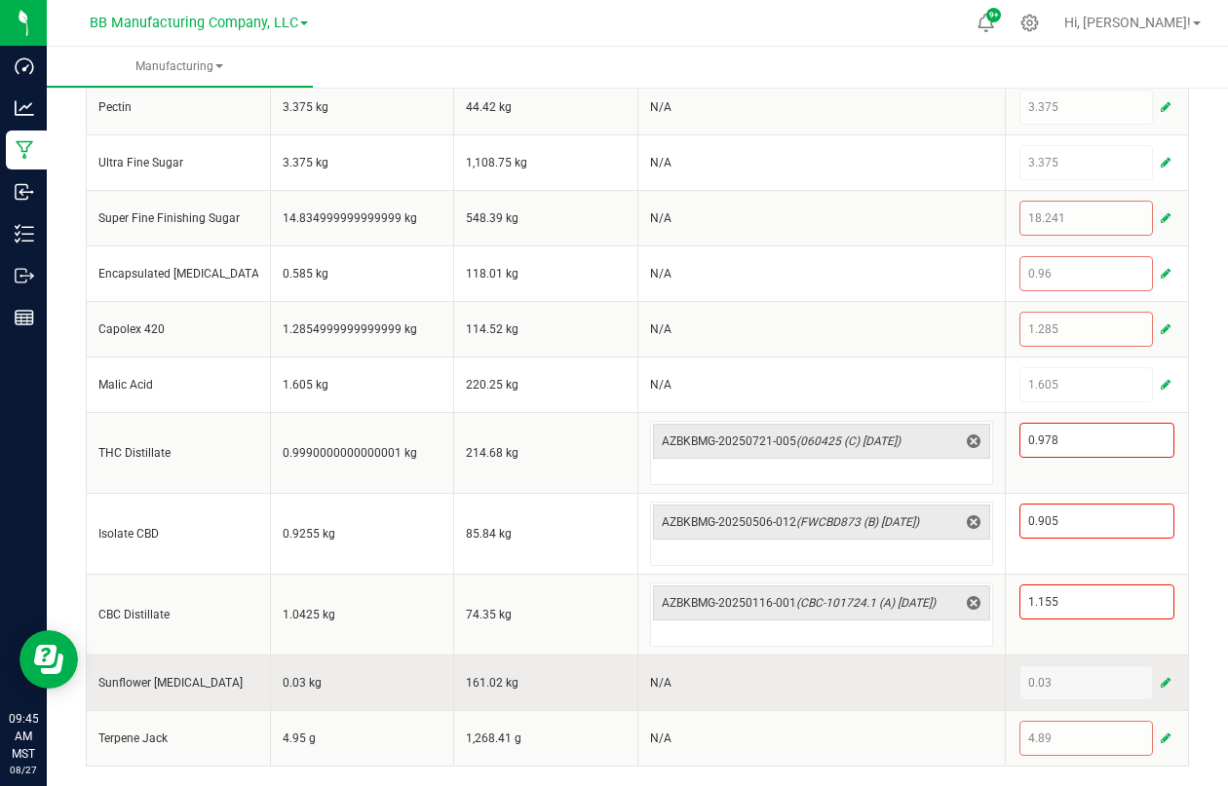
click at [1161, 679] on span "button" at bounding box center [1166, 683] width 10 height 16
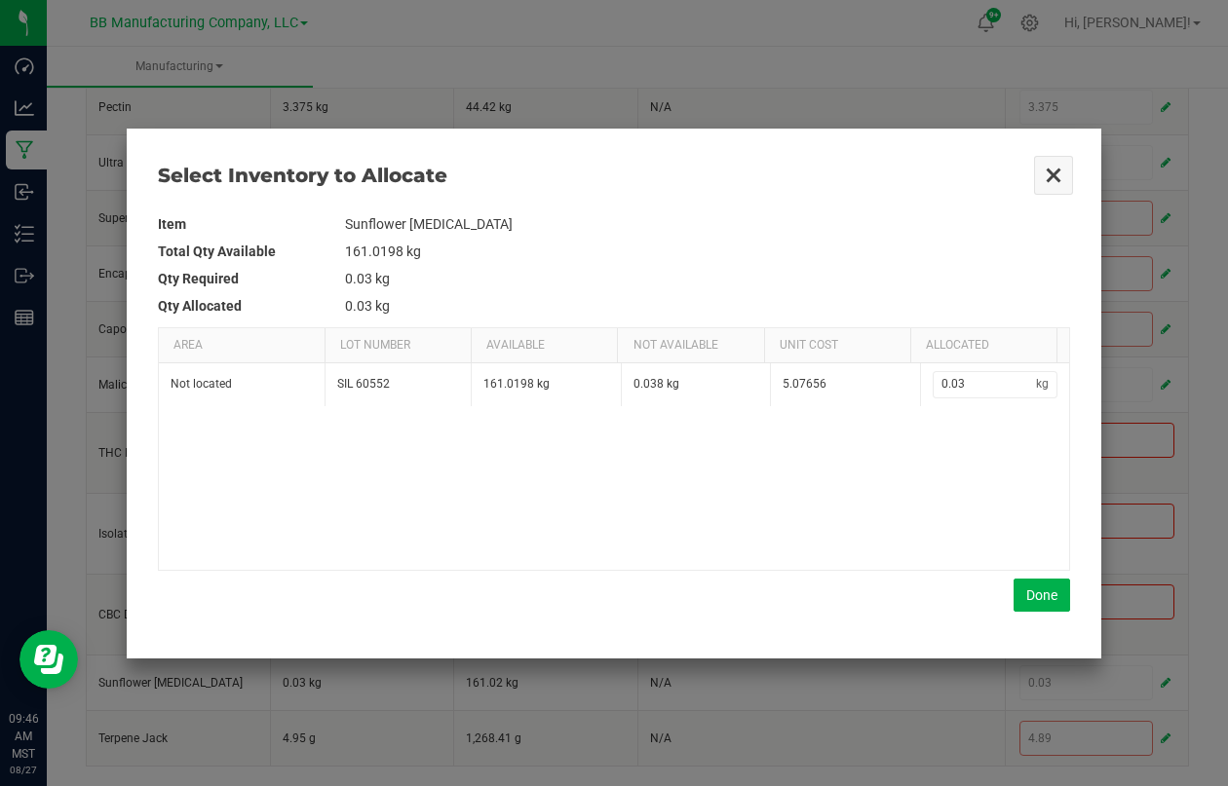
click at [1071, 170] on button "Close" at bounding box center [1053, 175] width 41 height 41
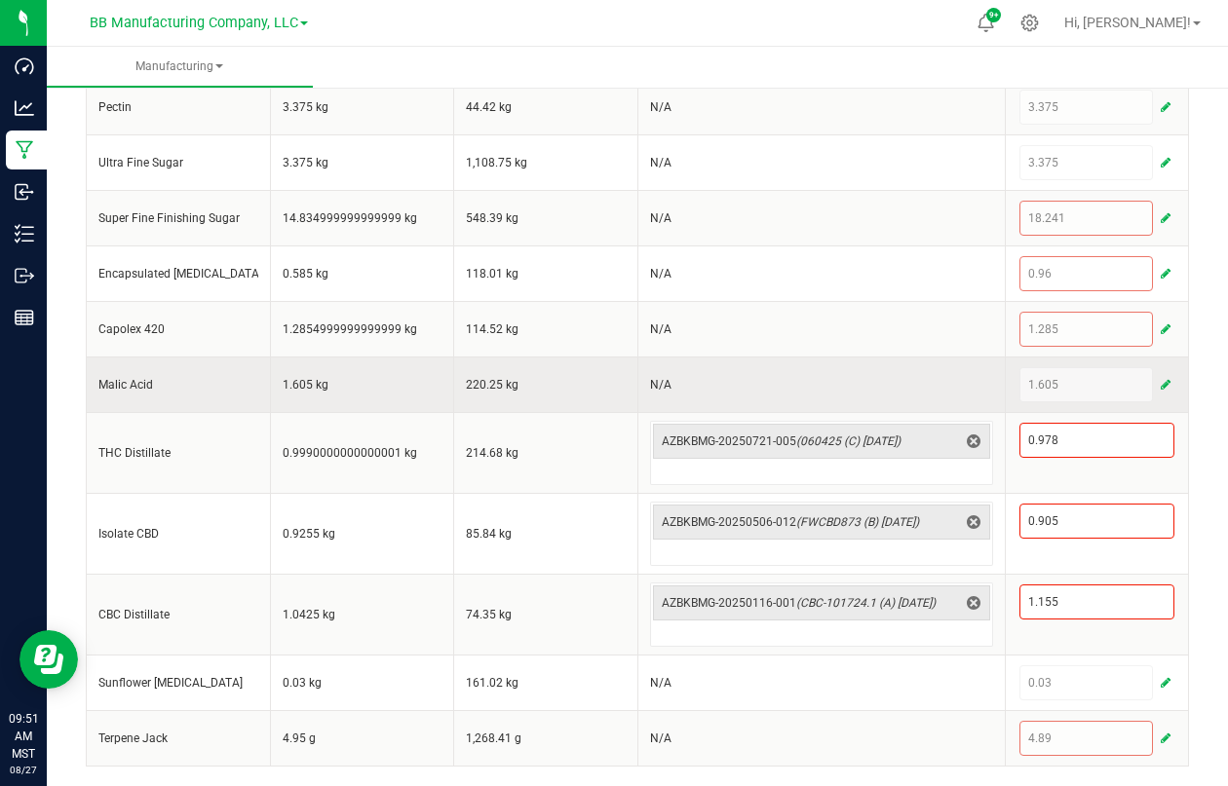
click at [558, 370] on td "220.25 kg" at bounding box center [546, 385] width 184 height 56
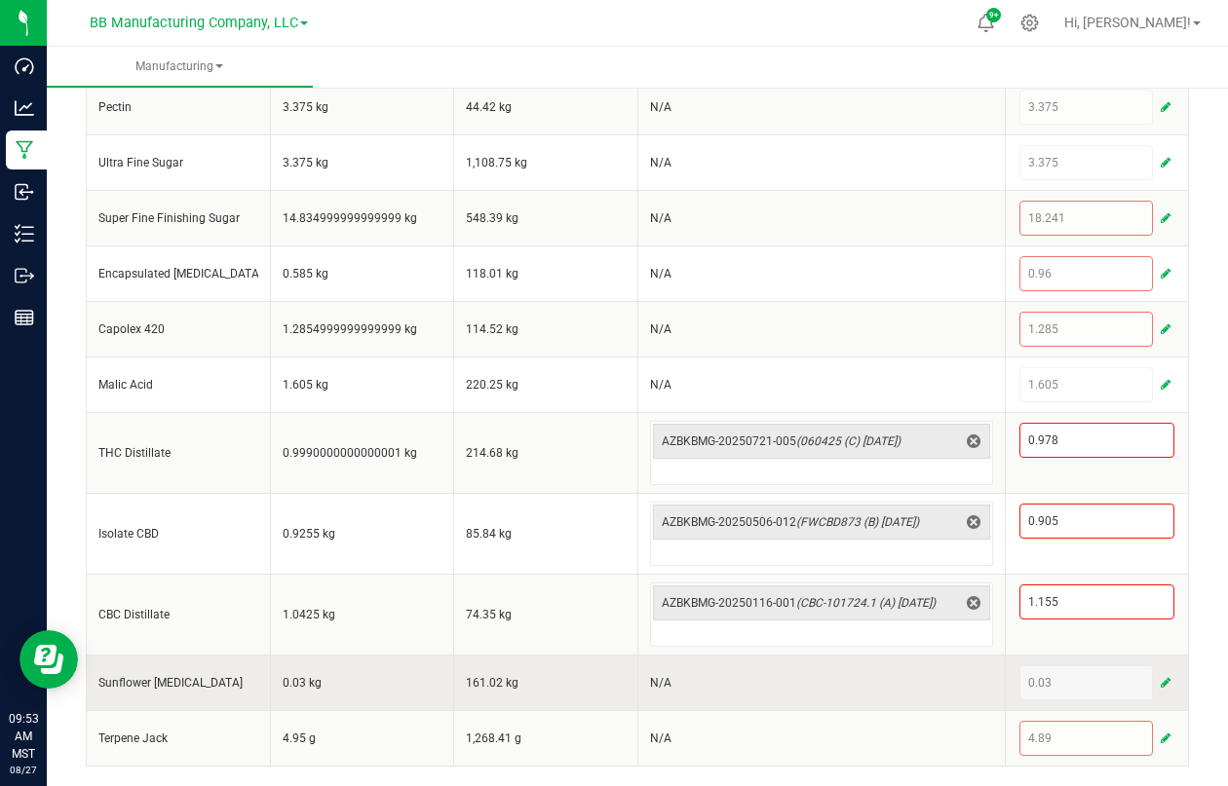
click at [1161, 681] on span "button" at bounding box center [1166, 683] width 10 height 16
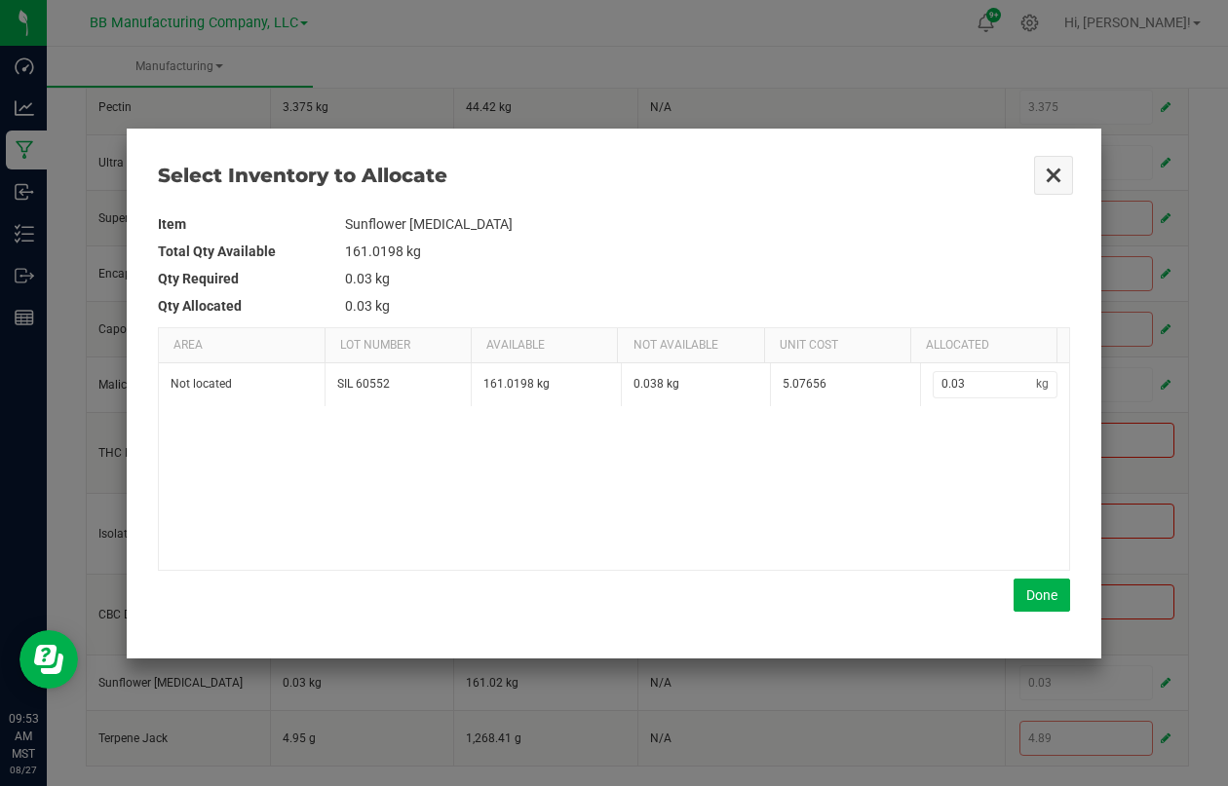
click at [1052, 176] on button "Close" at bounding box center [1053, 175] width 41 height 41
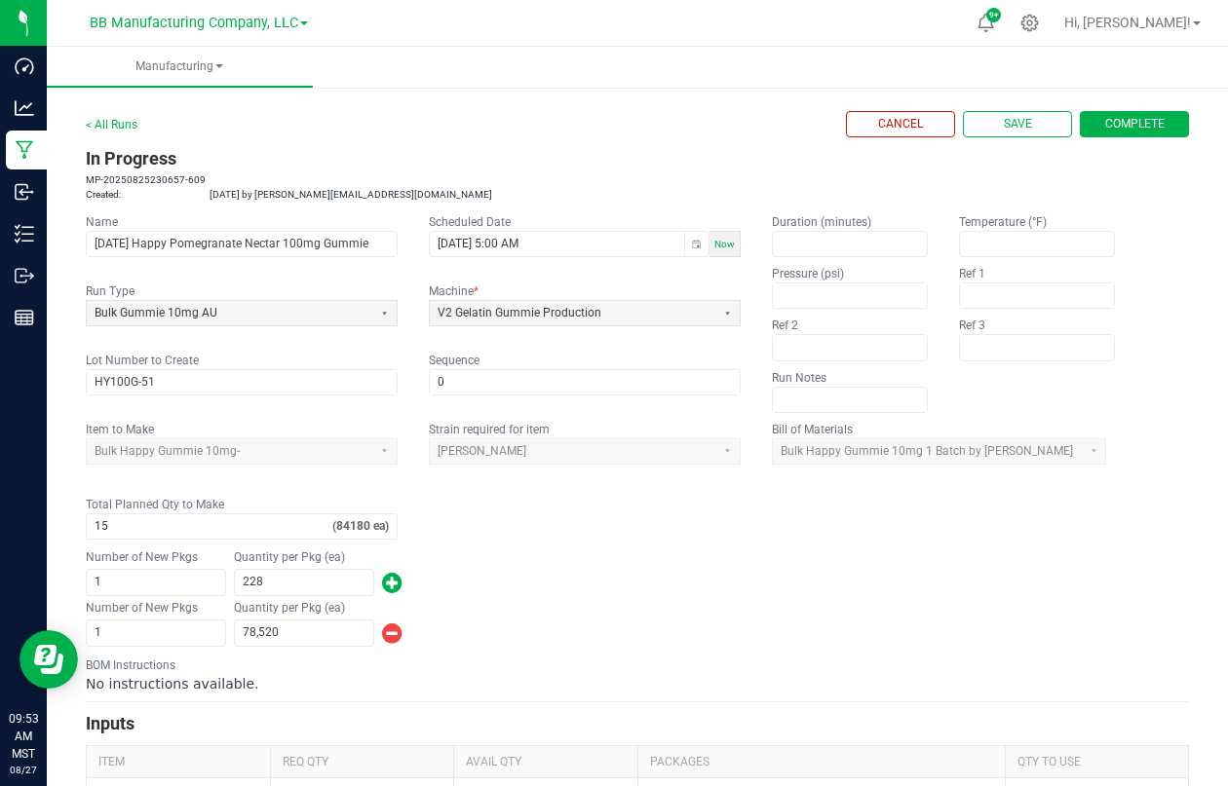
scroll to position [0, 0]
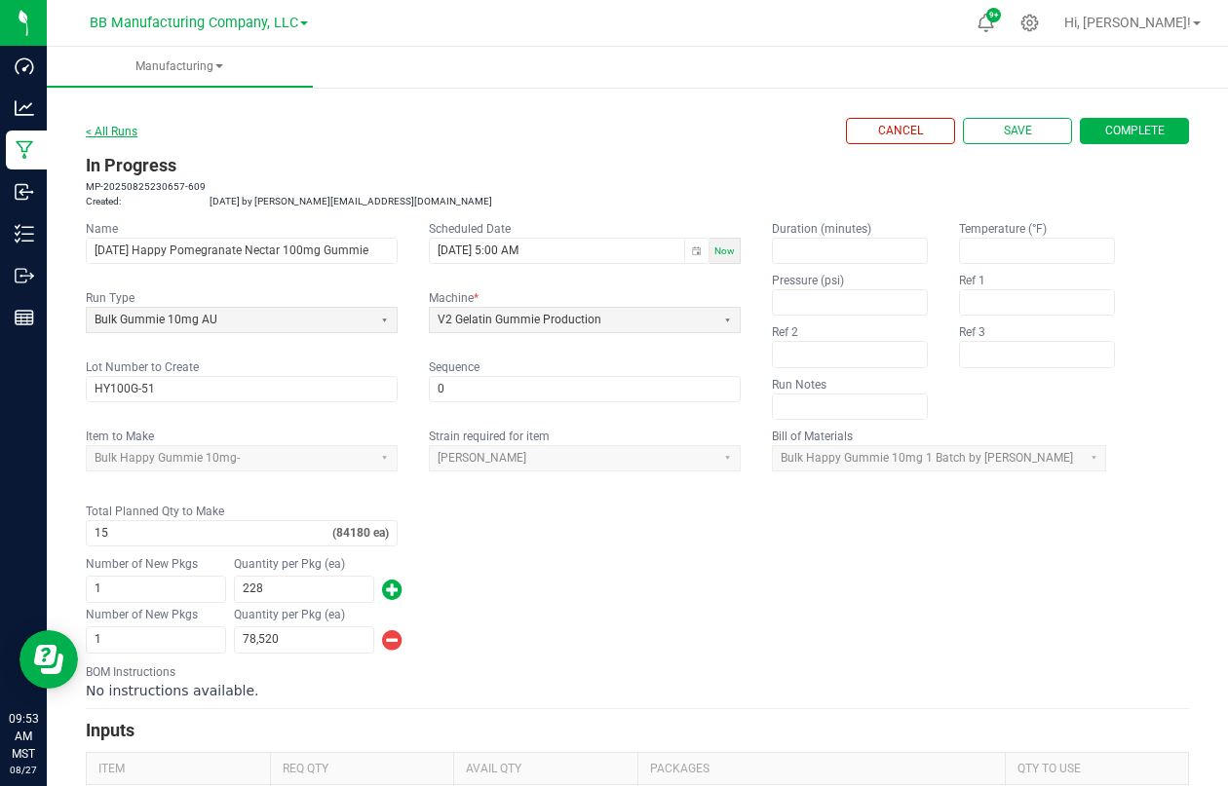
click at [124, 125] on link "< All Runs" at bounding box center [112, 132] width 52 height 14
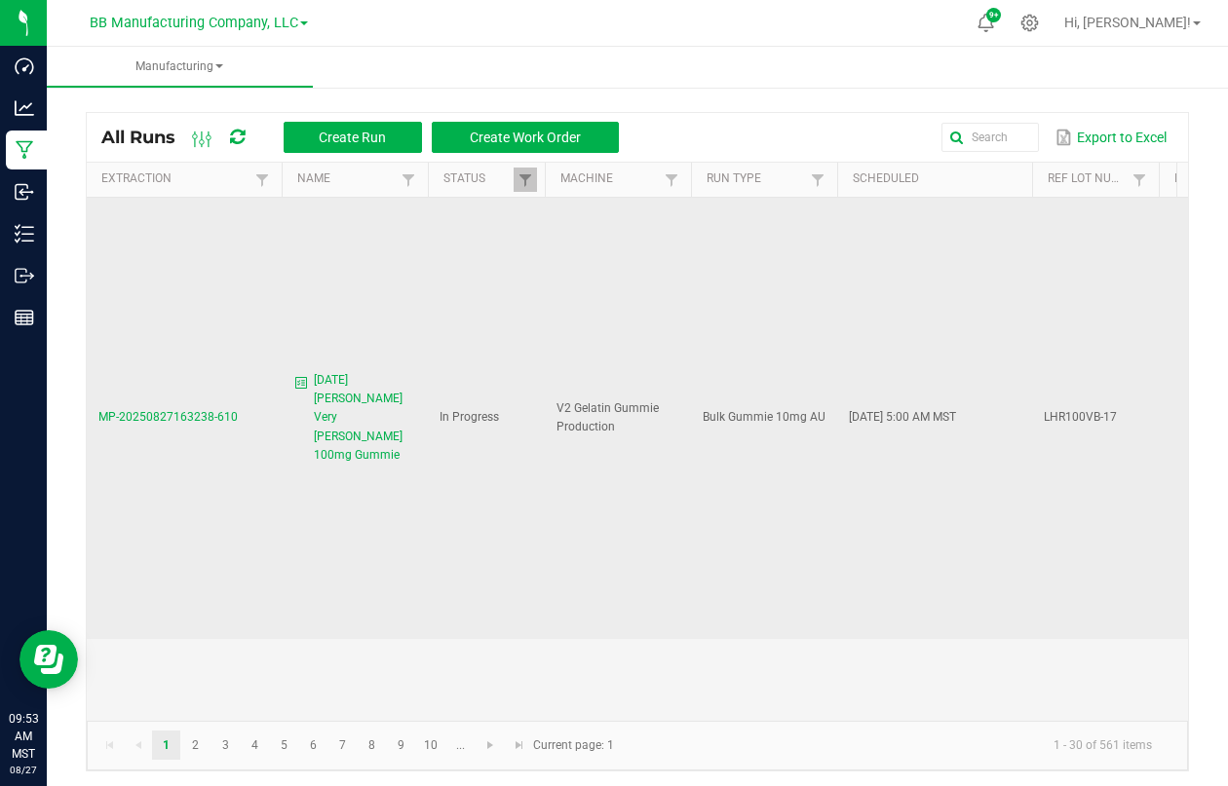
click at [188, 410] on span "MP-20250827163238-610" at bounding box center [167, 417] width 139 height 14
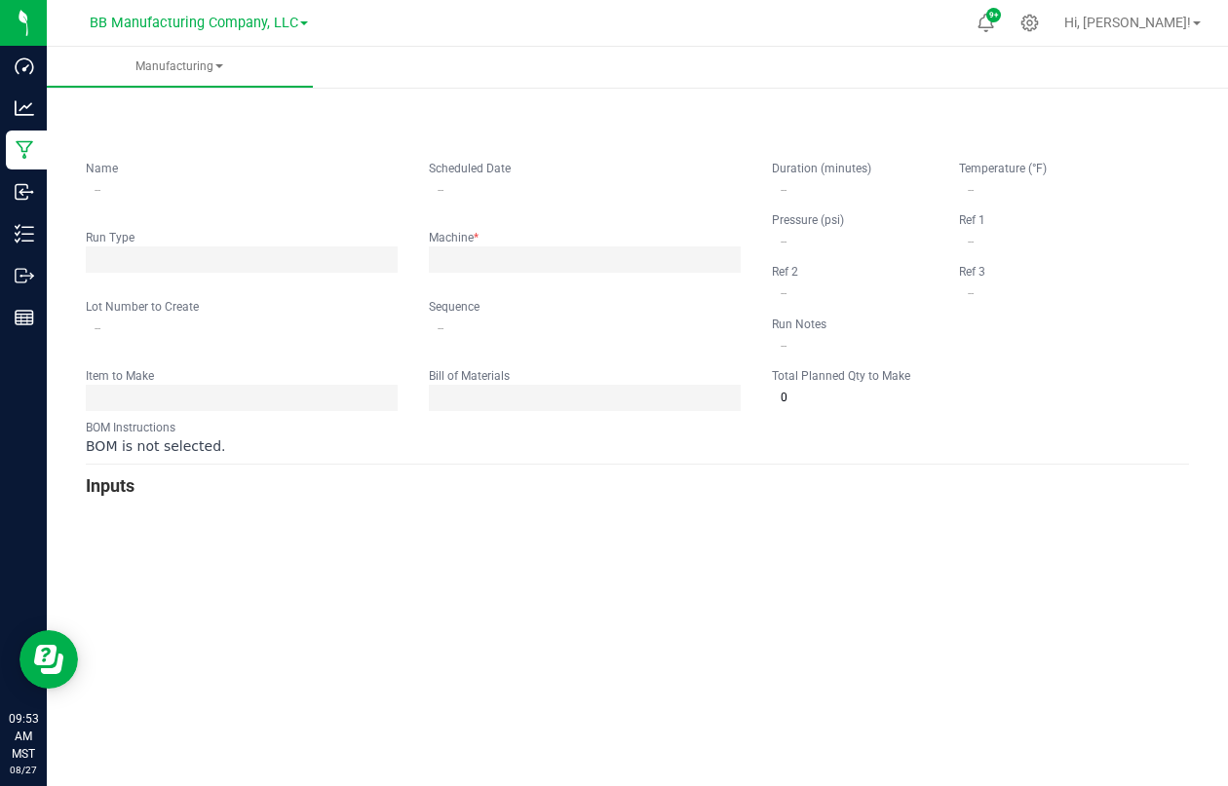
type input "8.26.25 LH Rosin Very Berry 100mg Gummie"
type input "08/26/2025 5:00 AM"
type input "LHR100VB-17"
type input "0"
type input "11"
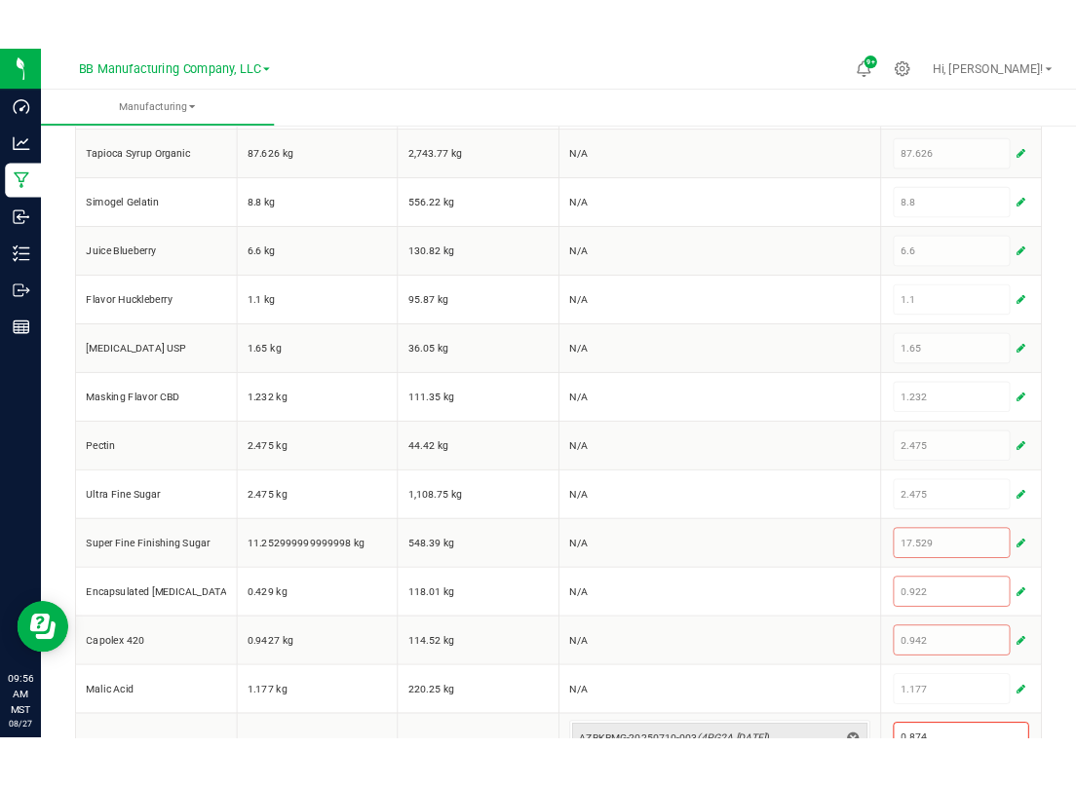
scroll to position [708, 0]
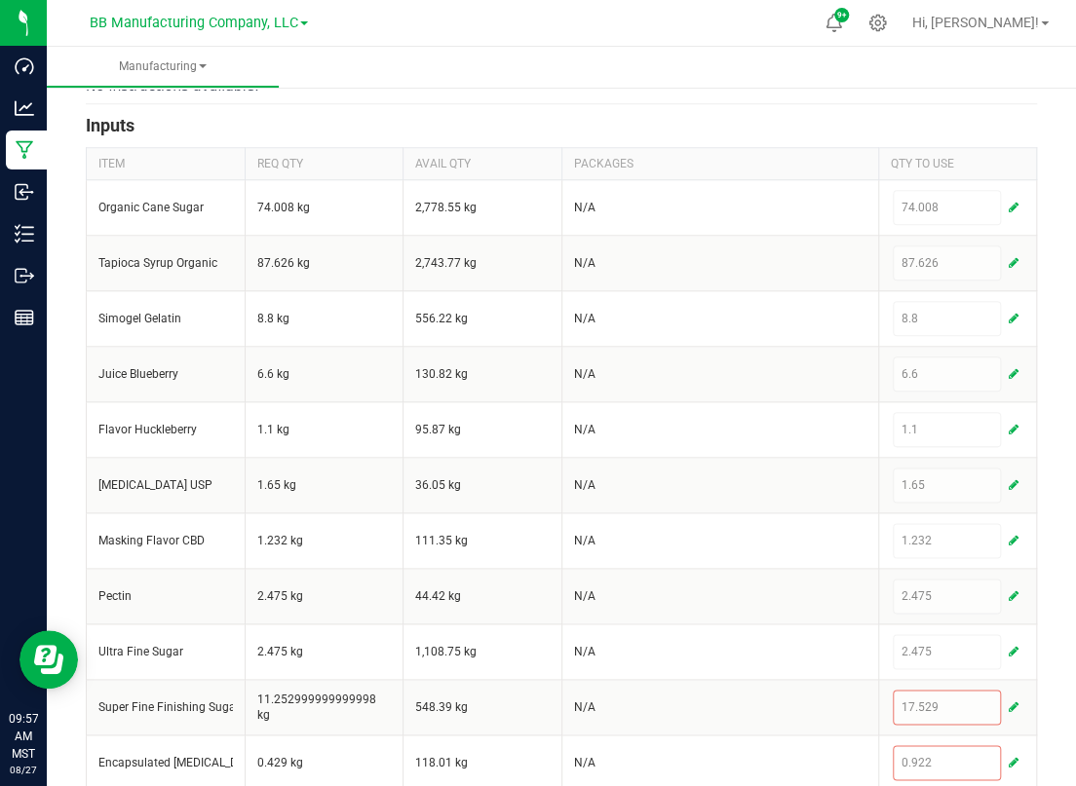
click at [62, 321] on div "< All Runs Cancel Save Complete In Progress MP-20250827163238-610 Created: Aug …" at bounding box center [561, 216] width 1029 height 1684
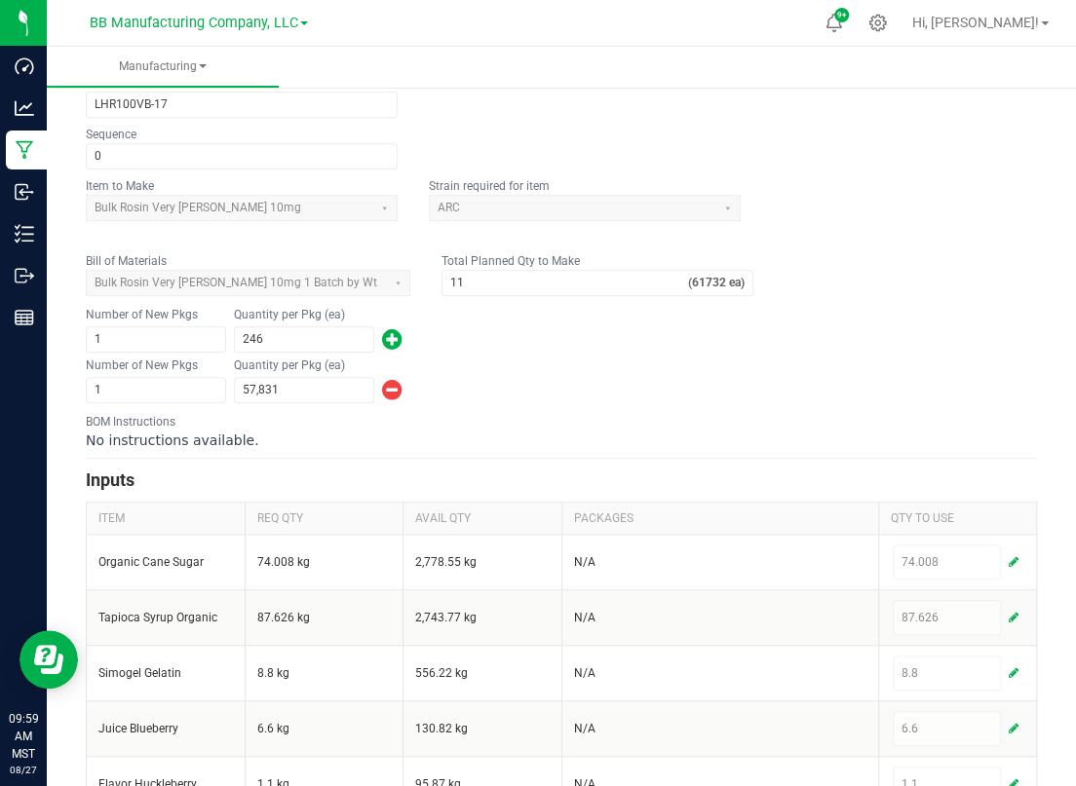
scroll to position [236, 0]
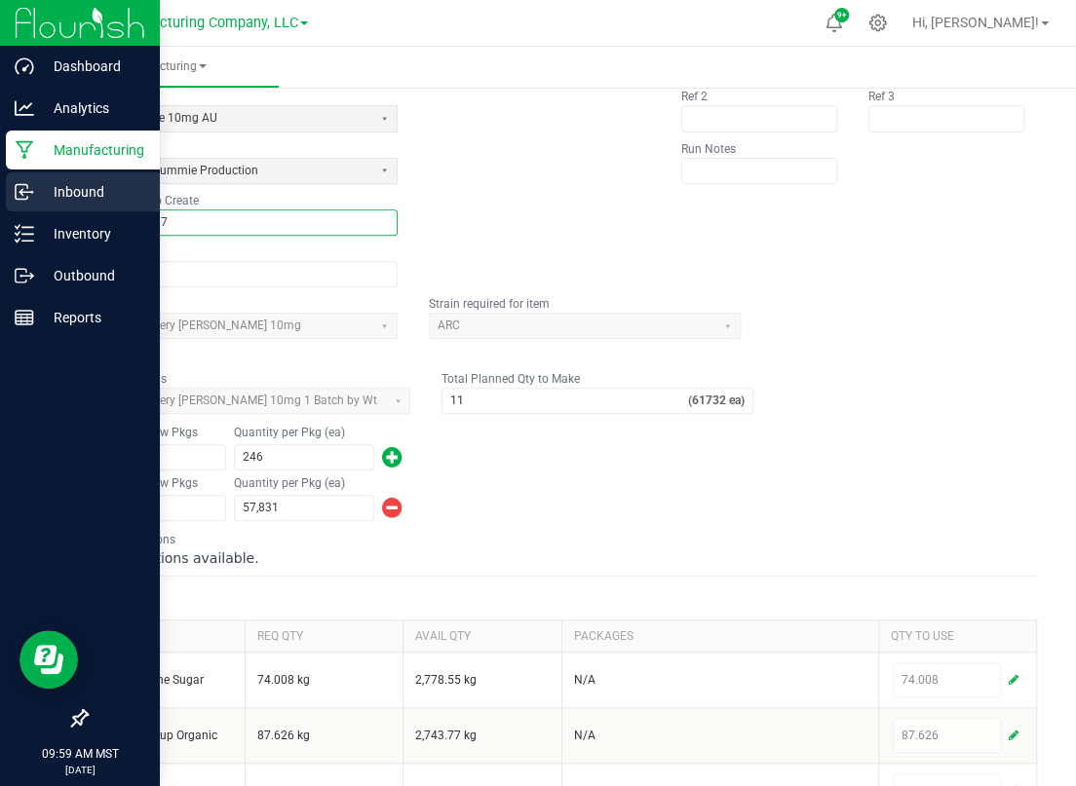
drag, startPoint x: 184, startPoint y: 228, endPoint x: 39, endPoint y: 210, distance: 146.3
click at [39, 210] on div "Dashboard Analytics Manufacturing Inbound Inventory Outbound Reports 09:59 AM M…" at bounding box center [538, 393] width 1076 height 786
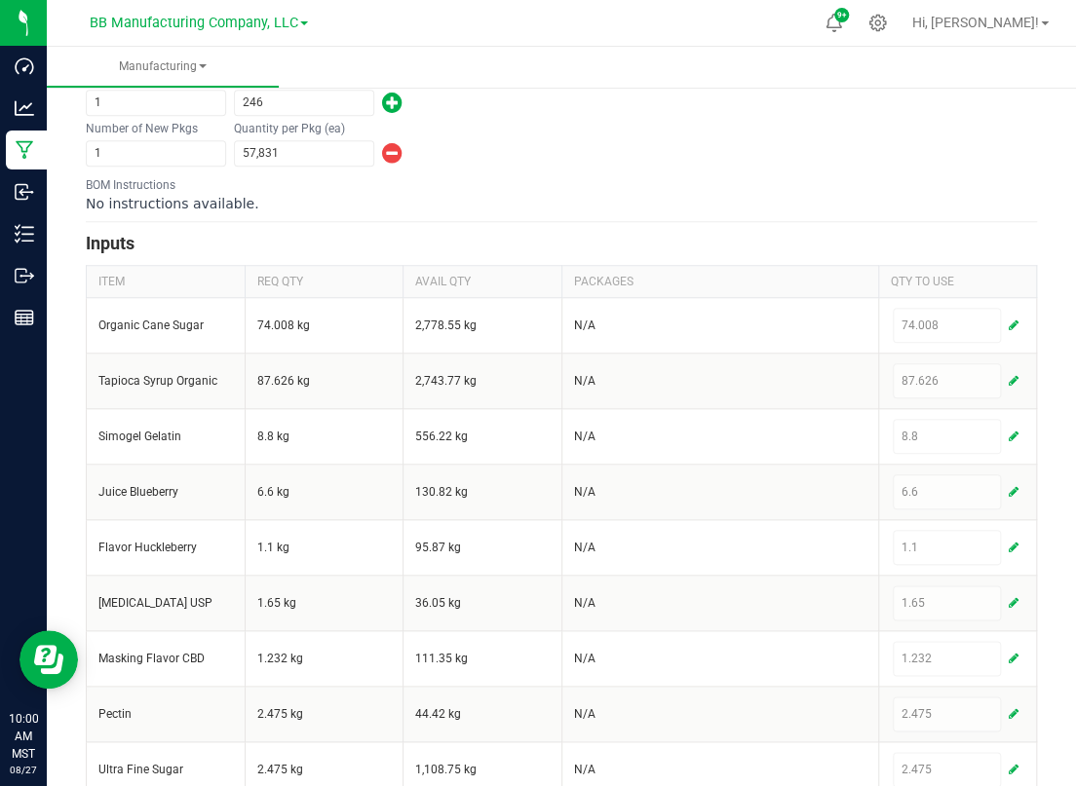
scroll to position [708, 0]
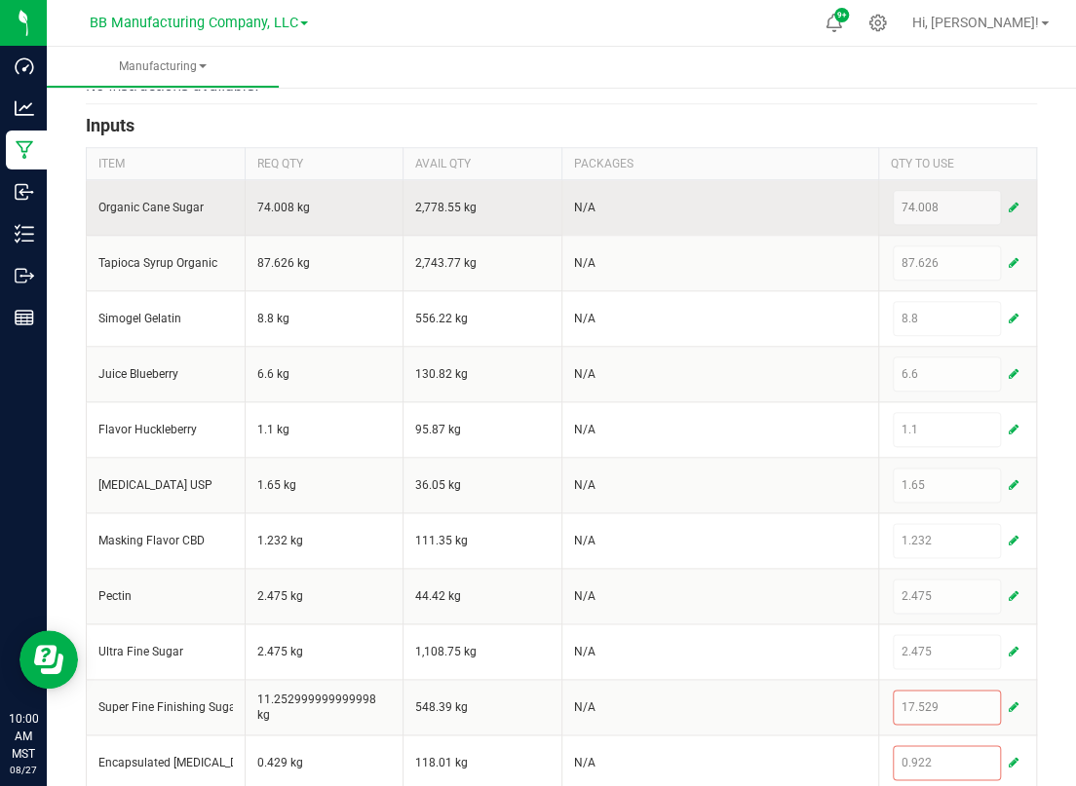
click at [1009, 200] on span "button" at bounding box center [1014, 208] width 10 height 16
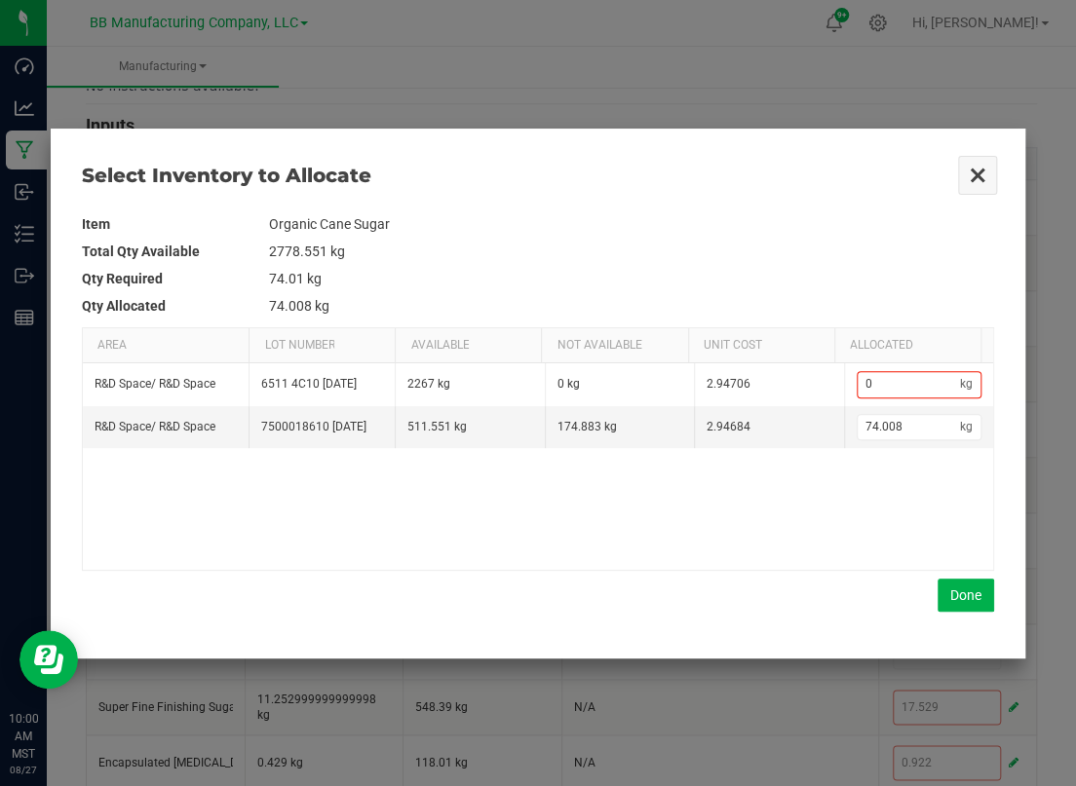
click at [974, 161] on button "Close" at bounding box center [977, 175] width 41 height 41
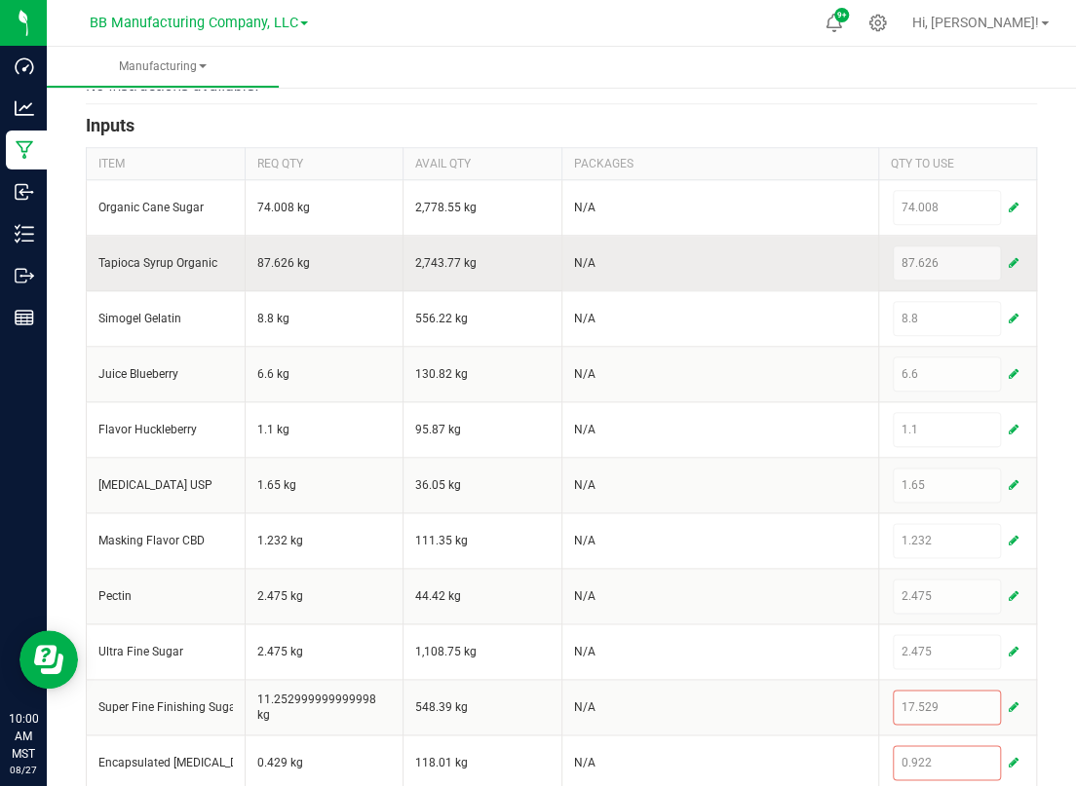
click at [1009, 259] on span "button" at bounding box center [1014, 263] width 10 height 16
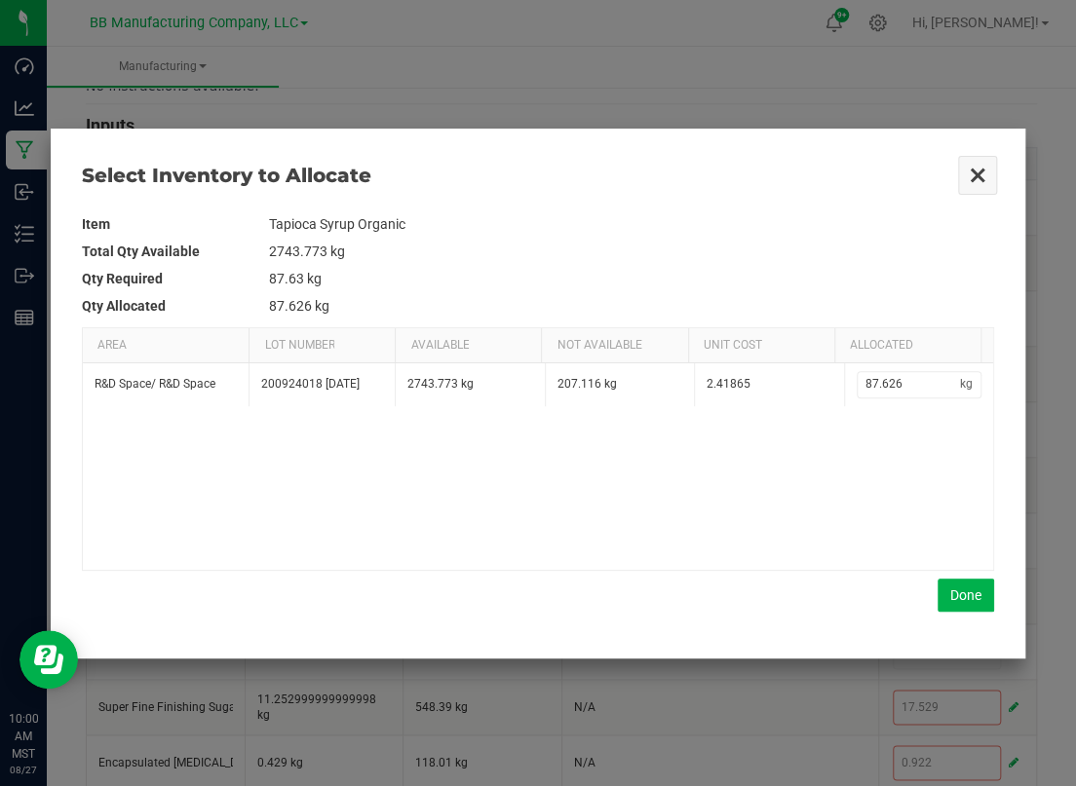
click at [978, 174] on button "Close" at bounding box center [977, 175] width 41 height 41
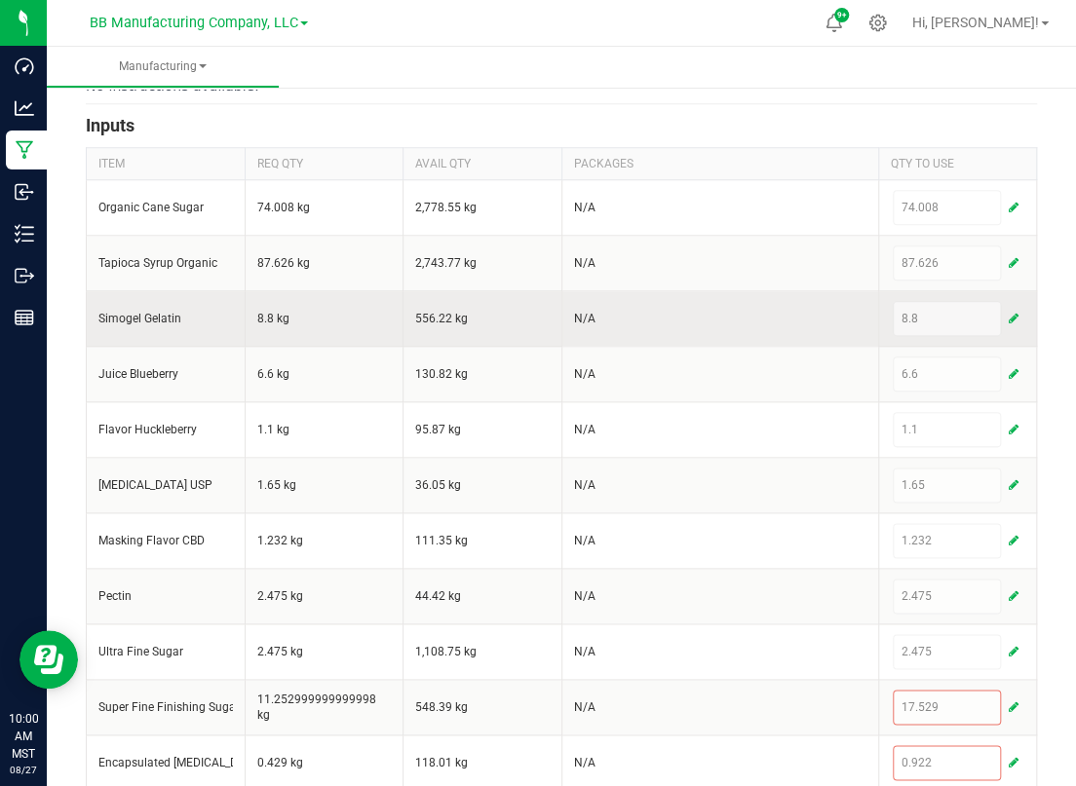
click at [1005, 307] on button "button" at bounding box center [1014, 318] width 18 height 23
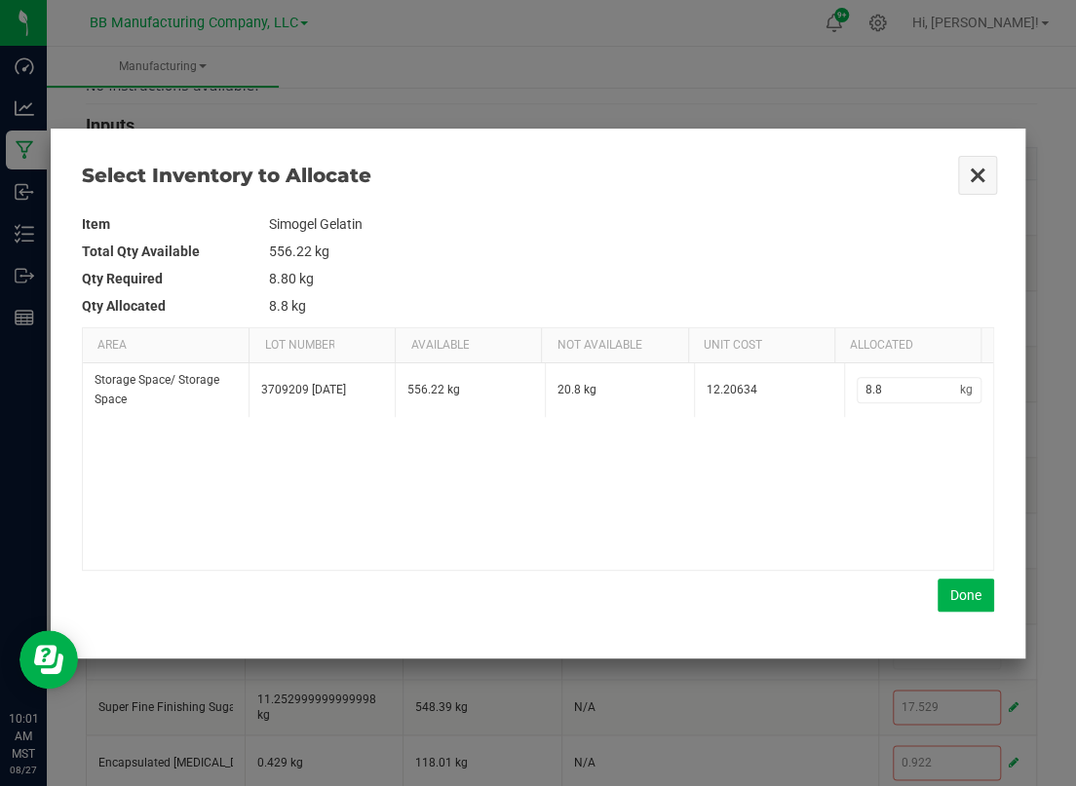
click at [974, 175] on button "Close" at bounding box center [977, 175] width 41 height 41
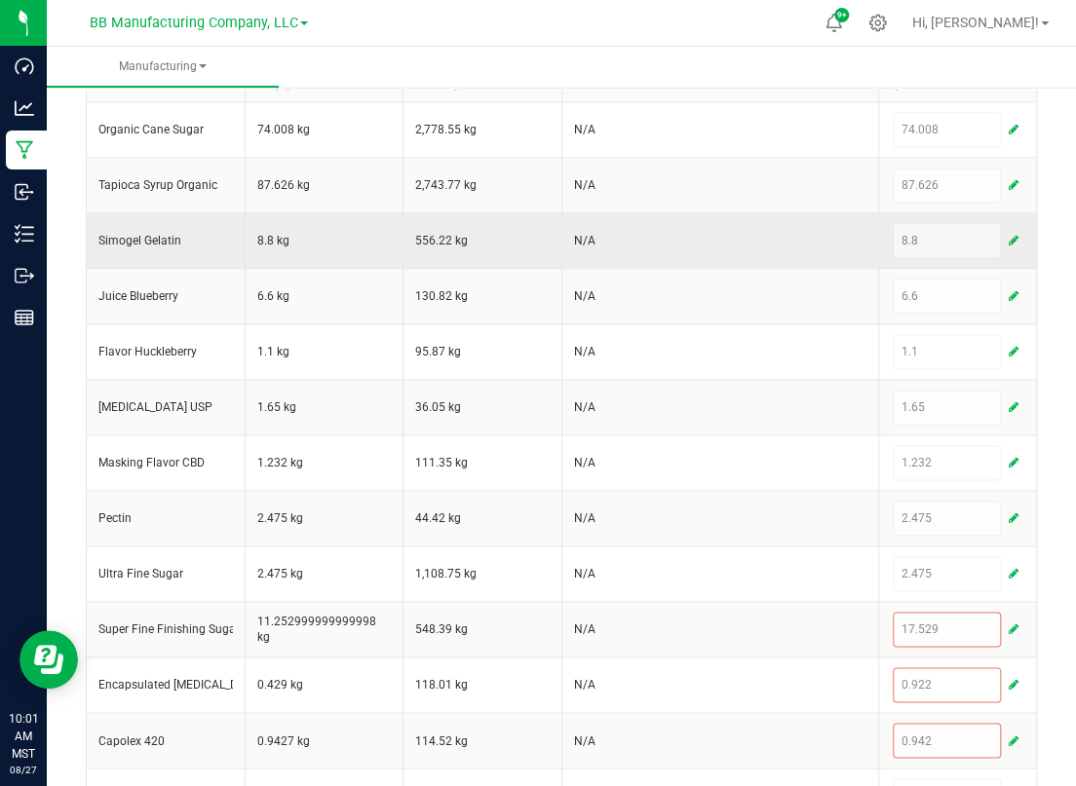
scroll to position [826, 0]
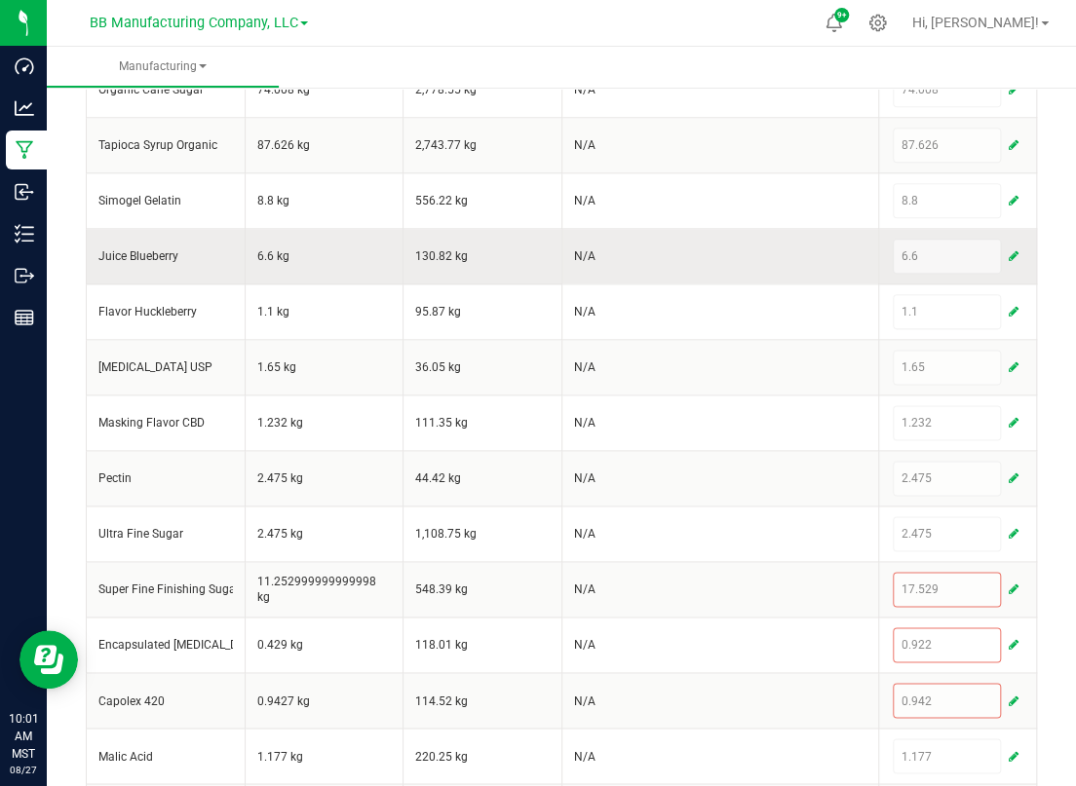
click at [1009, 248] on span "button" at bounding box center [1014, 256] width 10 height 16
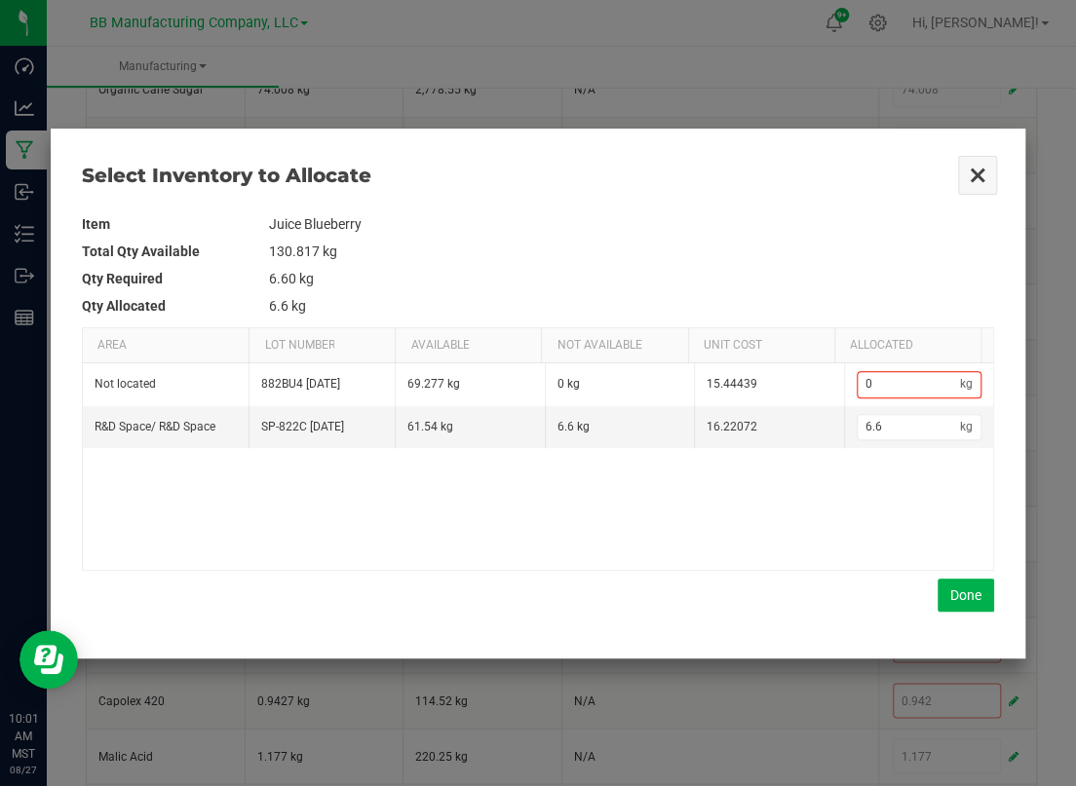
click at [982, 167] on button "Close" at bounding box center [977, 175] width 41 height 41
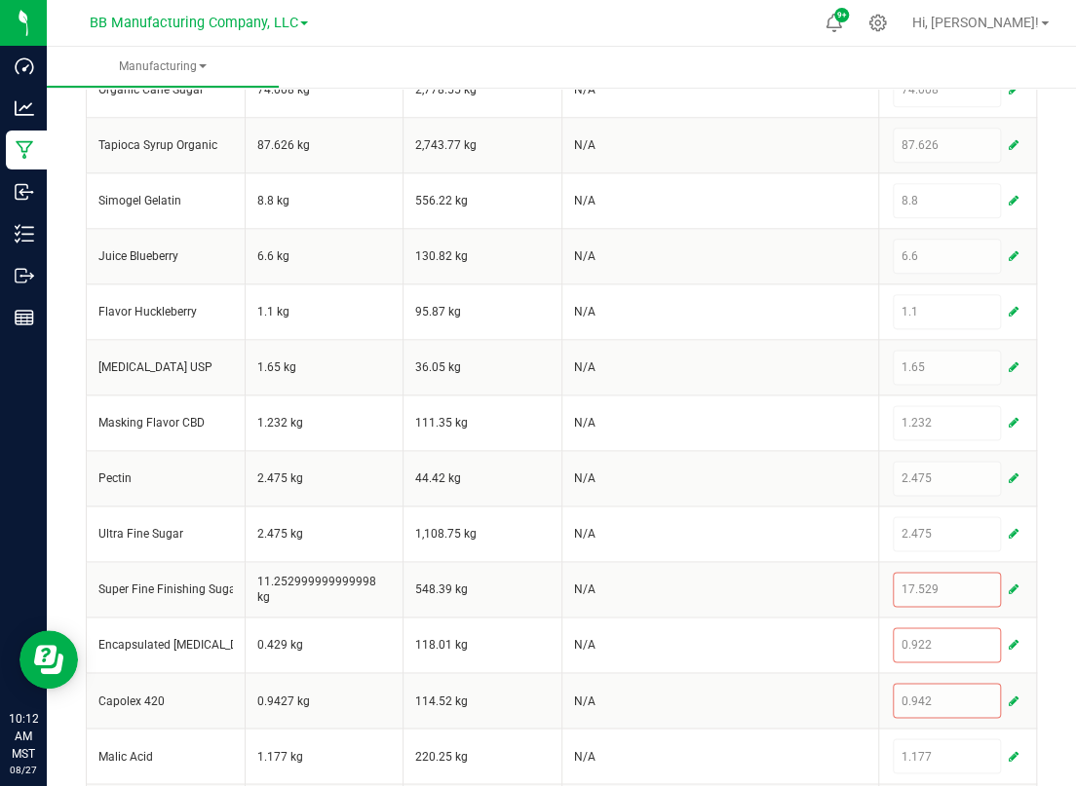
scroll to position [708, 0]
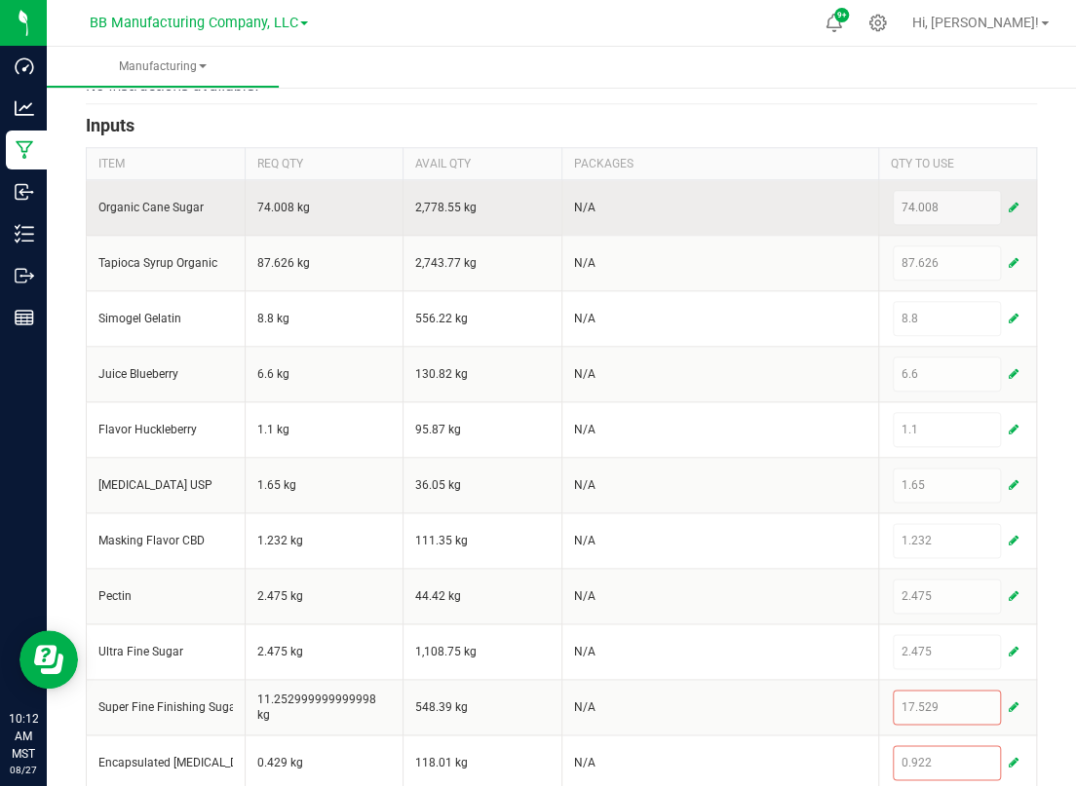
click at [1005, 200] on button "button" at bounding box center [1014, 207] width 18 height 23
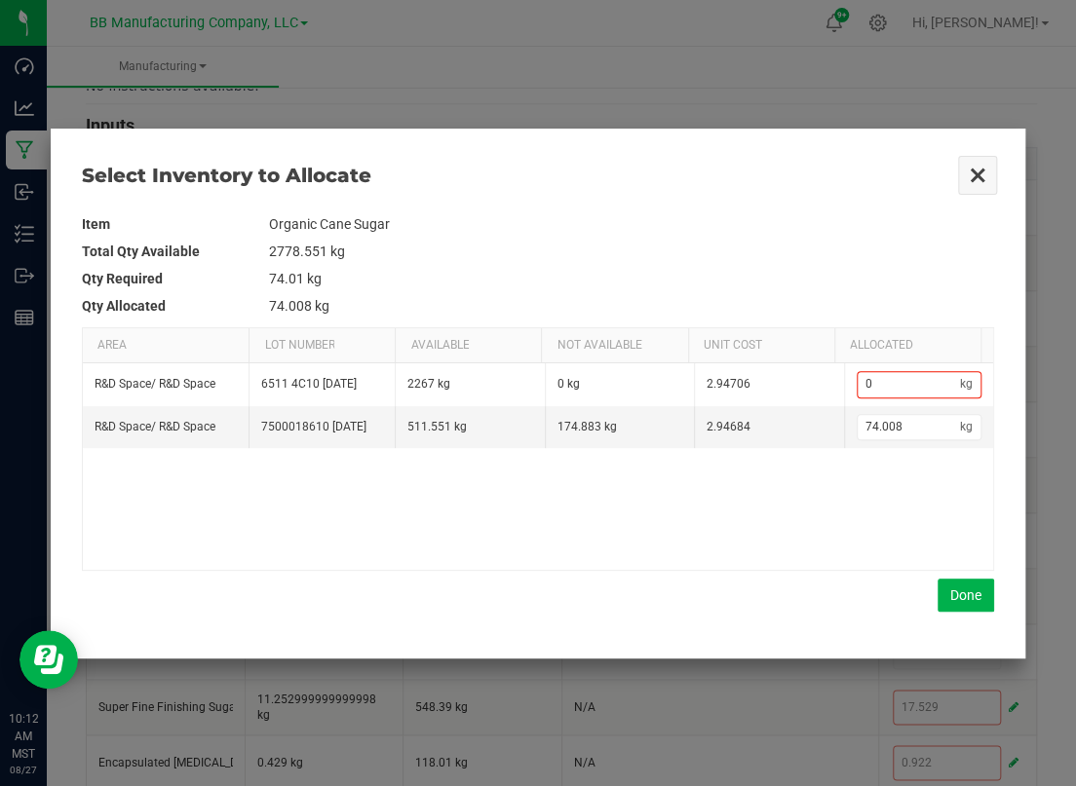
click at [974, 167] on button "Close" at bounding box center [977, 175] width 41 height 41
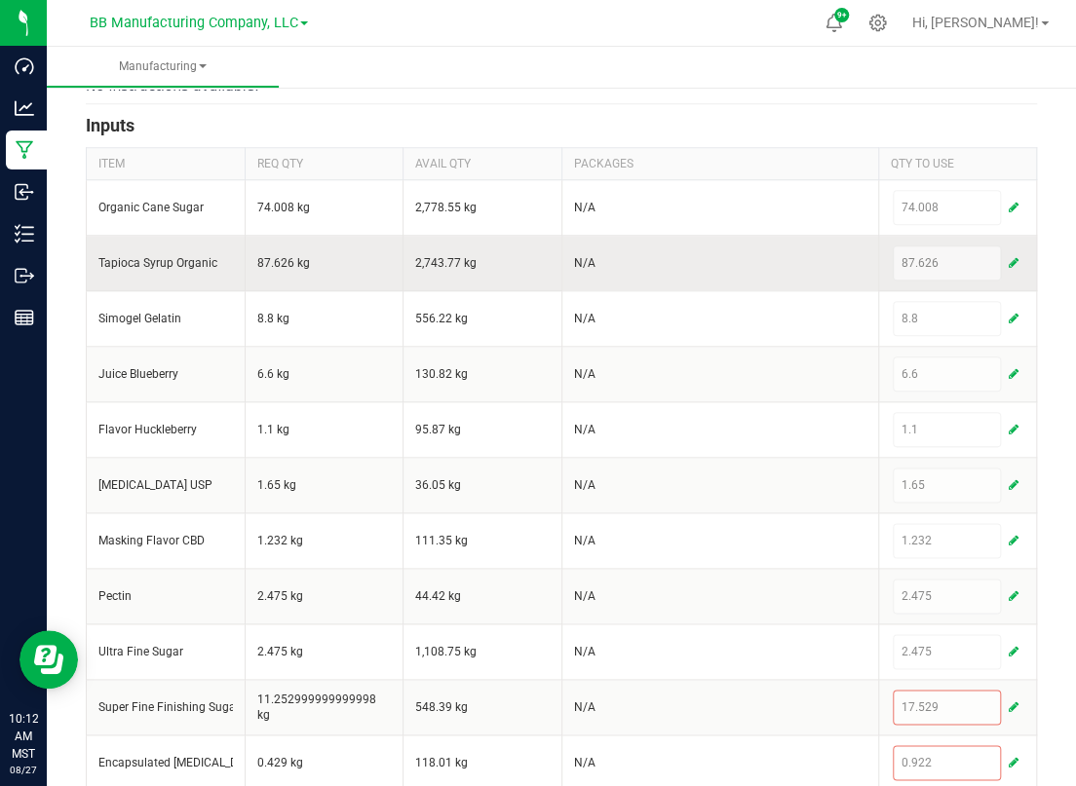
click at [1009, 263] on span "button" at bounding box center [1014, 263] width 10 height 16
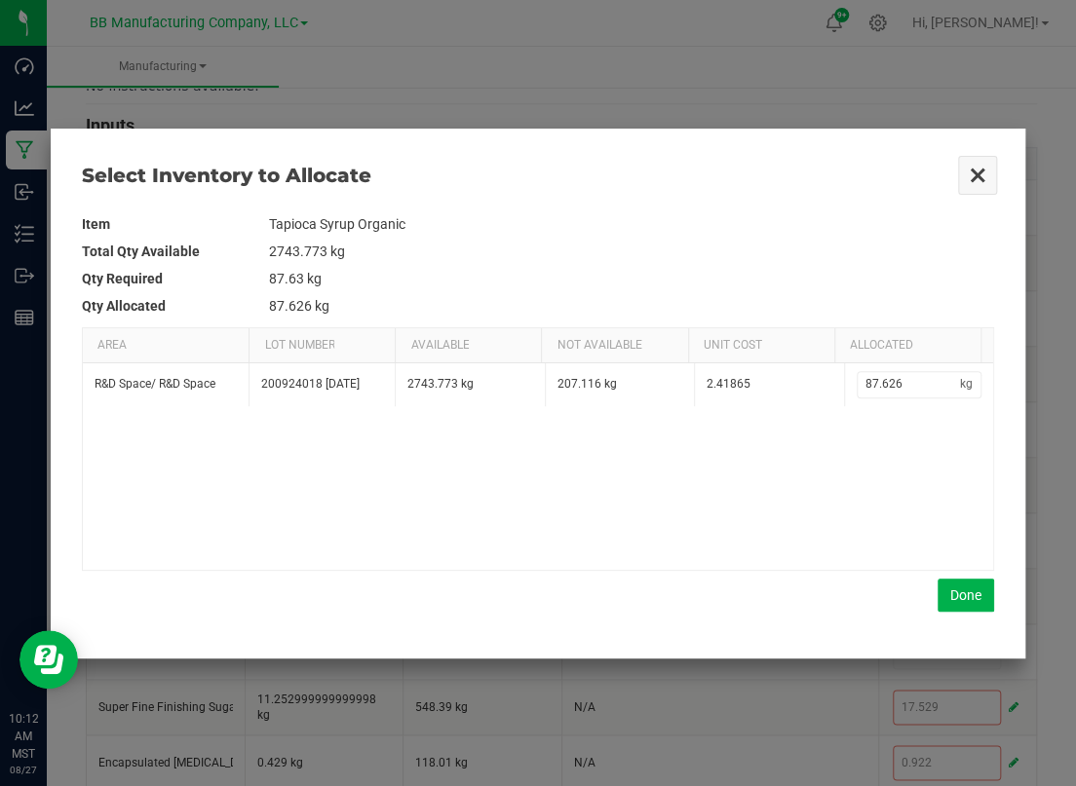
click at [974, 170] on button "Close" at bounding box center [977, 175] width 41 height 41
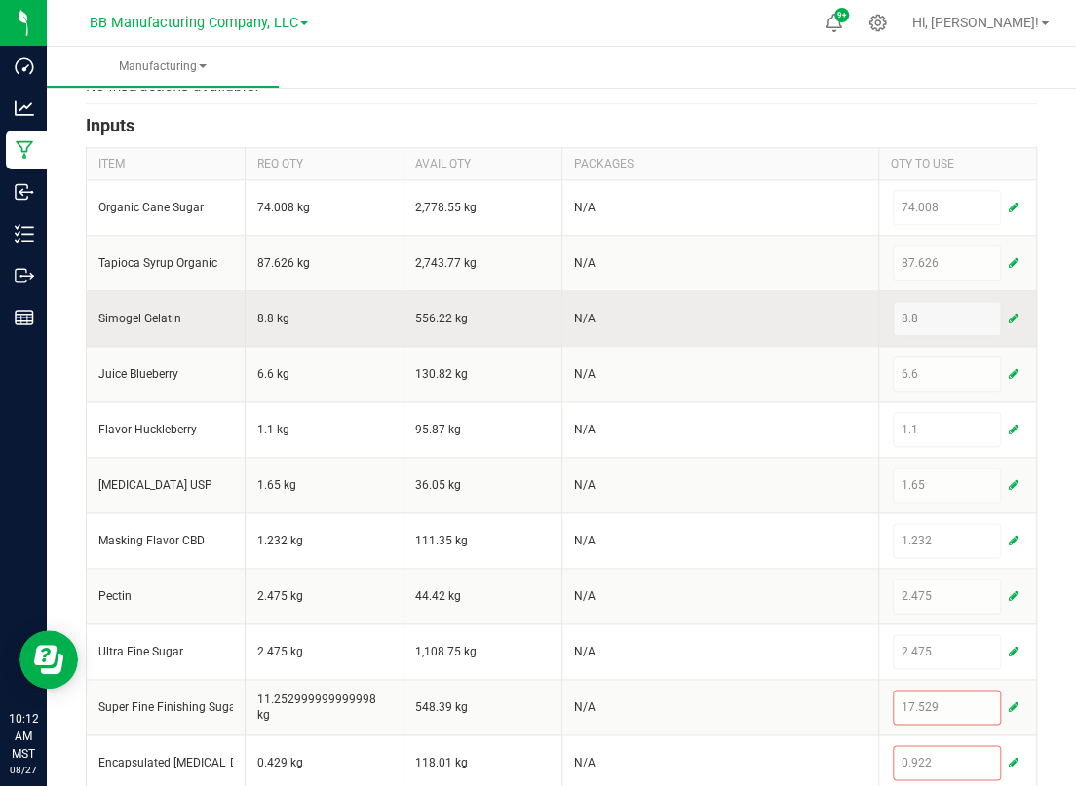
click at [1009, 314] on span "button" at bounding box center [1014, 319] width 10 height 16
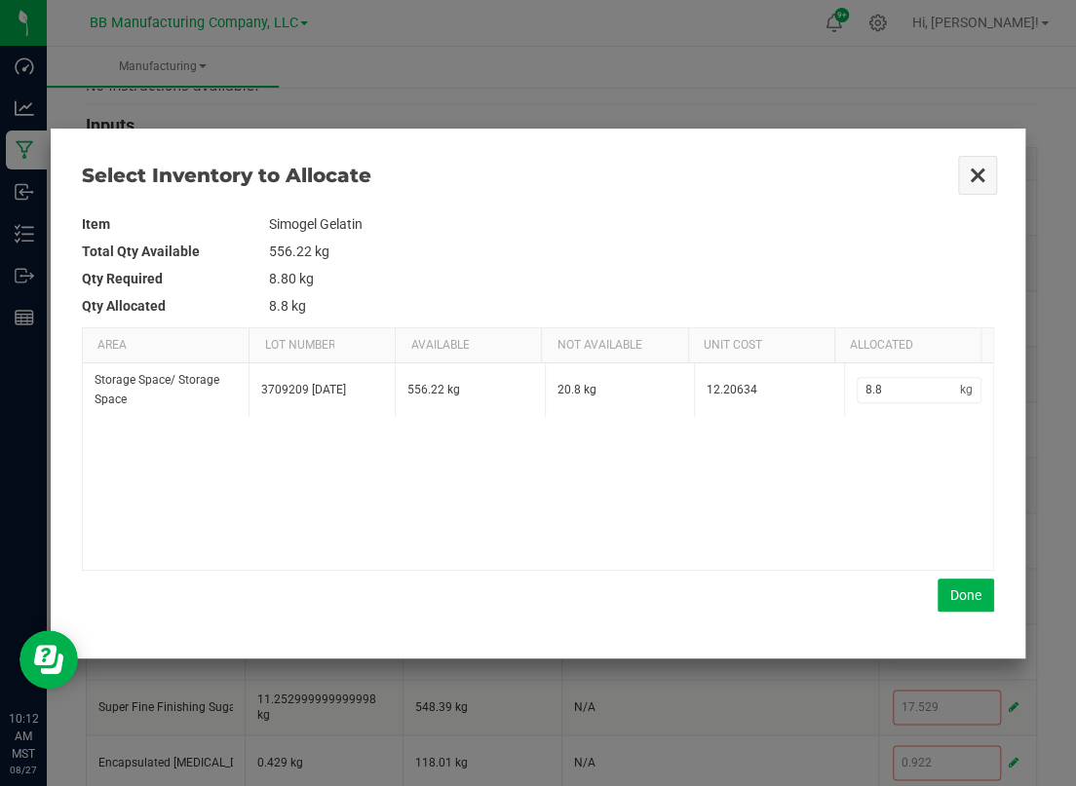
click at [976, 176] on button "Close" at bounding box center [977, 175] width 41 height 41
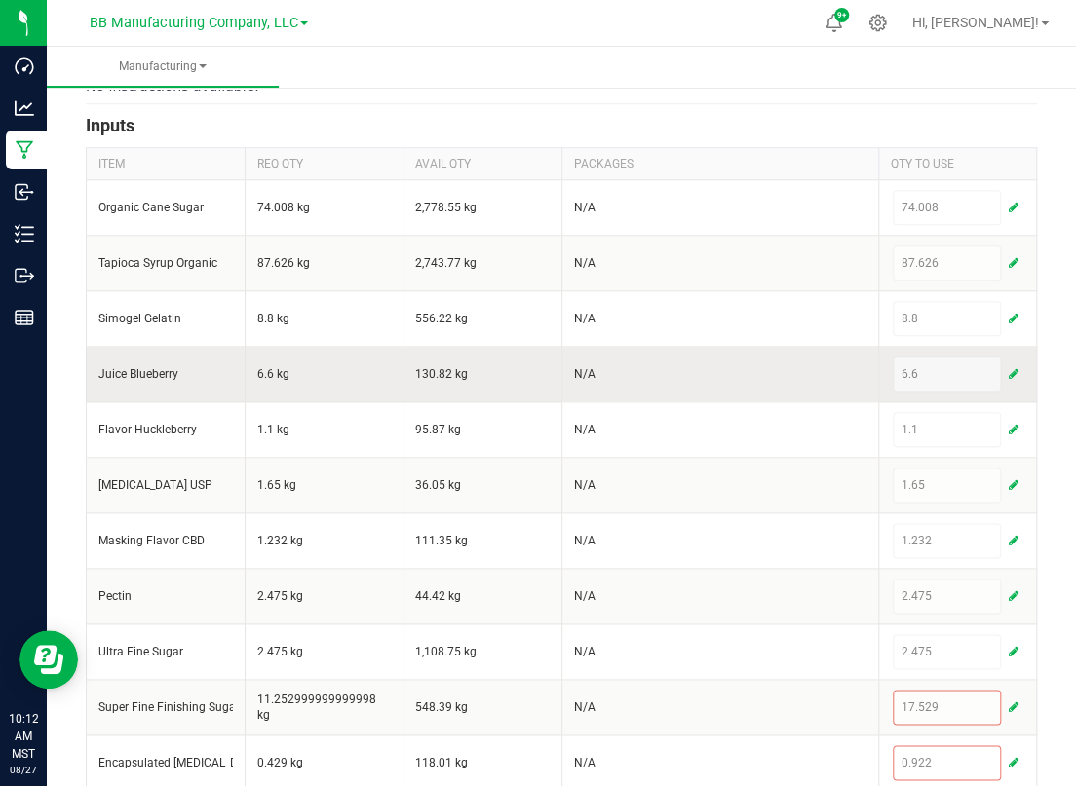
click at [1009, 366] on span "button" at bounding box center [1014, 374] width 10 height 16
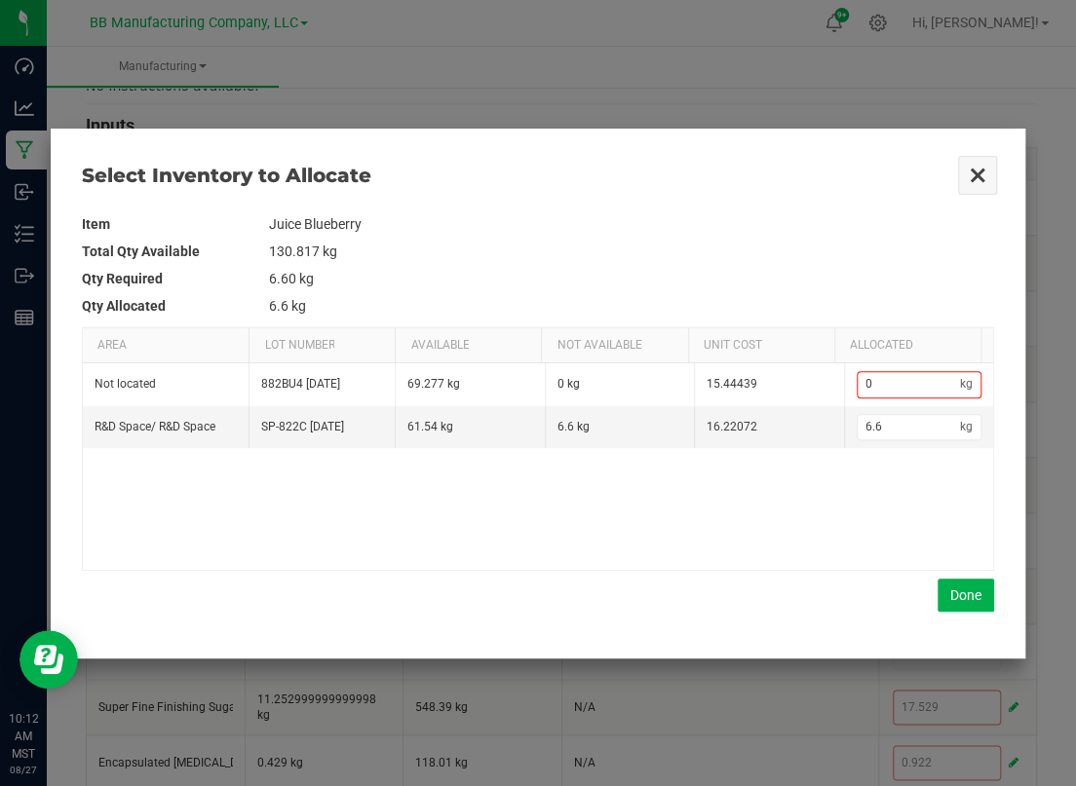
click at [964, 175] on button "Close" at bounding box center [977, 175] width 41 height 41
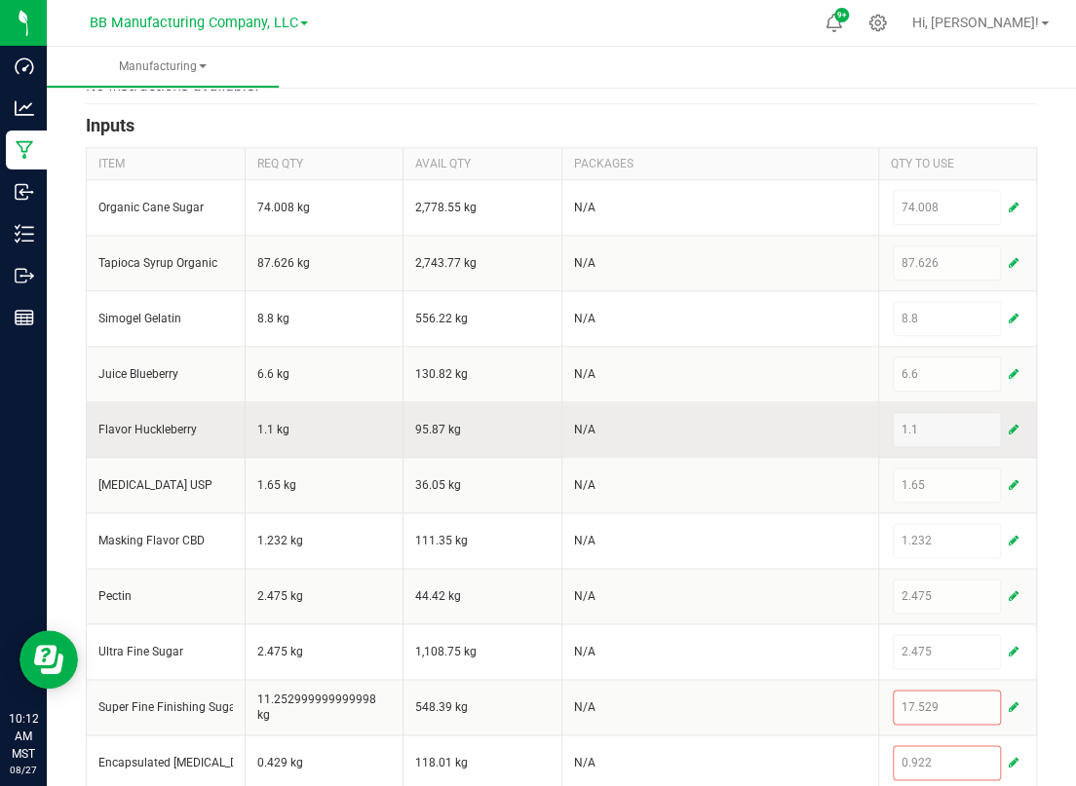
click at [1005, 421] on button "button" at bounding box center [1014, 429] width 18 height 23
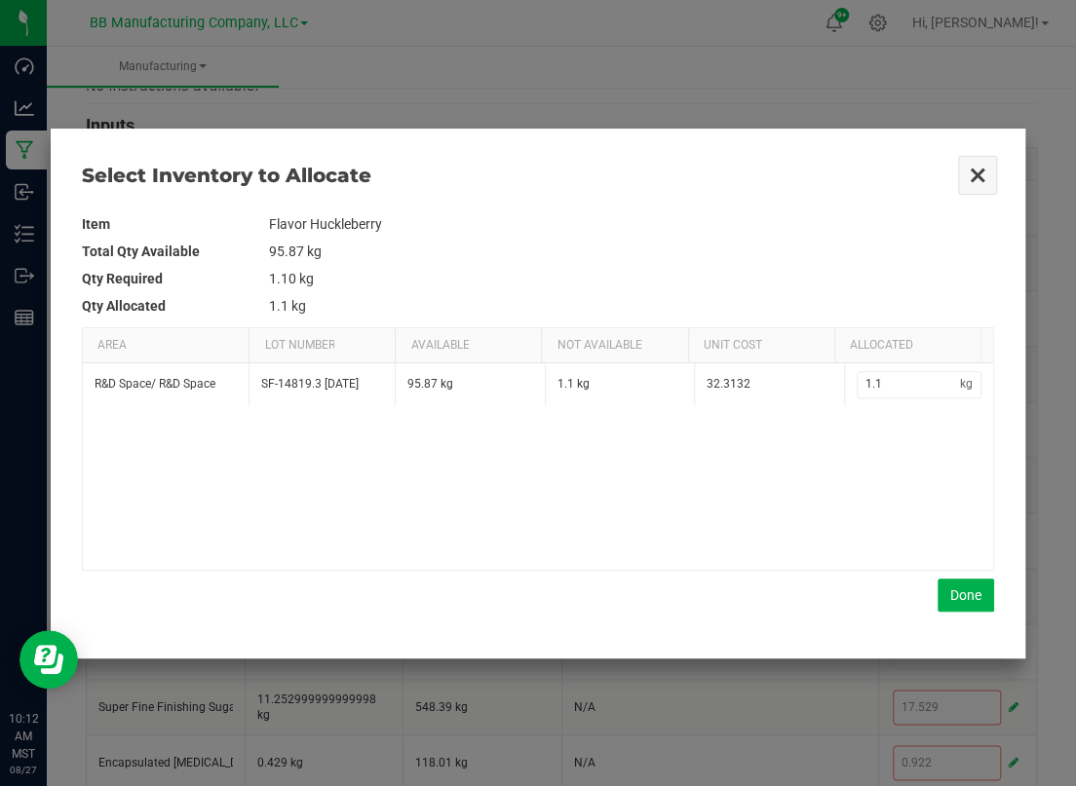
click at [968, 167] on button "Close" at bounding box center [977, 175] width 41 height 41
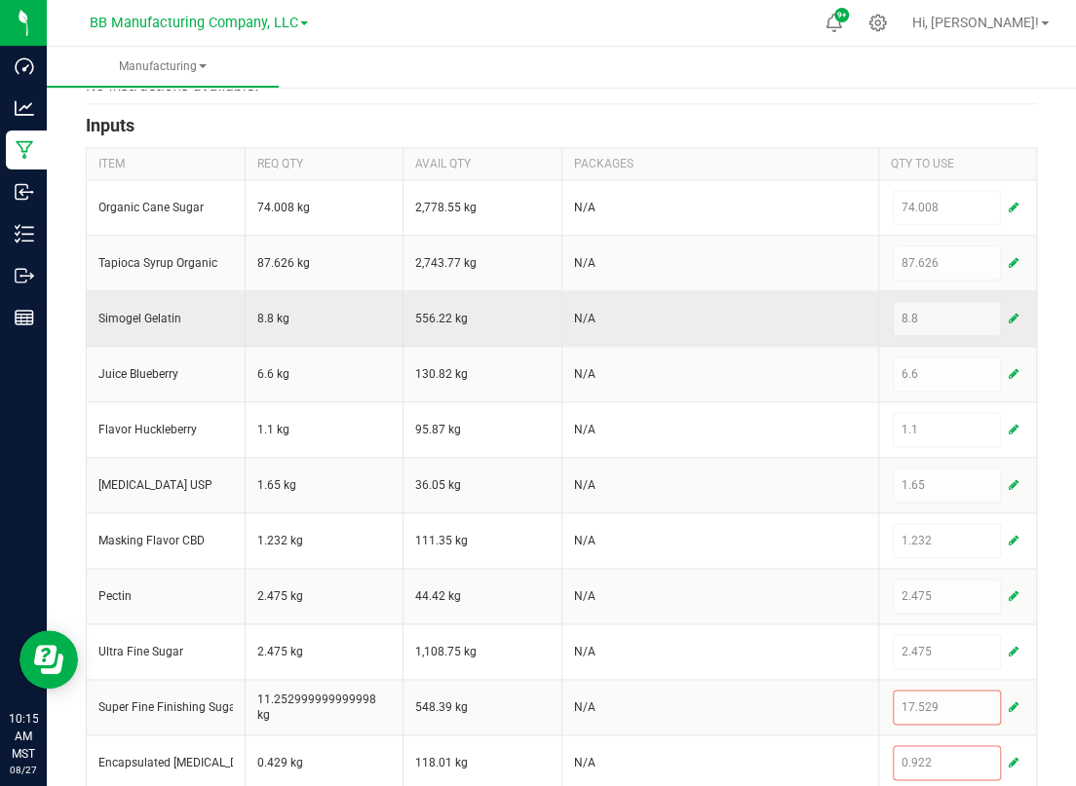
click at [734, 309] on td "N/A" at bounding box center [719, 319] width 317 height 56
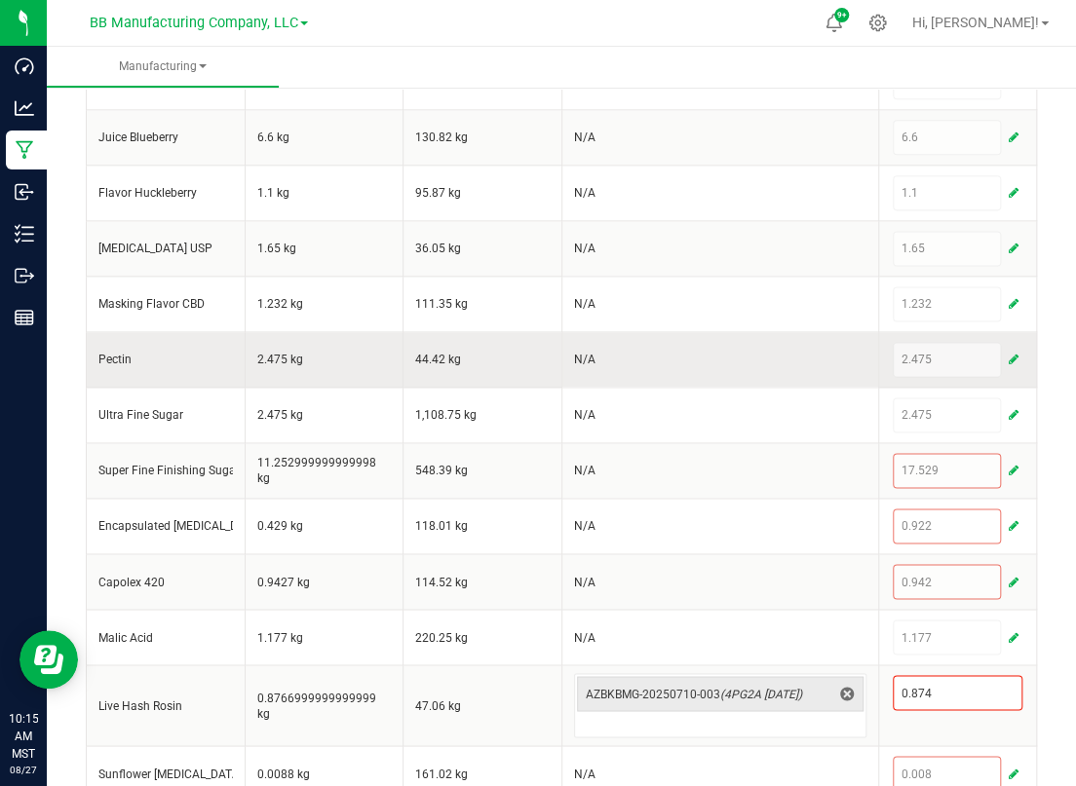
scroll to position [975, 0]
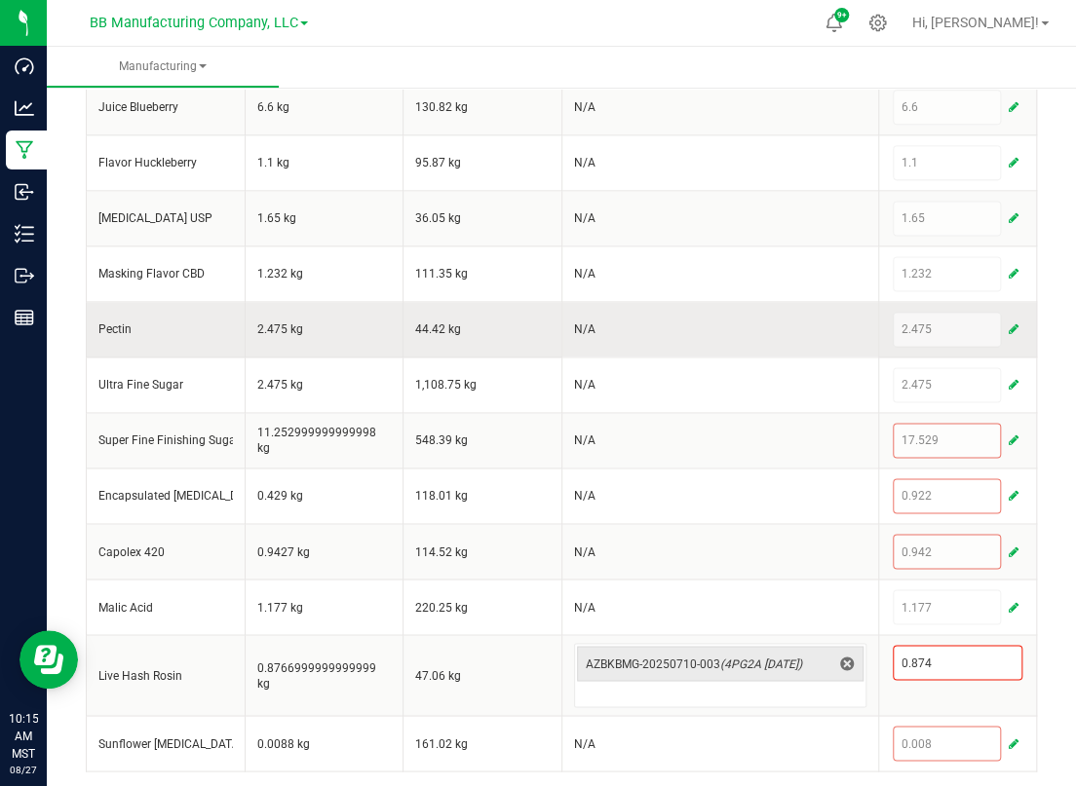
click at [1009, 326] on span "button" at bounding box center [1014, 330] width 10 height 16
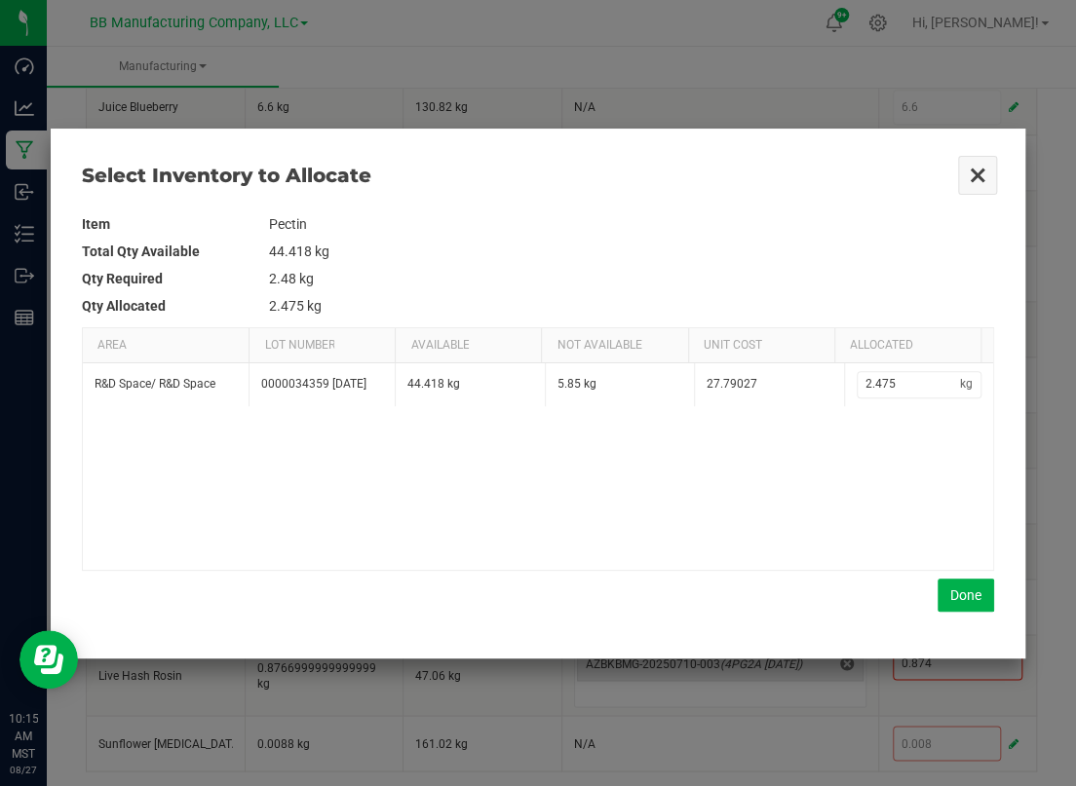
click at [974, 178] on button "Close" at bounding box center [977, 175] width 41 height 41
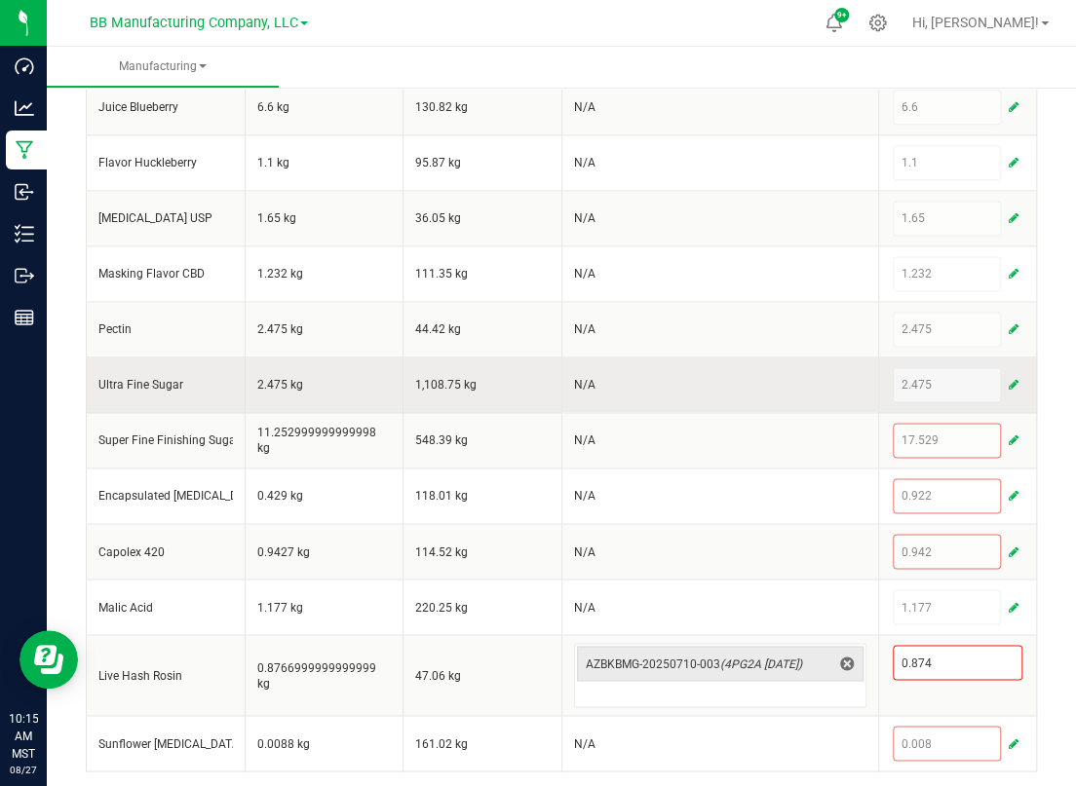
click at [1009, 385] on span "button" at bounding box center [1014, 385] width 10 height 16
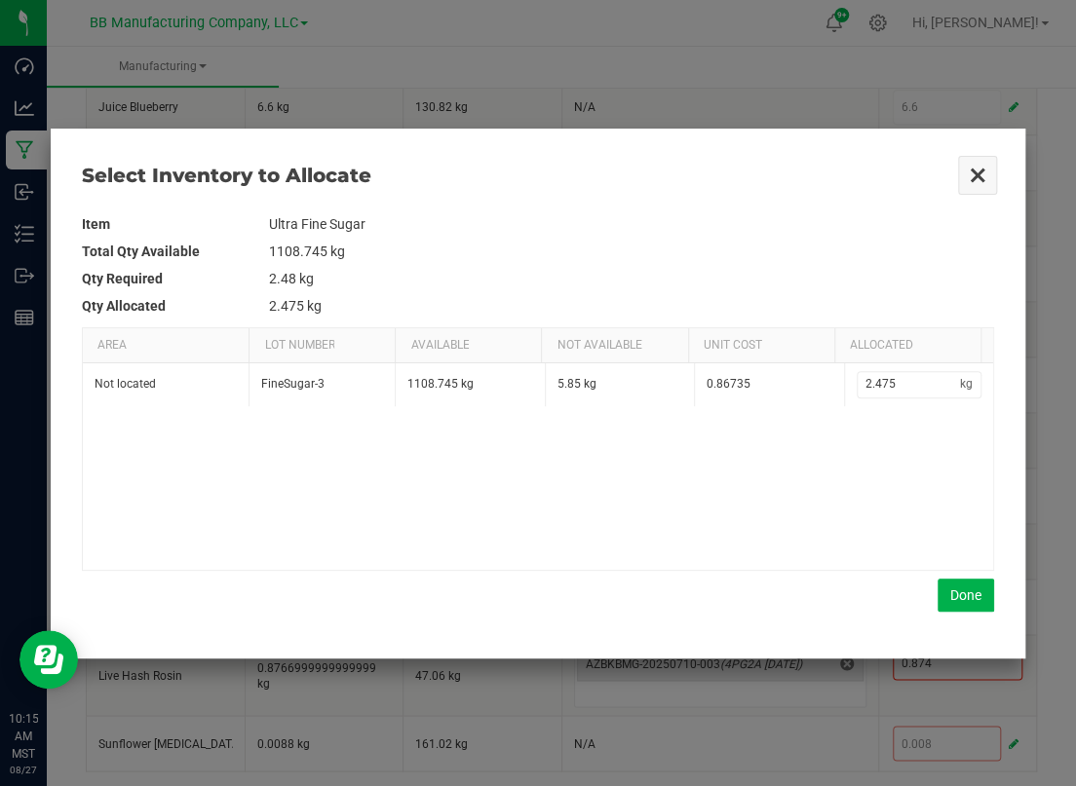
click at [969, 165] on button "Close" at bounding box center [977, 175] width 41 height 41
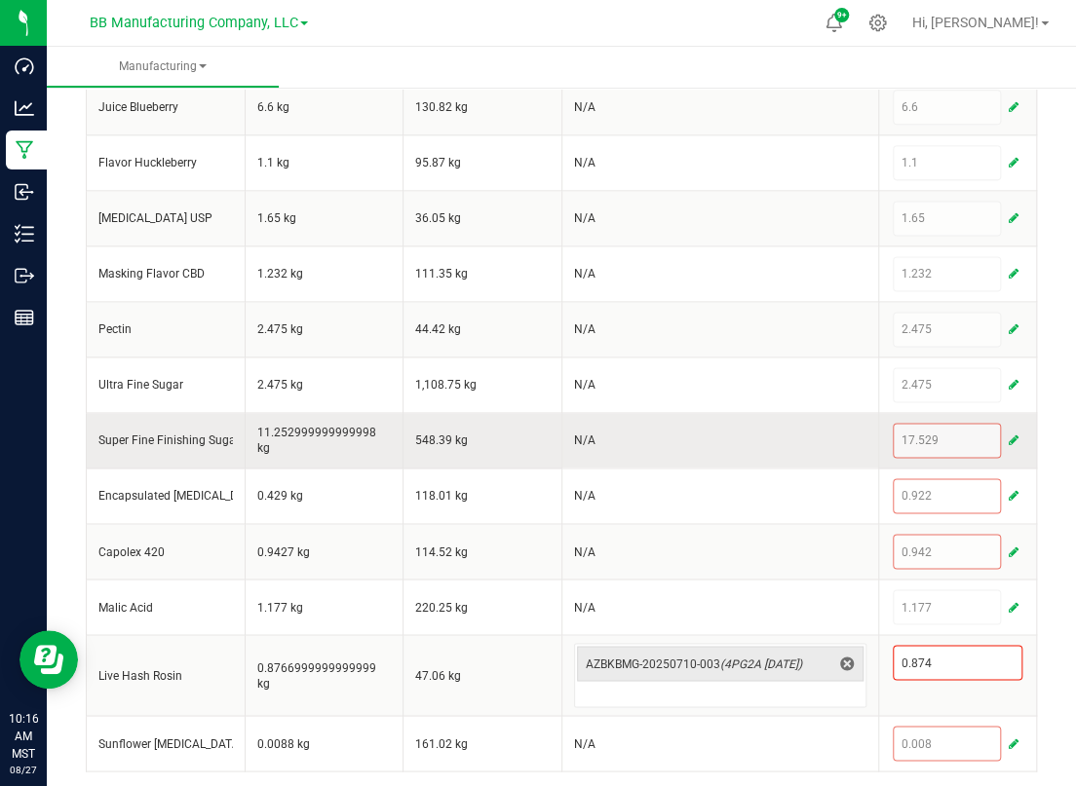
click at [1009, 440] on span "button" at bounding box center [1014, 441] width 10 height 16
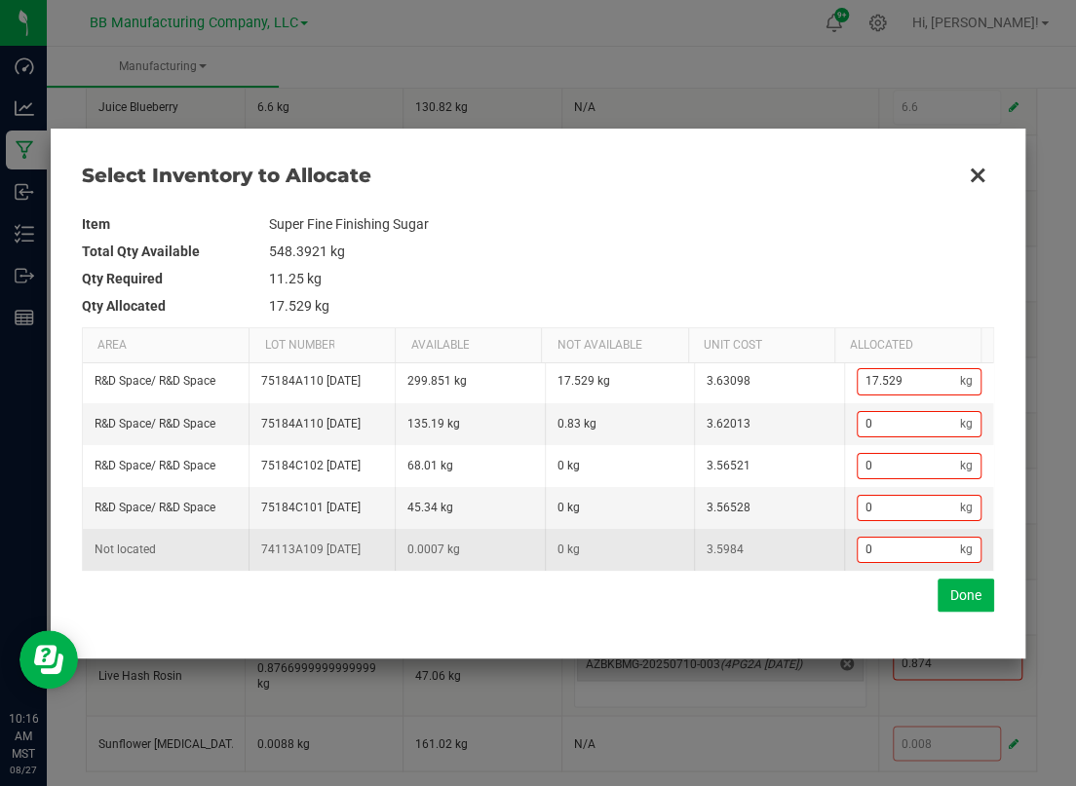
scroll to position [0, 0]
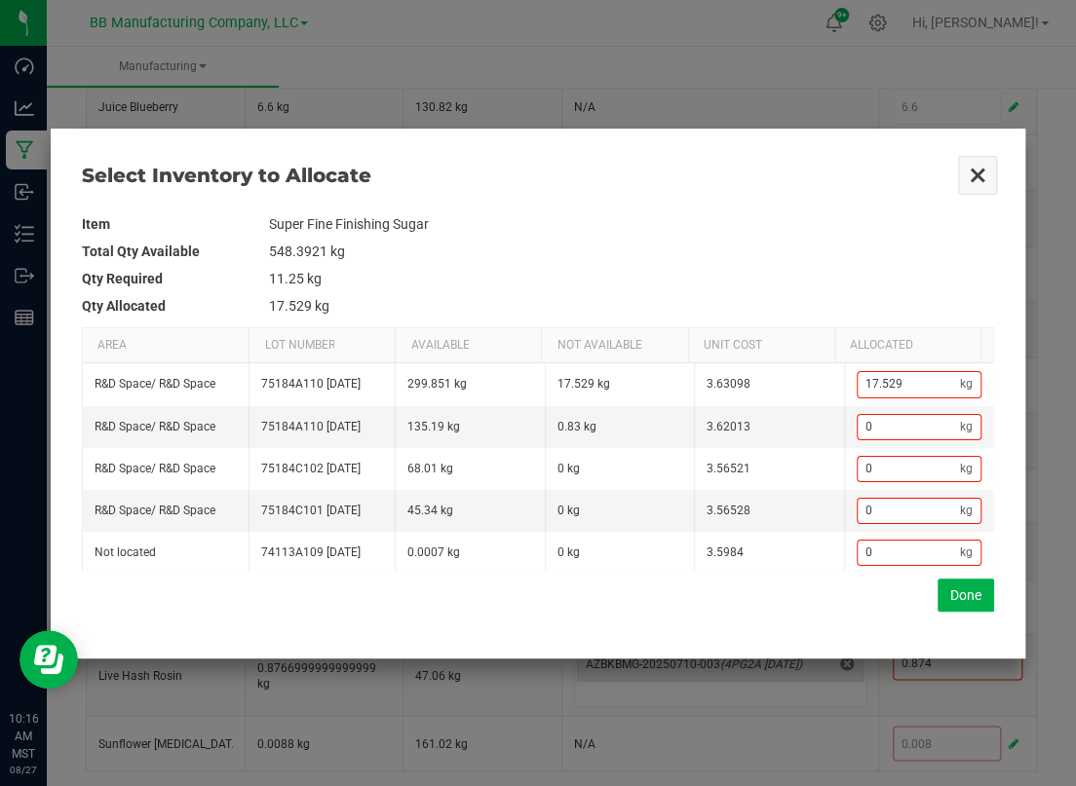
click at [976, 166] on button "Close" at bounding box center [977, 175] width 41 height 41
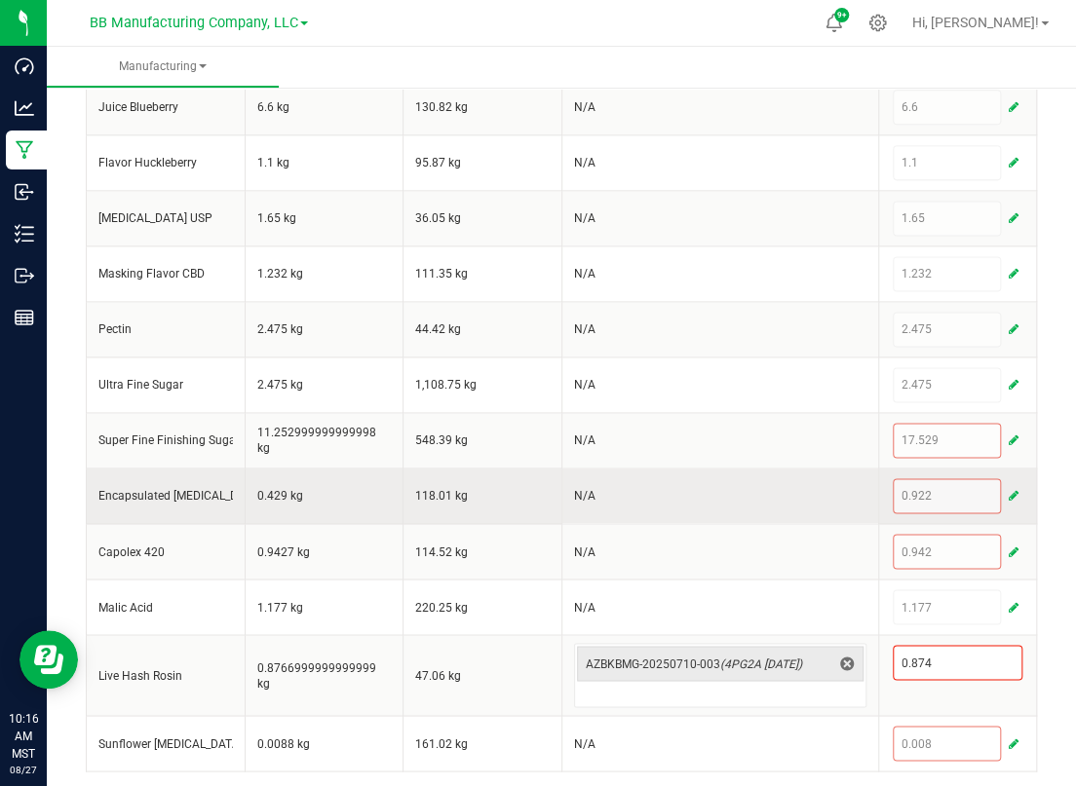
click at [1009, 492] on span "button" at bounding box center [1014, 496] width 10 height 16
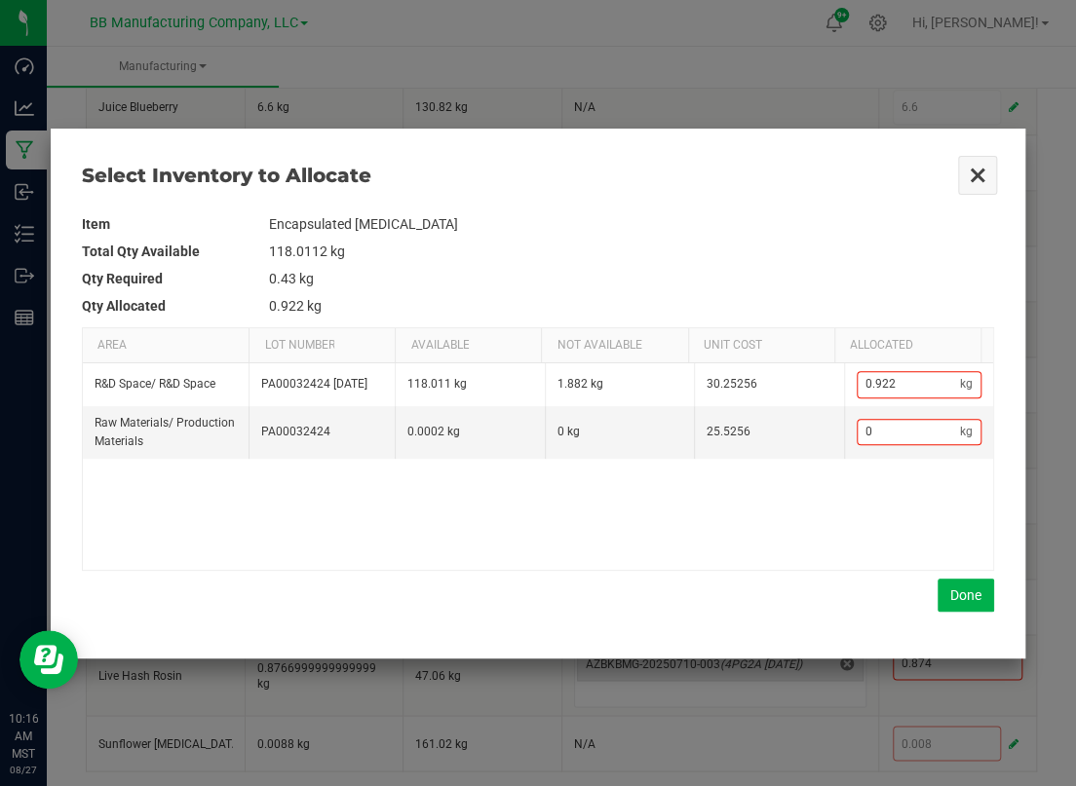
click at [975, 165] on button "Close" at bounding box center [977, 175] width 41 height 41
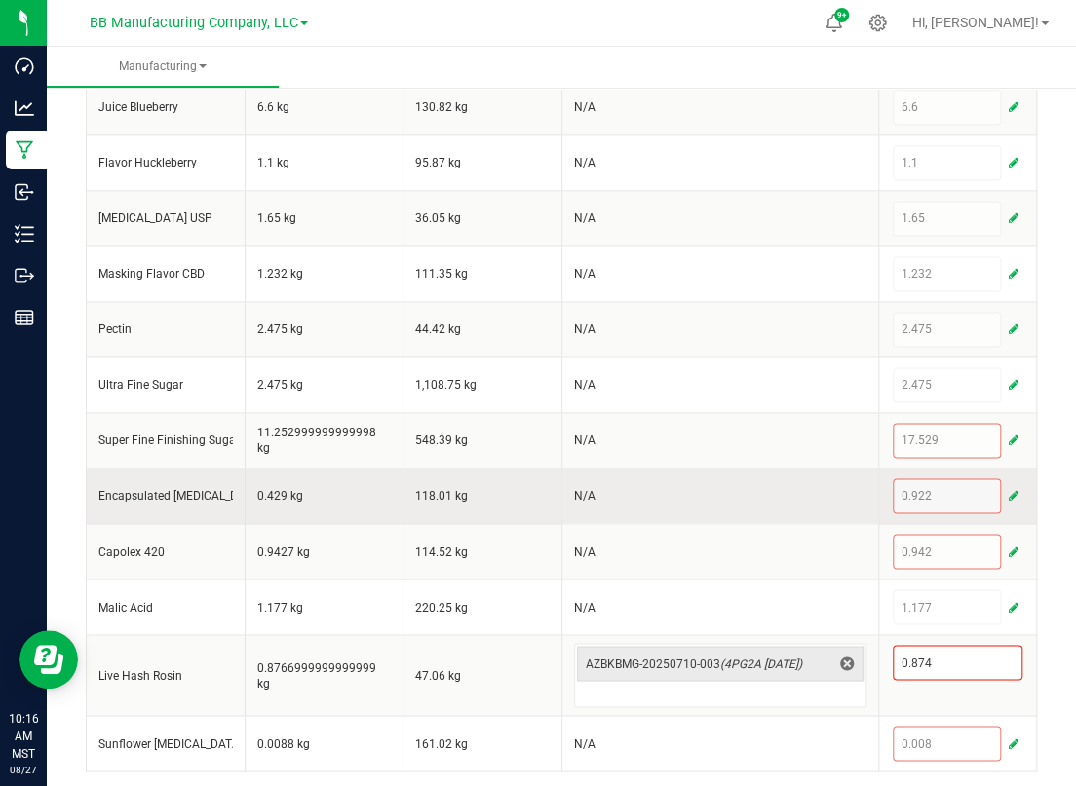
click at [1009, 491] on span "button" at bounding box center [1014, 496] width 10 height 16
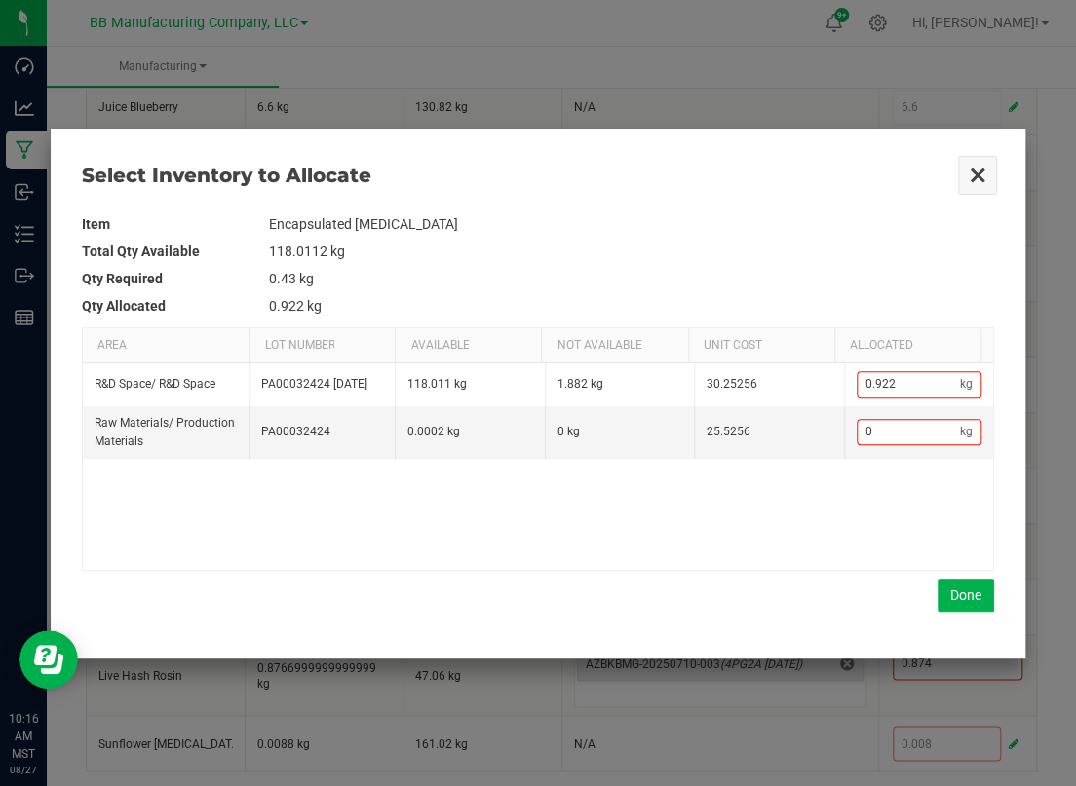
click at [972, 169] on button "Close" at bounding box center [977, 175] width 41 height 41
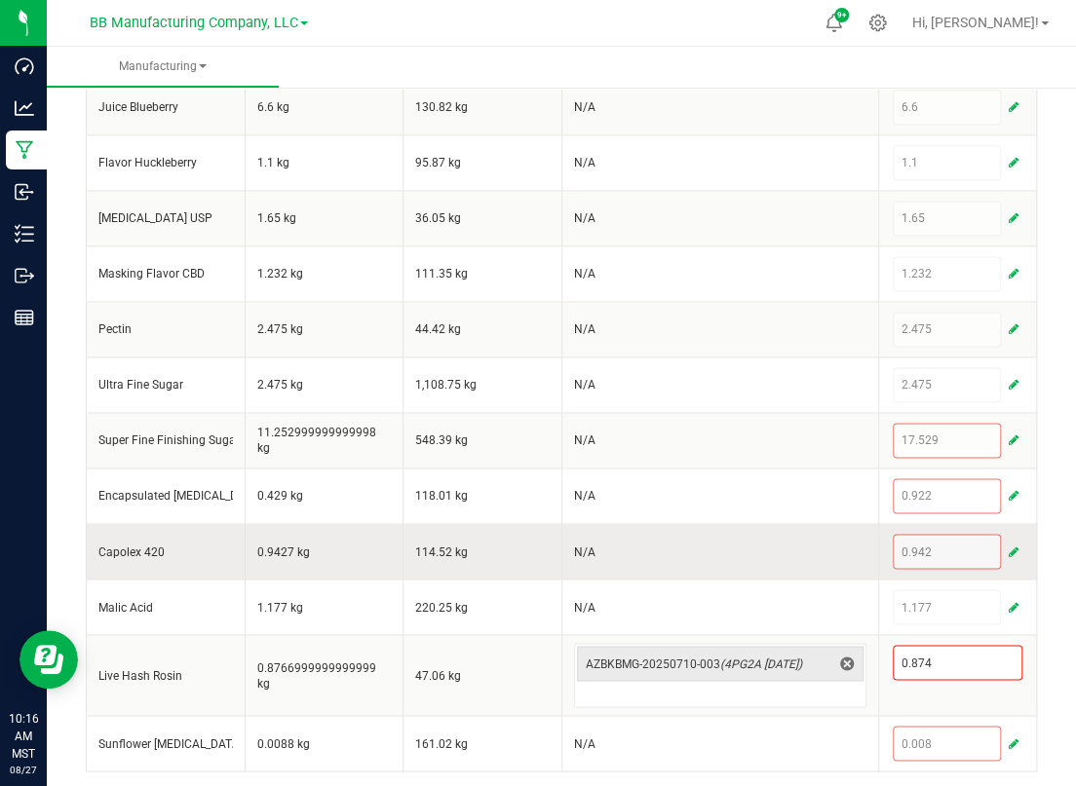
click at [1009, 544] on span "button" at bounding box center [1014, 552] width 10 height 16
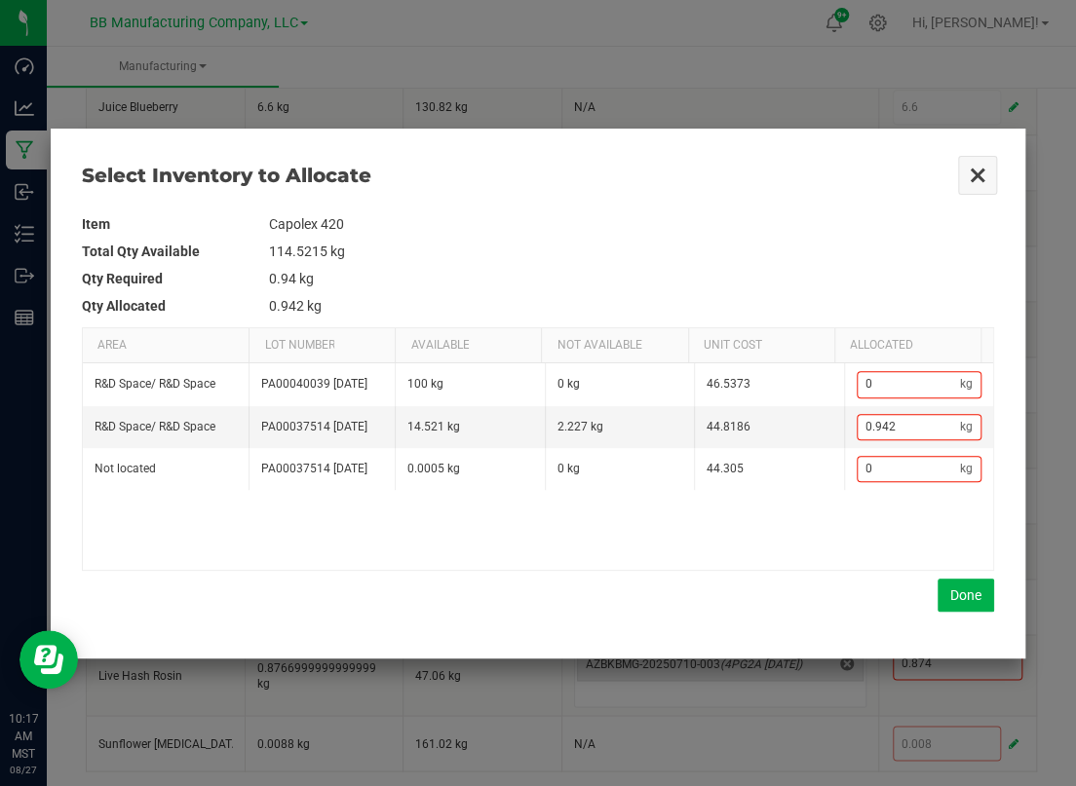
click at [974, 179] on button "Close" at bounding box center [977, 175] width 41 height 41
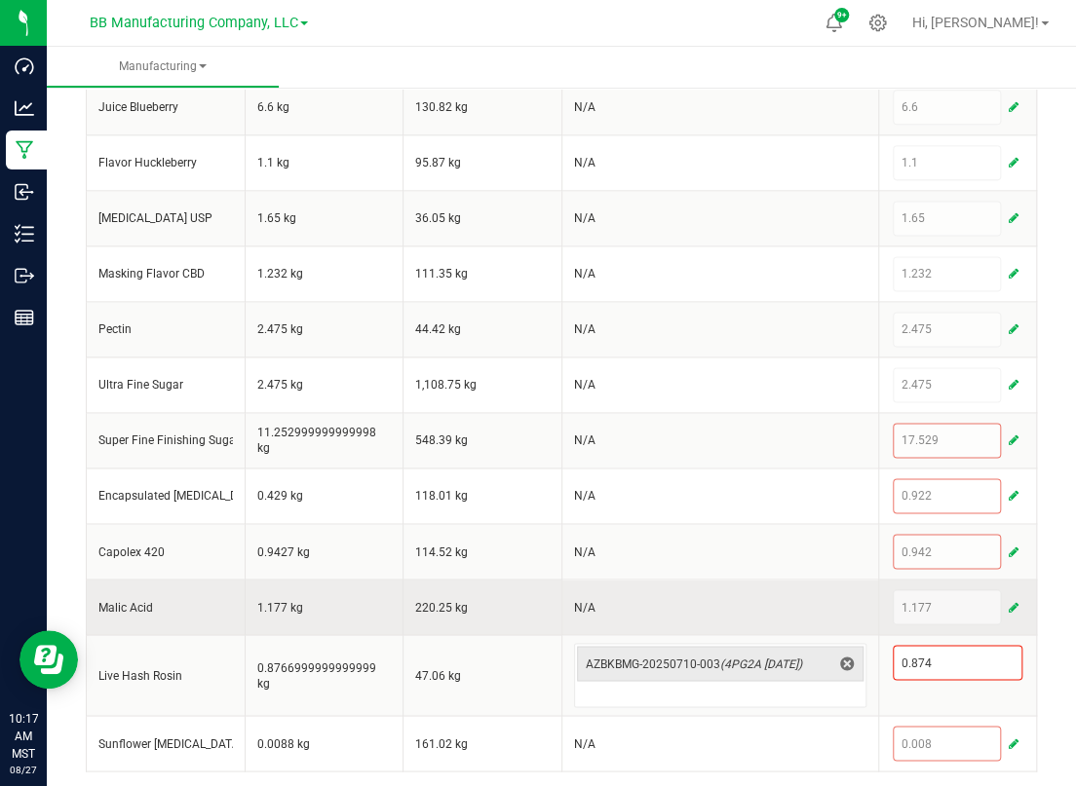
click at [1009, 603] on span "button" at bounding box center [1014, 607] width 10 height 16
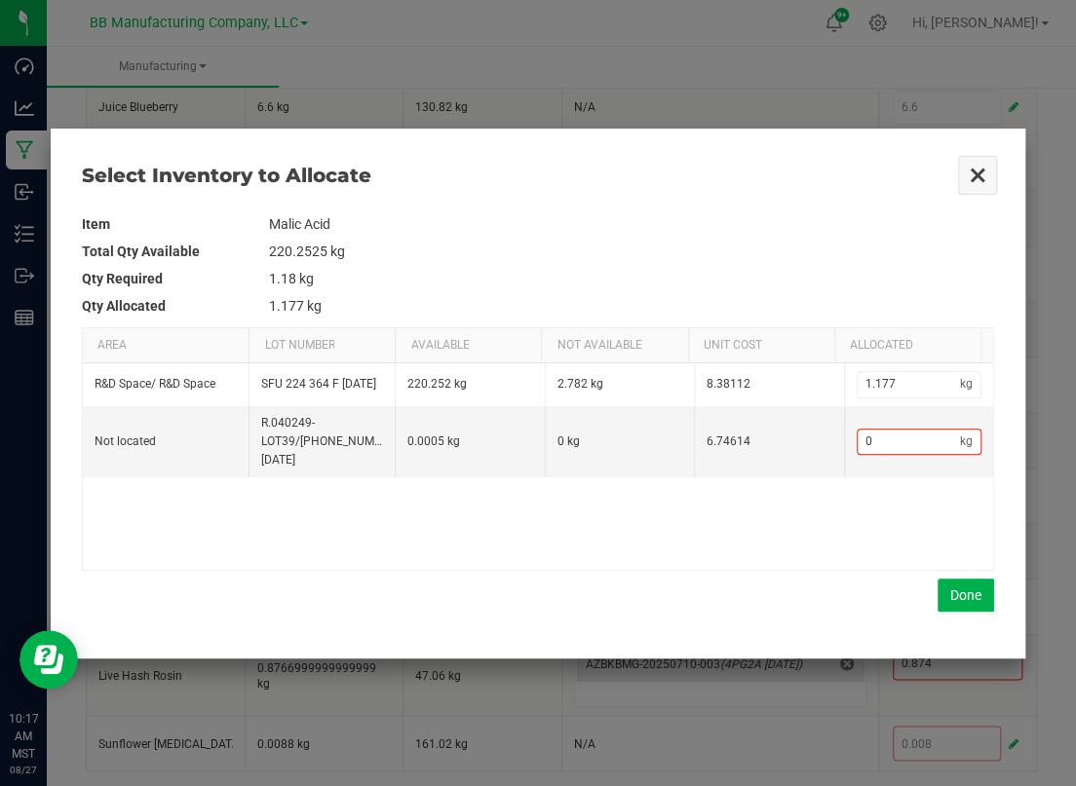
click at [976, 180] on button "Close" at bounding box center [977, 175] width 41 height 41
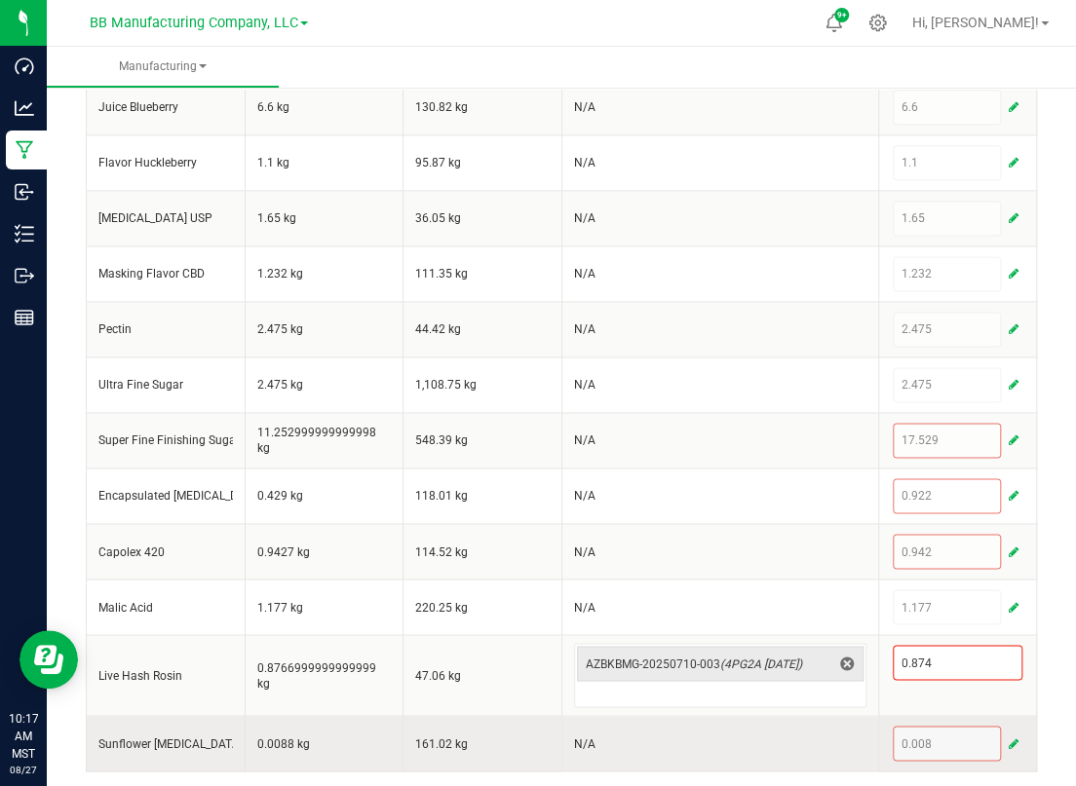
click at [935, 734] on div "0.008" at bounding box center [958, 743] width 131 height 35
click at [1005, 741] on button "button" at bounding box center [1014, 743] width 18 height 23
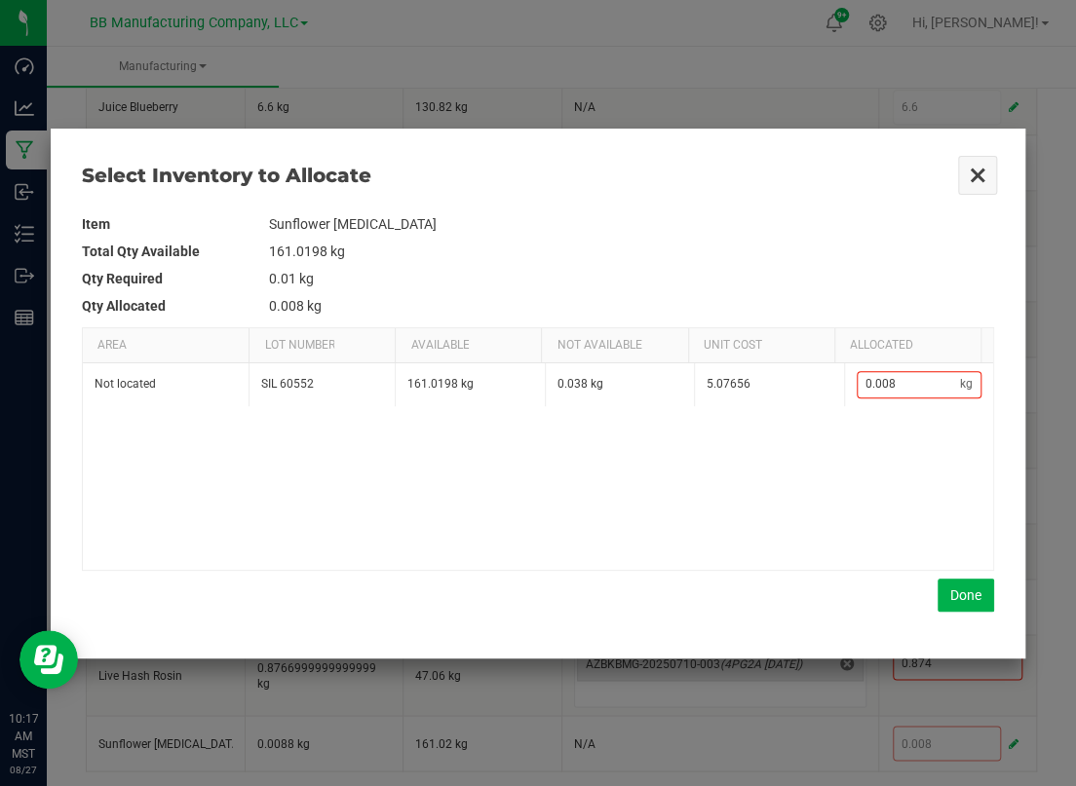
click at [970, 170] on button "Close" at bounding box center [977, 175] width 41 height 41
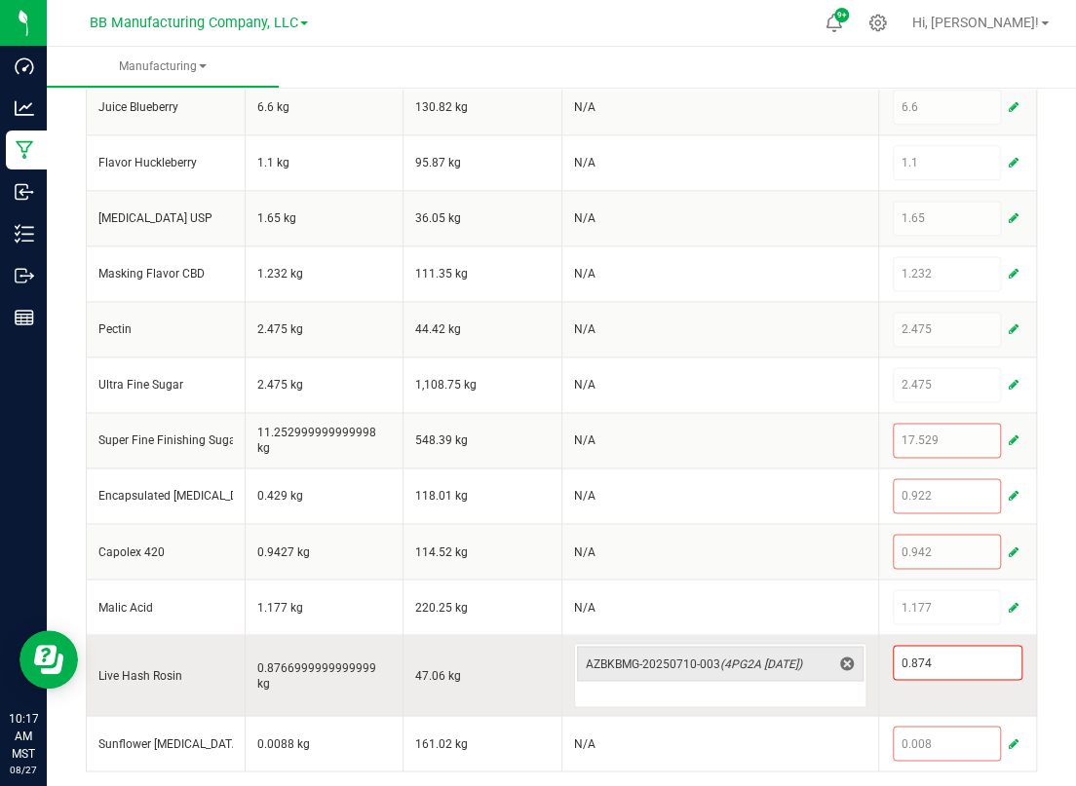
click at [473, 653] on td "47.06 kg" at bounding box center [482, 675] width 159 height 81
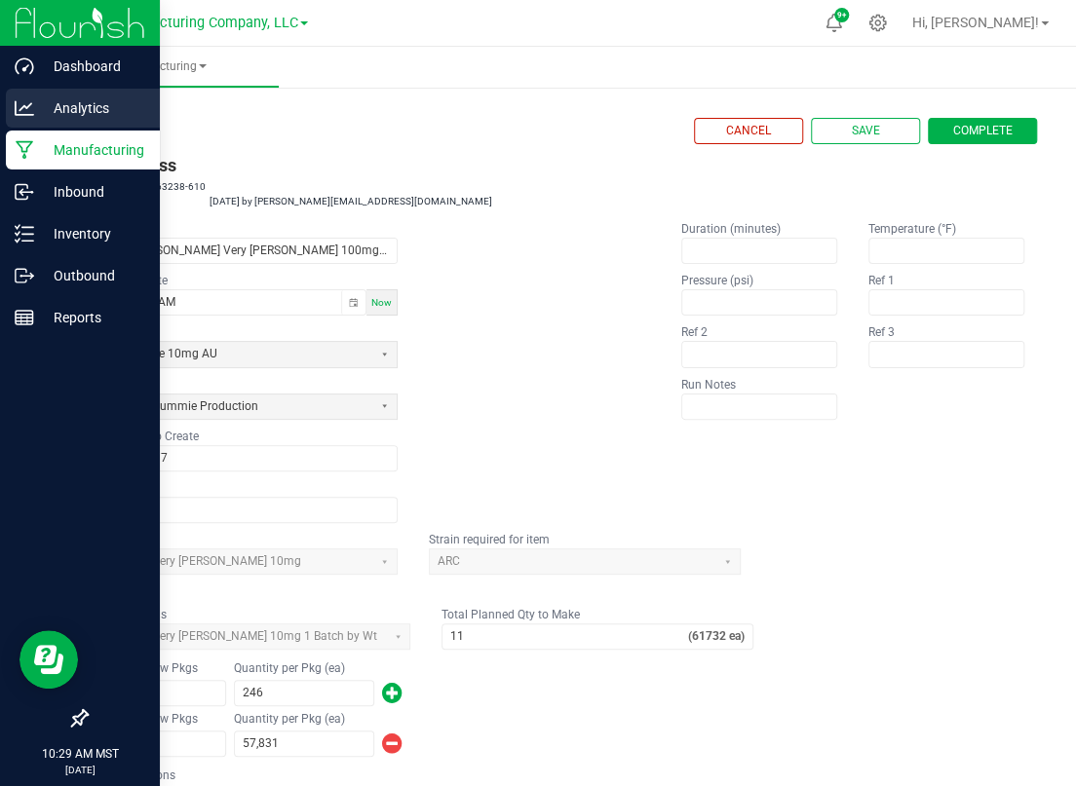
click at [65, 110] on p "Analytics" at bounding box center [92, 107] width 117 height 23
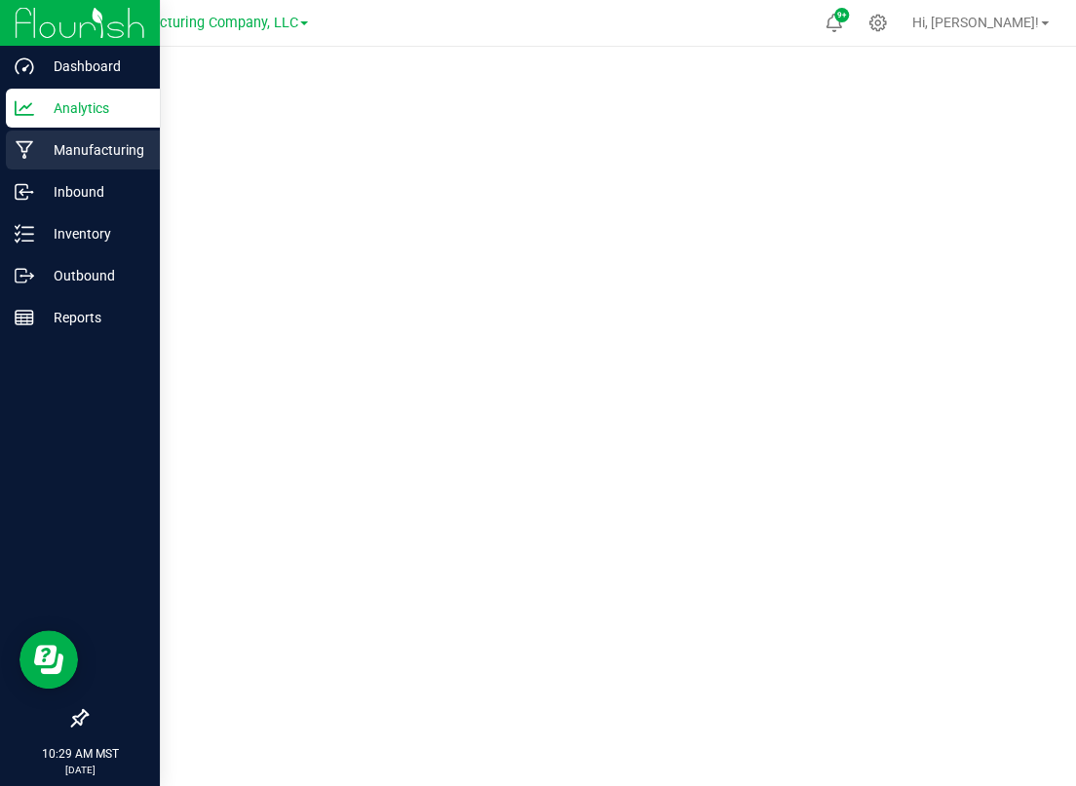
click at [51, 146] on p "Manufacturing" at bounding box center [92, 149] width 117 height 23
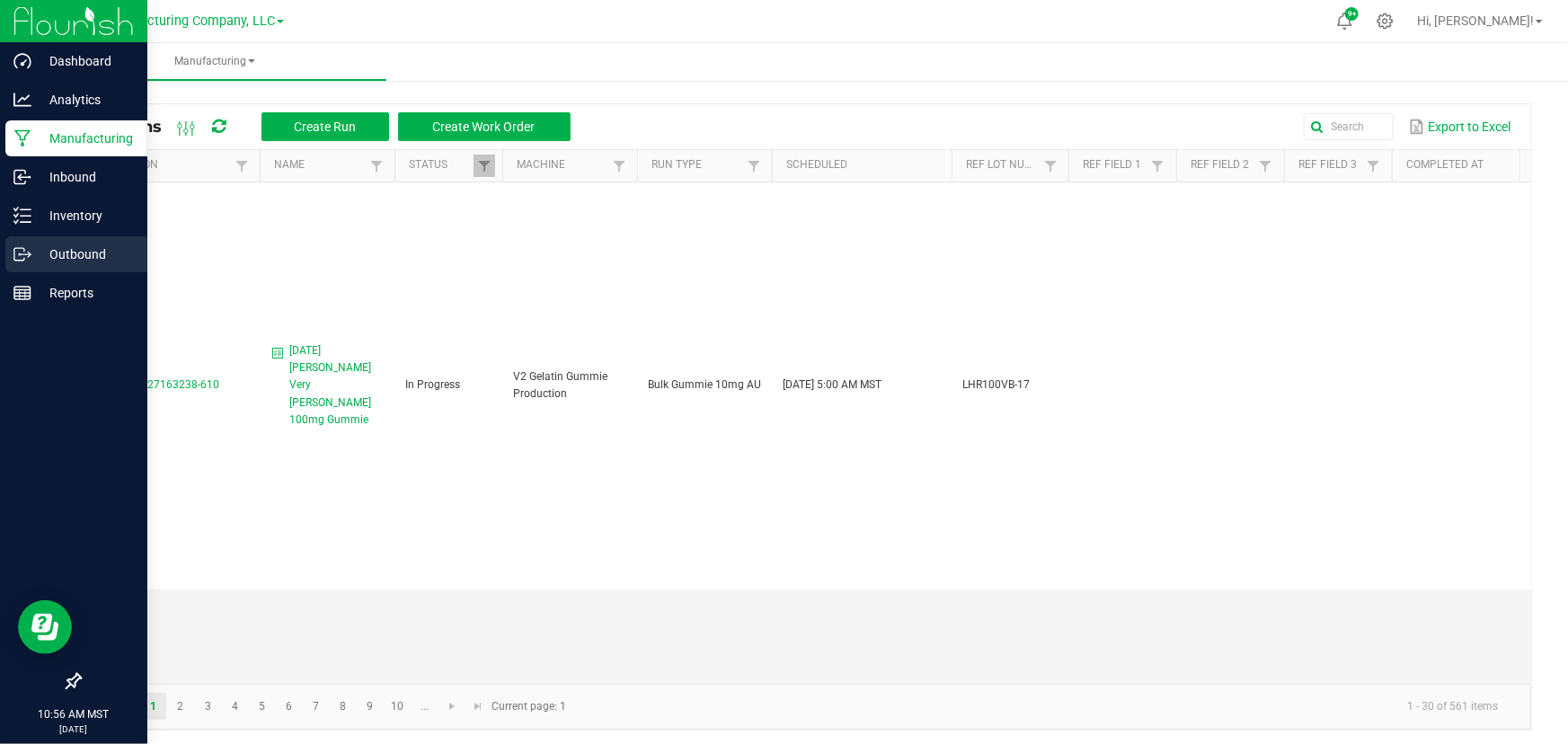
click at [58, 247] on p "Outbound" at bounding box center [85, 254] width 108 height 21
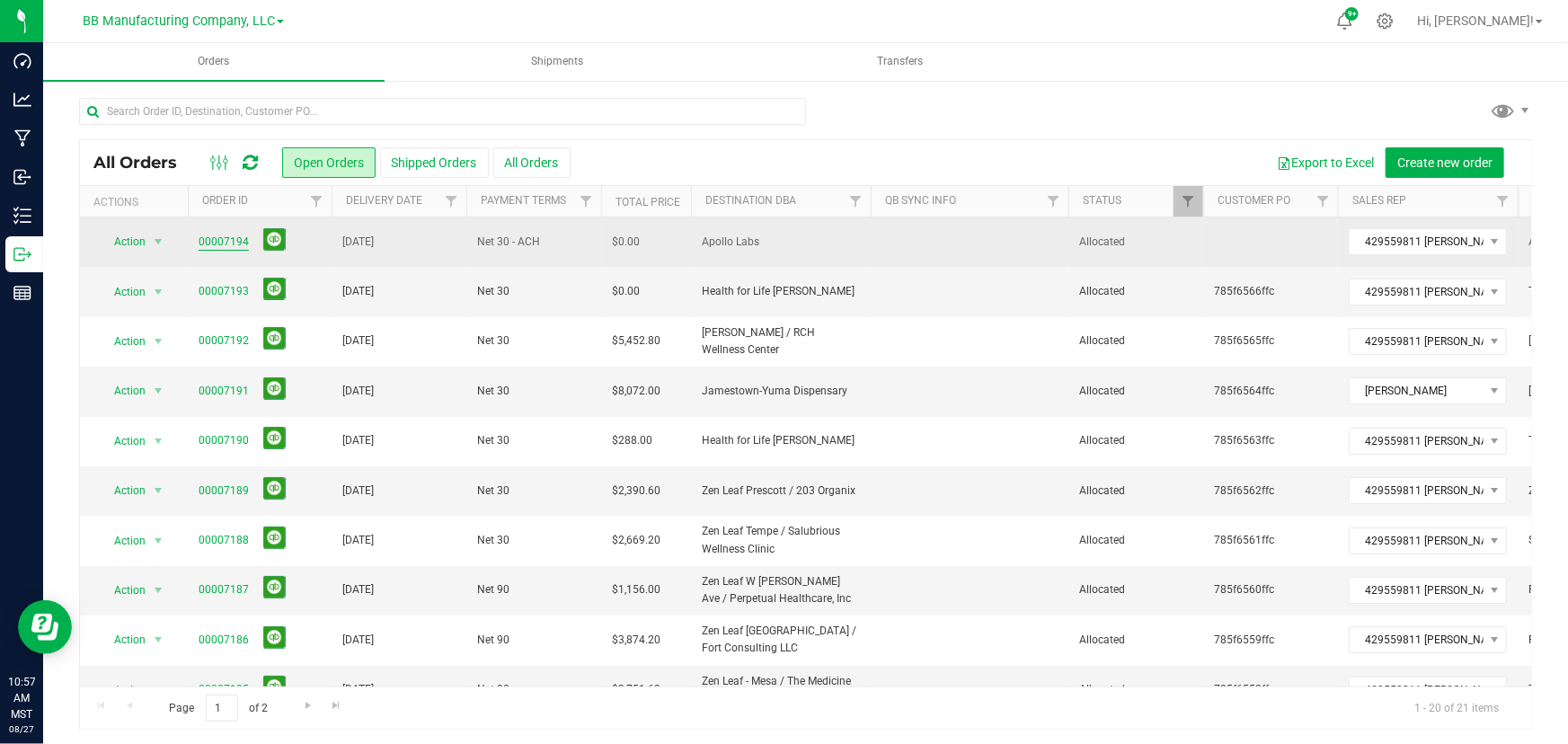
click at [221, 237] on link "00007194" at bounding box center [223, 242] width 51 height 18
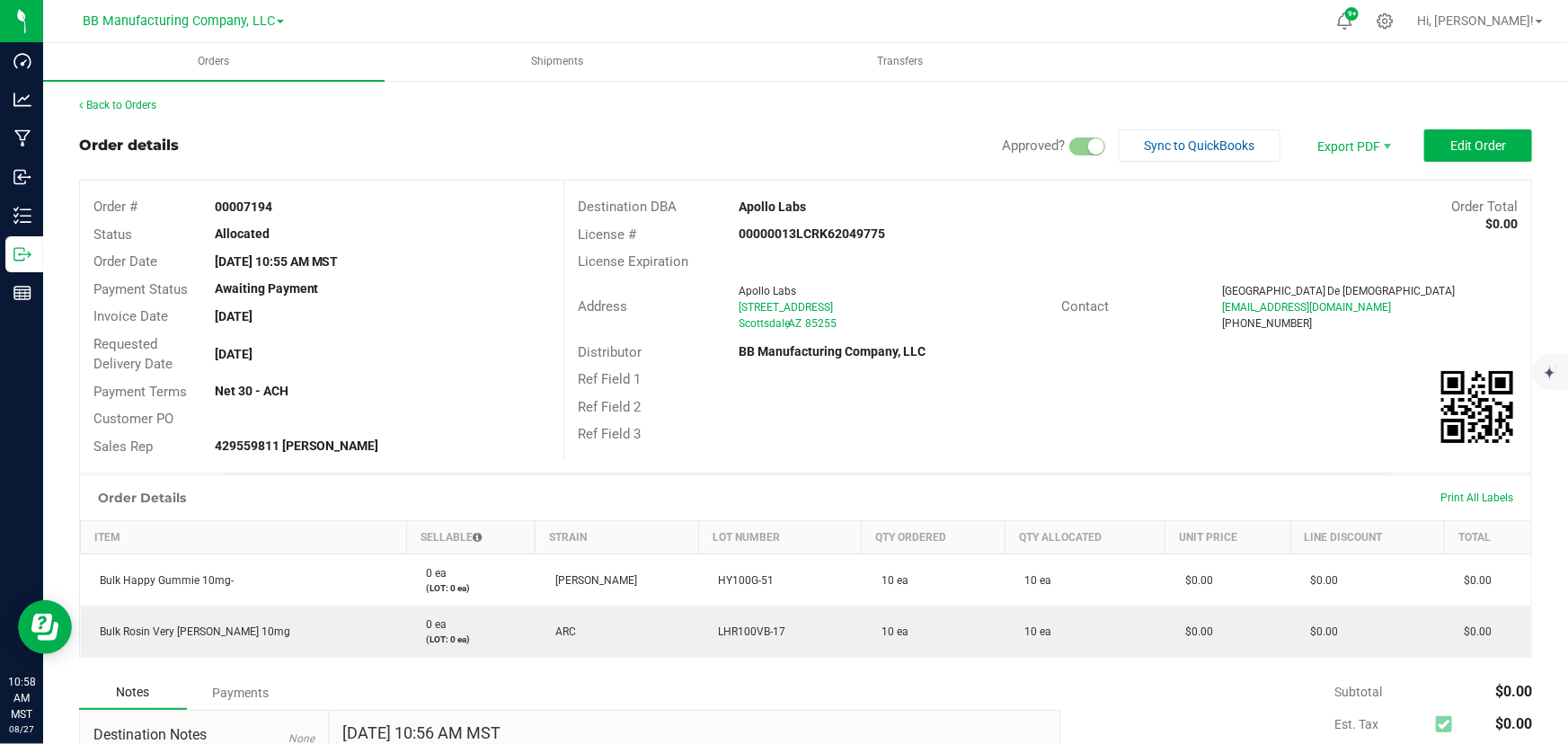
click at [654, 162] on outbound-order-header "Order details Approved? Sync to QuickBooks Export PDF Edit Order Order # 000071…" at bounding box center [806, 301] width 1453 height 344
click at [552, 144] on div "Order details Approved? Sync to QuickBooks Export PDF Edit Order" at bounding box center [806, 145] width 1453 height 32
click at [619, 122] on div "Back to Orders Order details Approved? Sync to QuickBooks Export PDF Edit Order…" at bounding box center [806, 525] width 1453 height 856
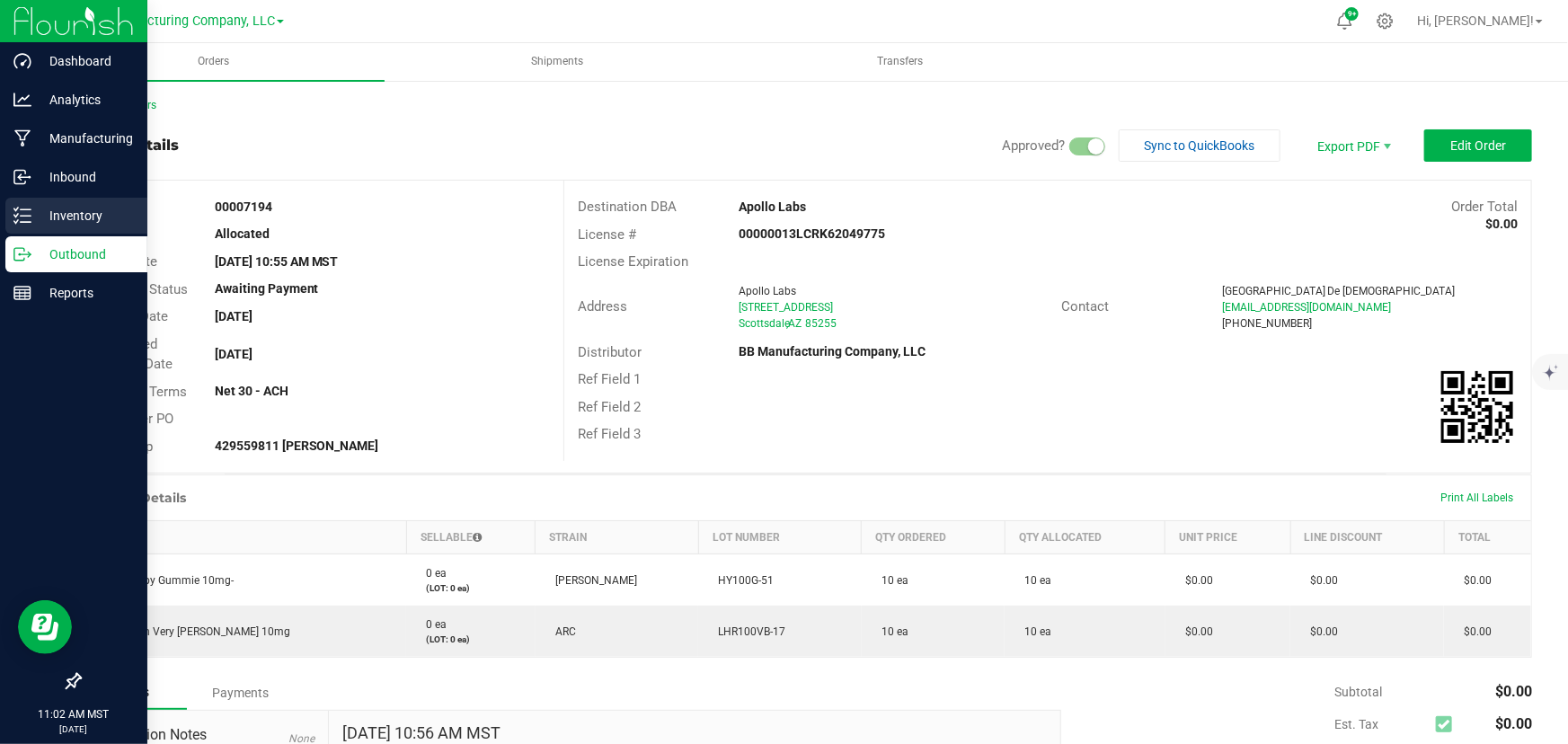
click at [36, 206] on p "Inventory" at bounding box center [85, 215] width 108 height 21
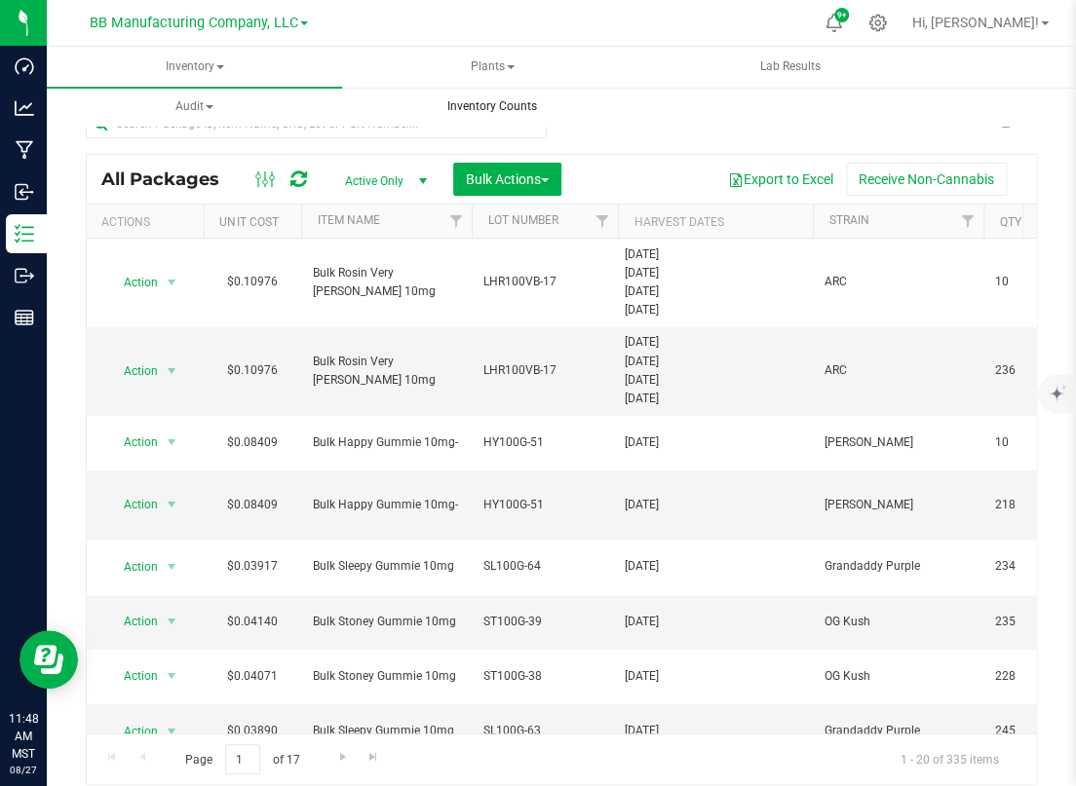
click at [623, 116] on uib-tab-heading "Inventory Counts" at bounding box center [491, 107] width 293 height 39
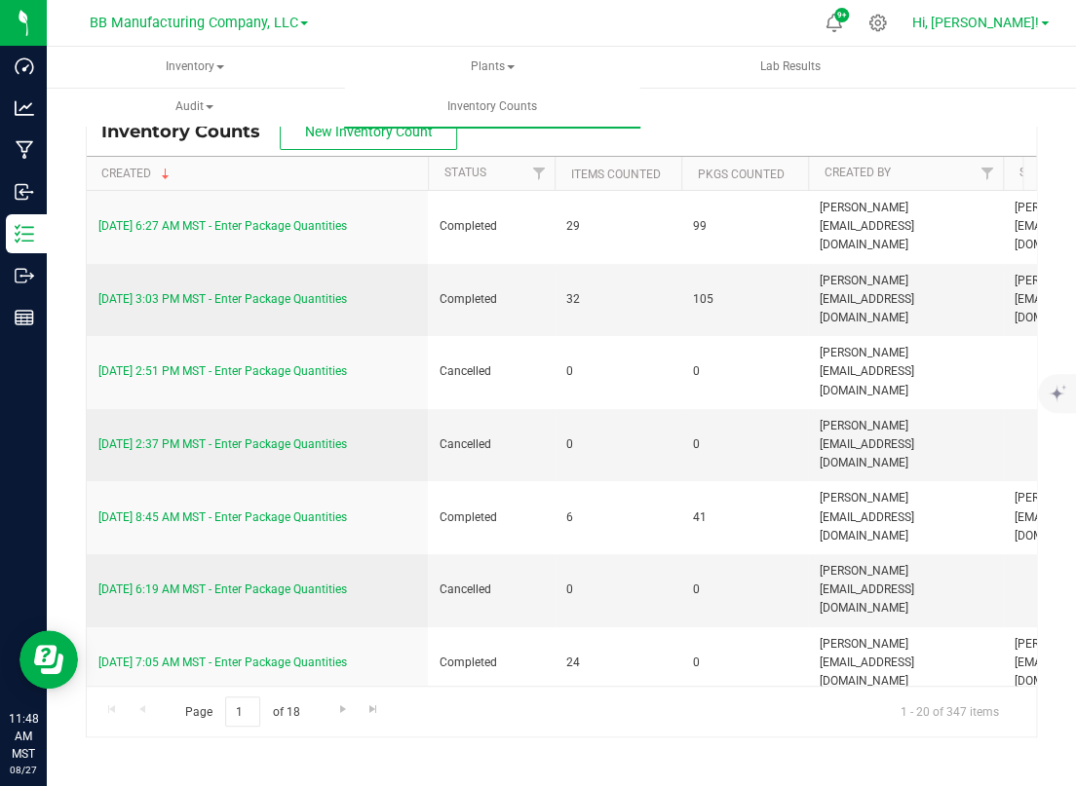
click at [1043, 13] on link "Hi, [PERSON_NAME]!" at bounding box center [980, 23] width 152 height 20
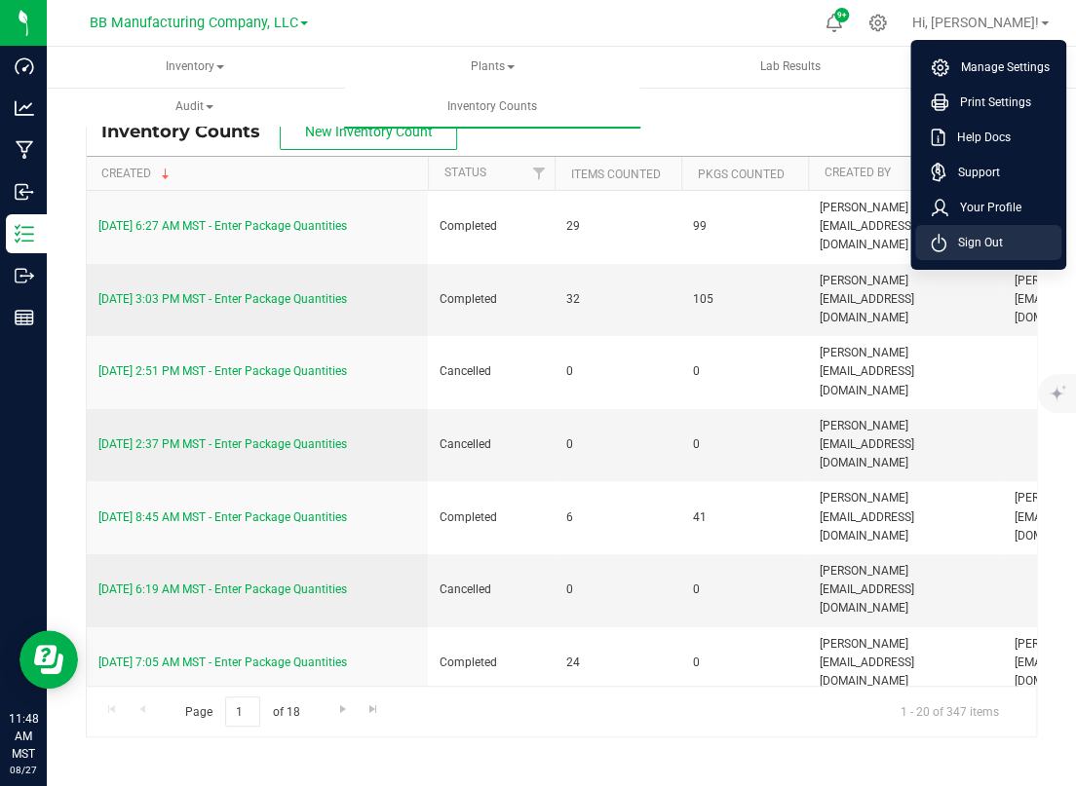
click at [968, 243] on span "Sign Out" at bounding box center [974, 242] width 57 height 19
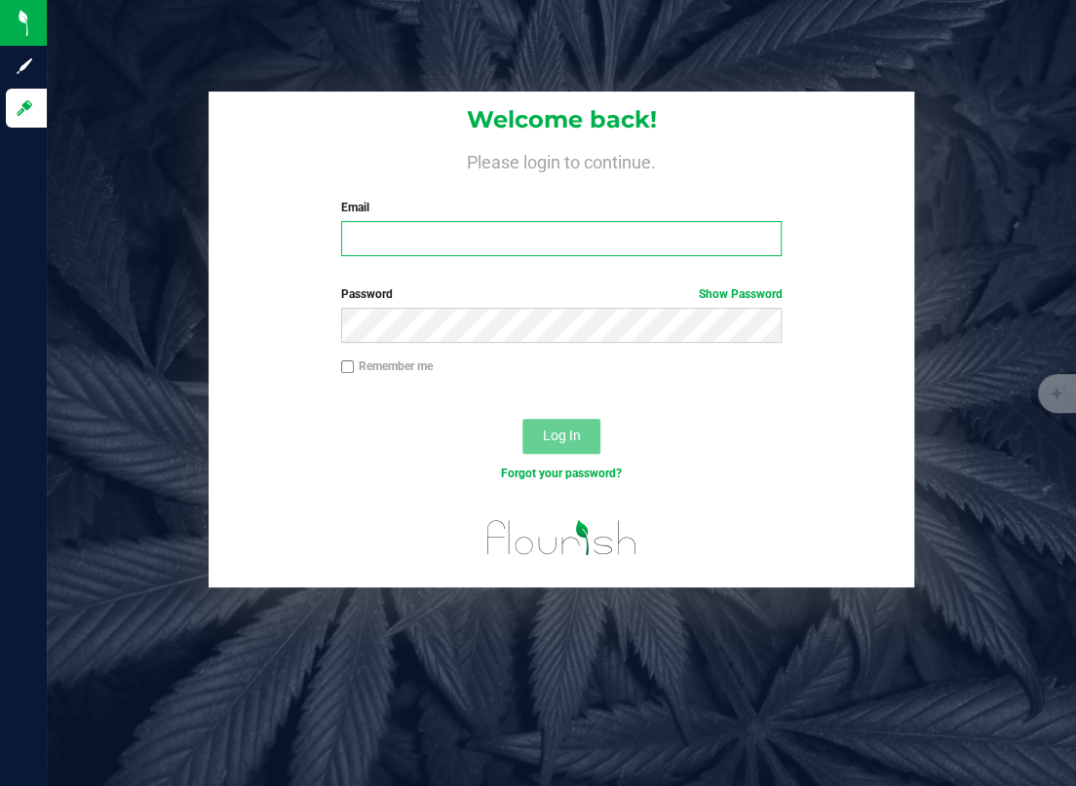
type input "[PERSON_NAME][EMAIL_ADDRESS][DOMAIN_NAME]"
